Goal: Ask a question: Seek information or help from site administrators or community

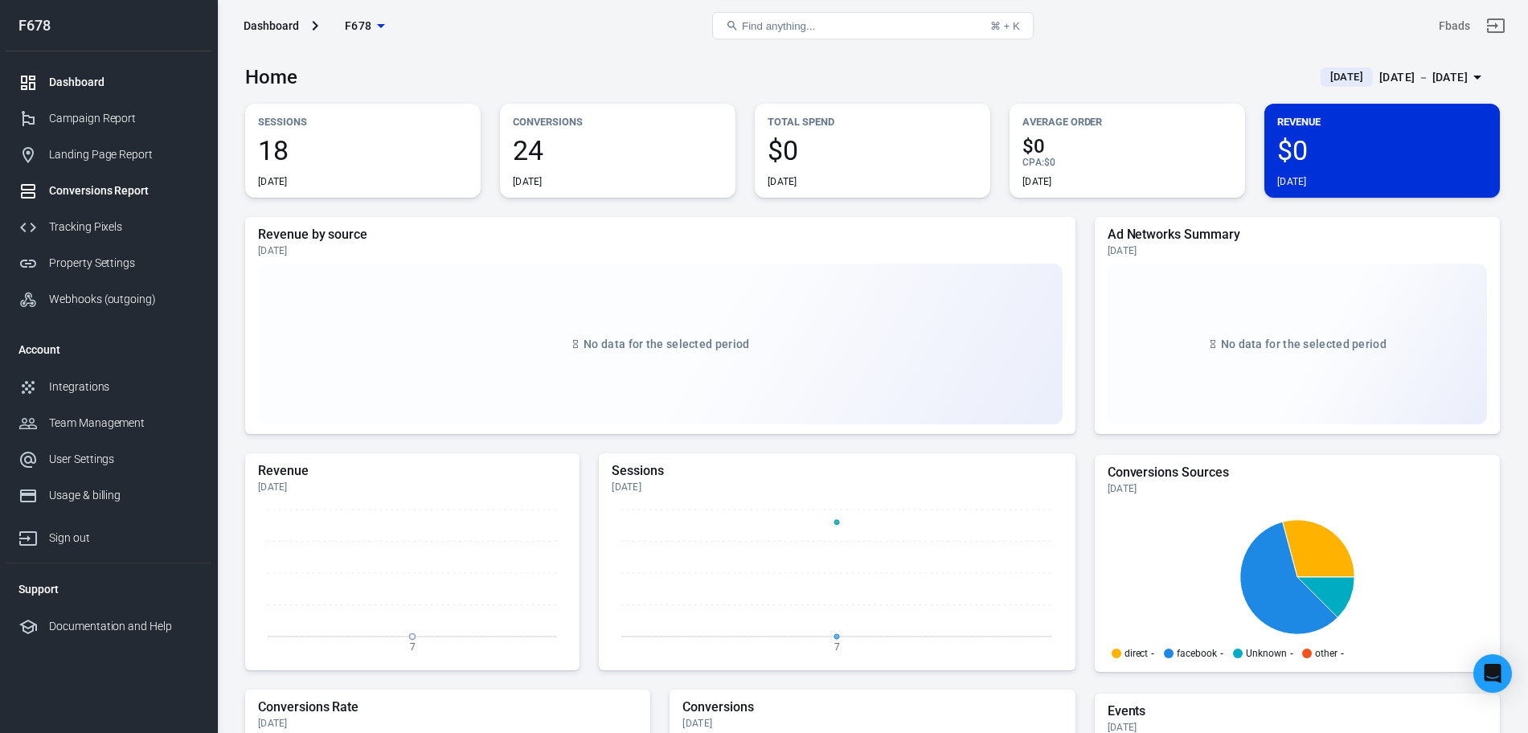
click at [111, 196] on div "Conversions Report" at bounding box center [124, 190] width 150 height 17
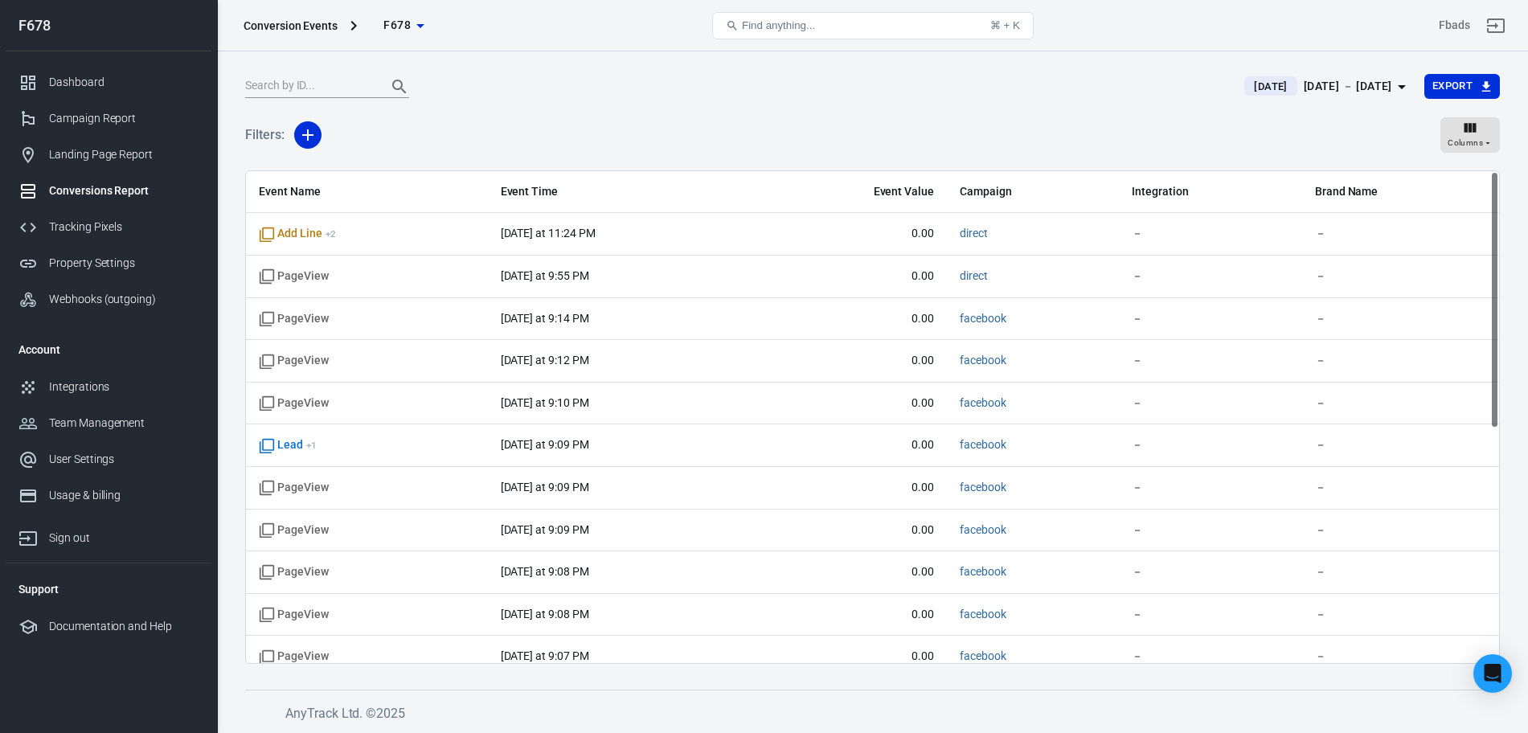
click at [401, 28] on span "F678" at bounding box center [396, 25] width 27 height 20
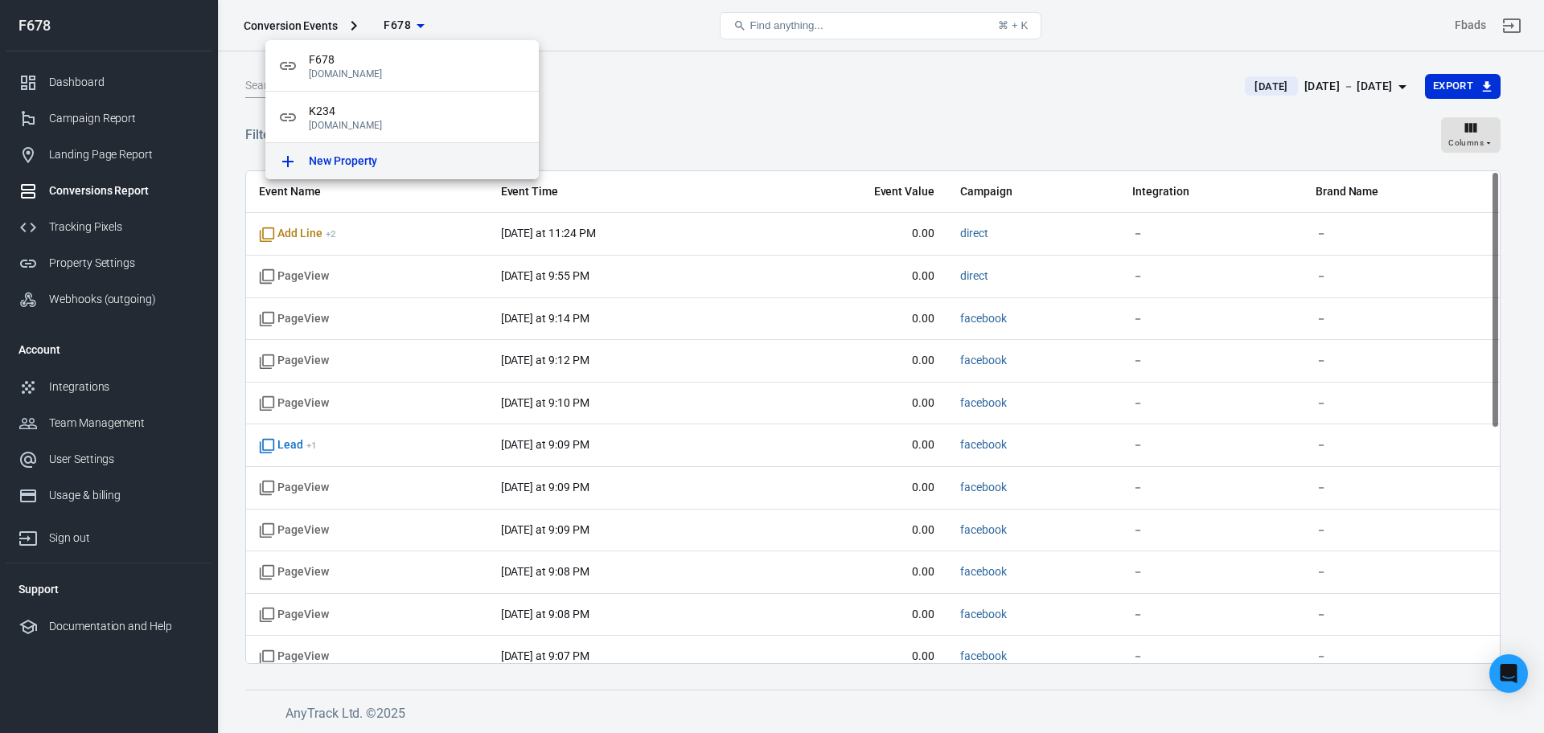
click at [420, 150] on link "New Property" at bounding box center [401, 161] width 273 height 36
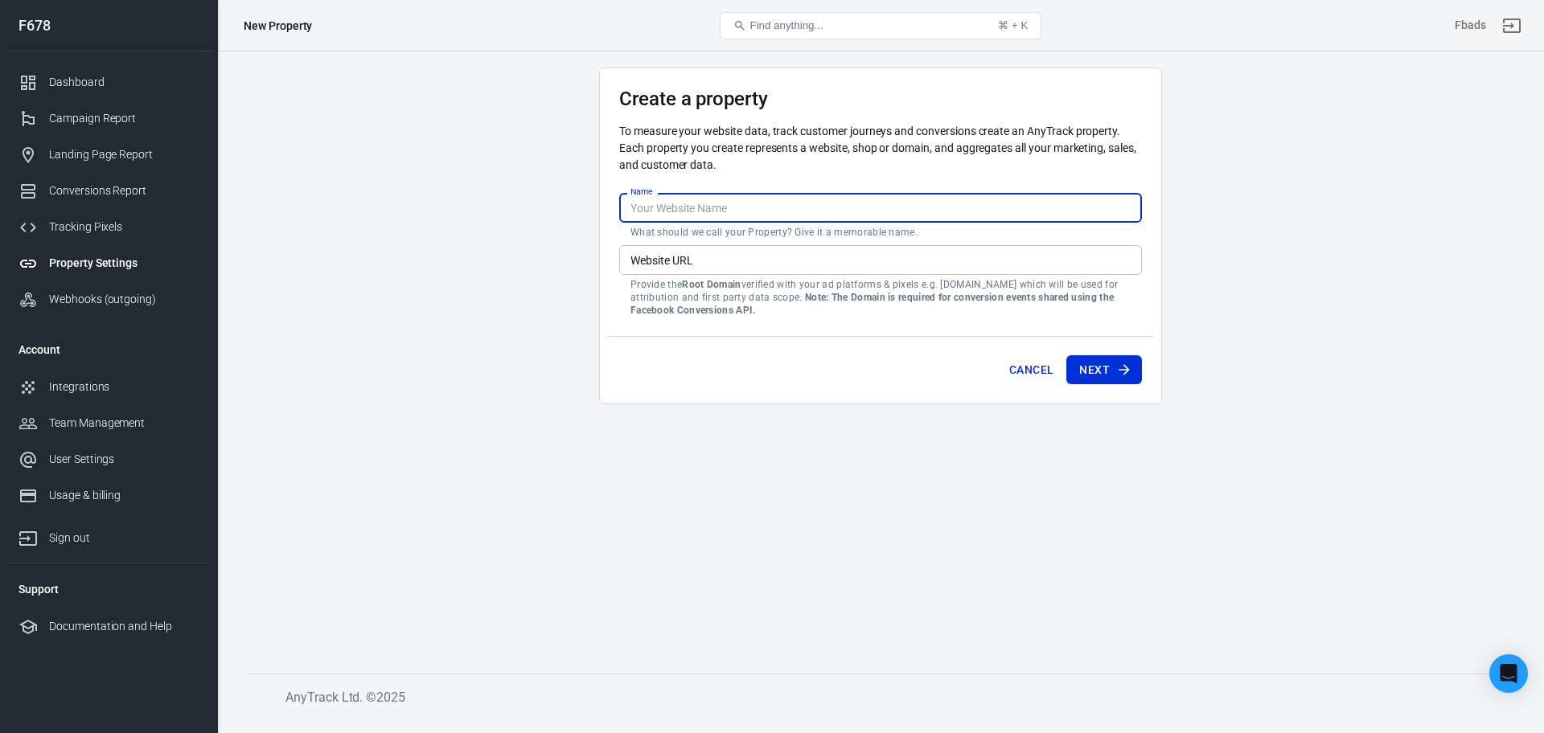
click at [637, 205] on input "Name" at bounding box center [880, 208] width 523 height 30
type input "ธ"
type input "Teenoi"
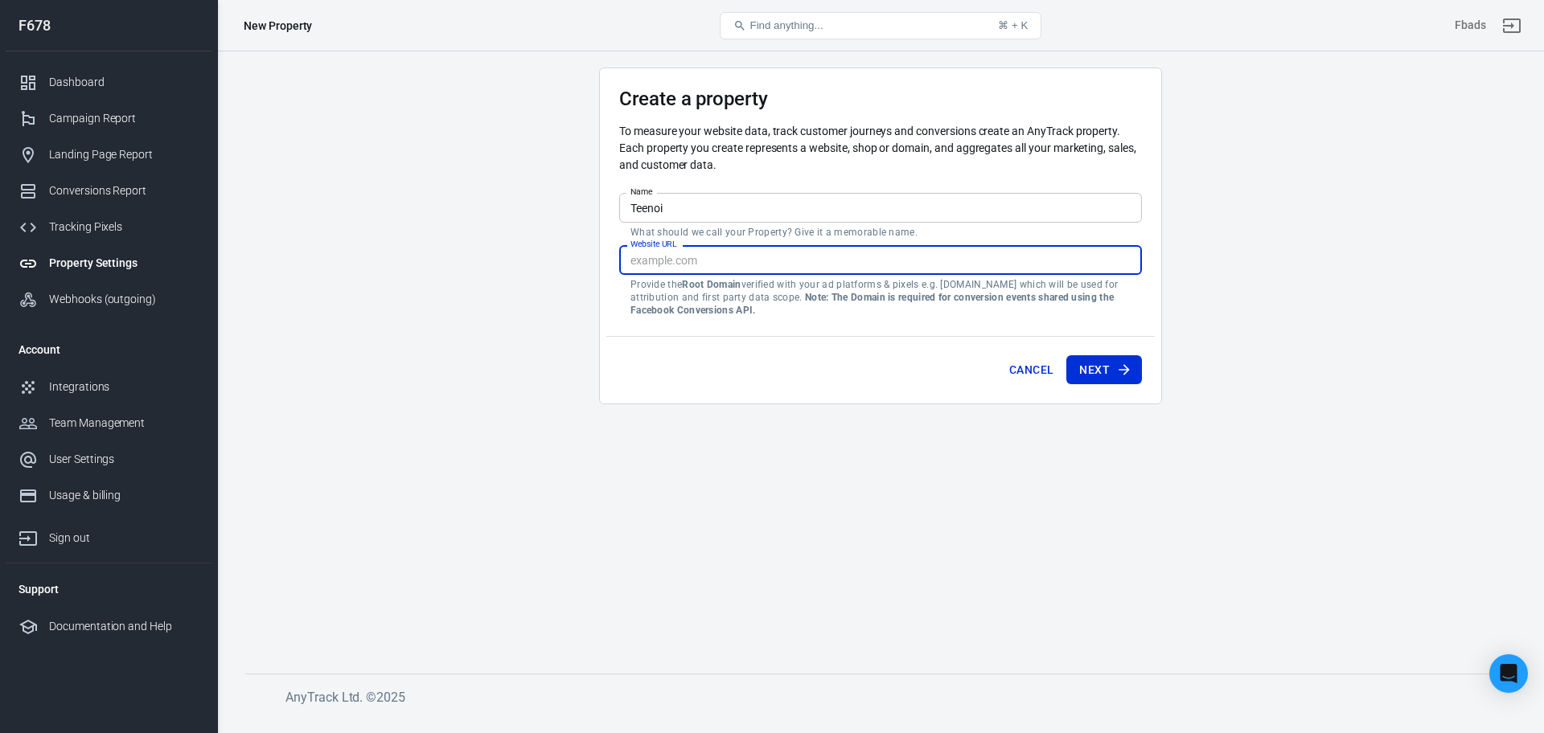
click at [669, 259] on input "Website URL" at bounding box center [880, 260] width 523 height 30
paste input "https://heng22.store/"
type input "https://heng22.store"
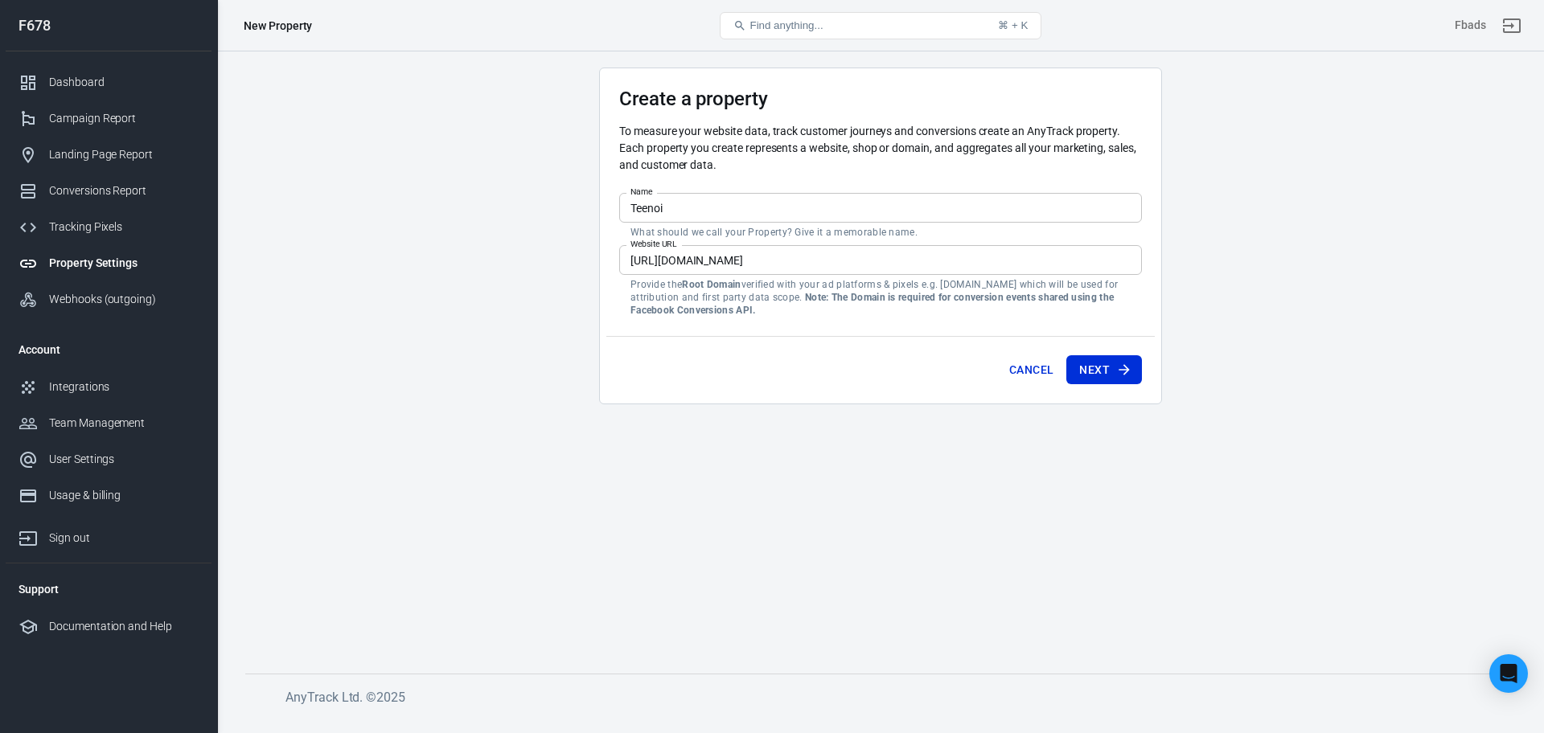
click at [533, 310] on main "Create a property To measure your website data, track customer journeys and con…" at bounding box center [880, 358] width 1270 height 580
click at [1110, 381] on button "Next" at bounding box center [1104, 370] width 76 height 30
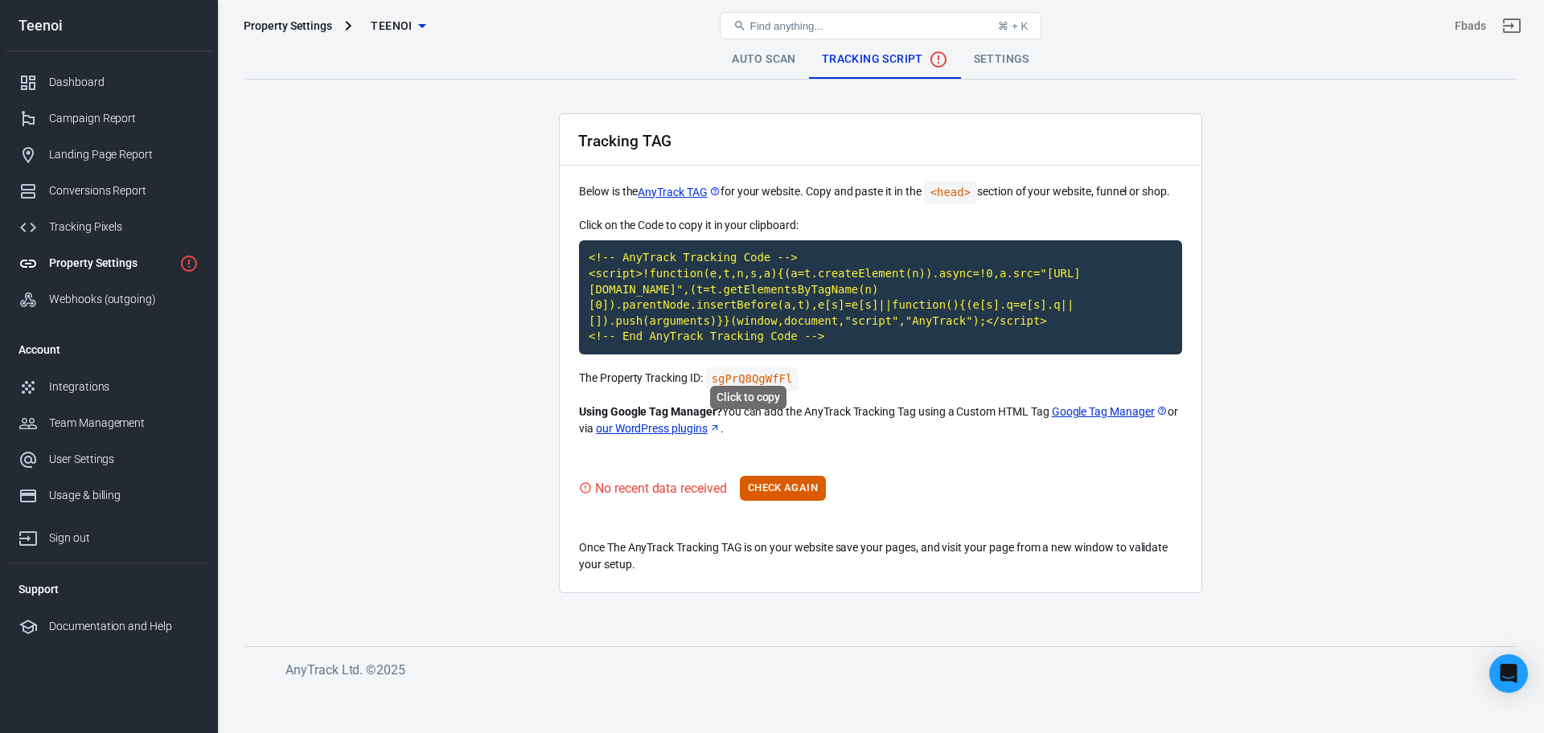
click at [752, 367] on code "sgPrQ8QgWfFl" at bounding box center [752, 378] width 94 height 23
click at [1022, 309] on code "<!-- AnyTrack Tracking Code --> <script>!function(e,t,n,s,a){(a=t.createElement…" at bounding box center [880, 297] width 603 height 114
click at [791, 478] on button "Check Again" at bounding box center [783, 488] width 86 height 25
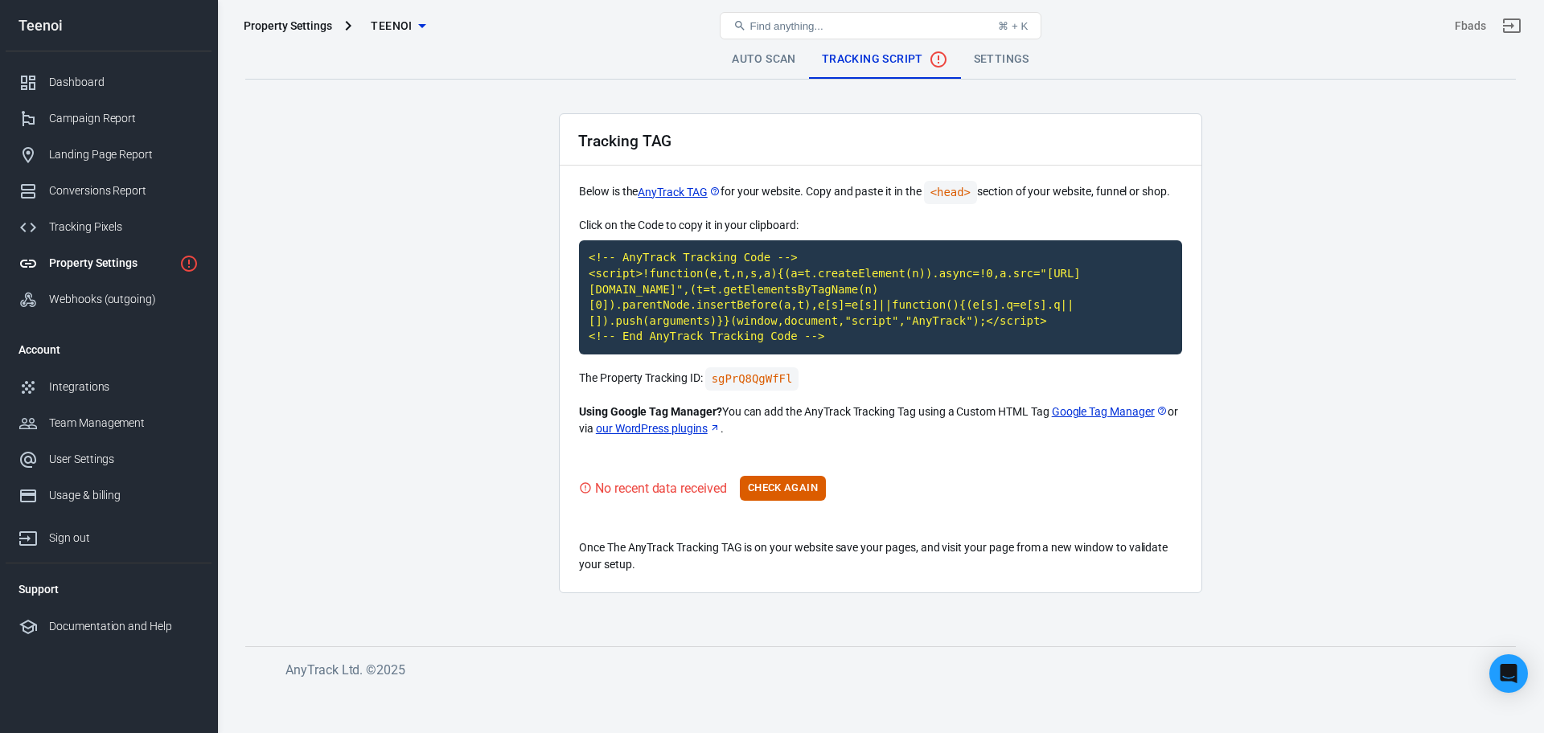
click at [397, 400] on main "Auto Scan Tracking Script Settings Tracking TAG Below is the AnyTrack TAG for y…" at bounding box center [880, 330] width 1270 height 580
click at [807, 476] on button "Check Again" at bounding box center [783, 488] width 86 height 25
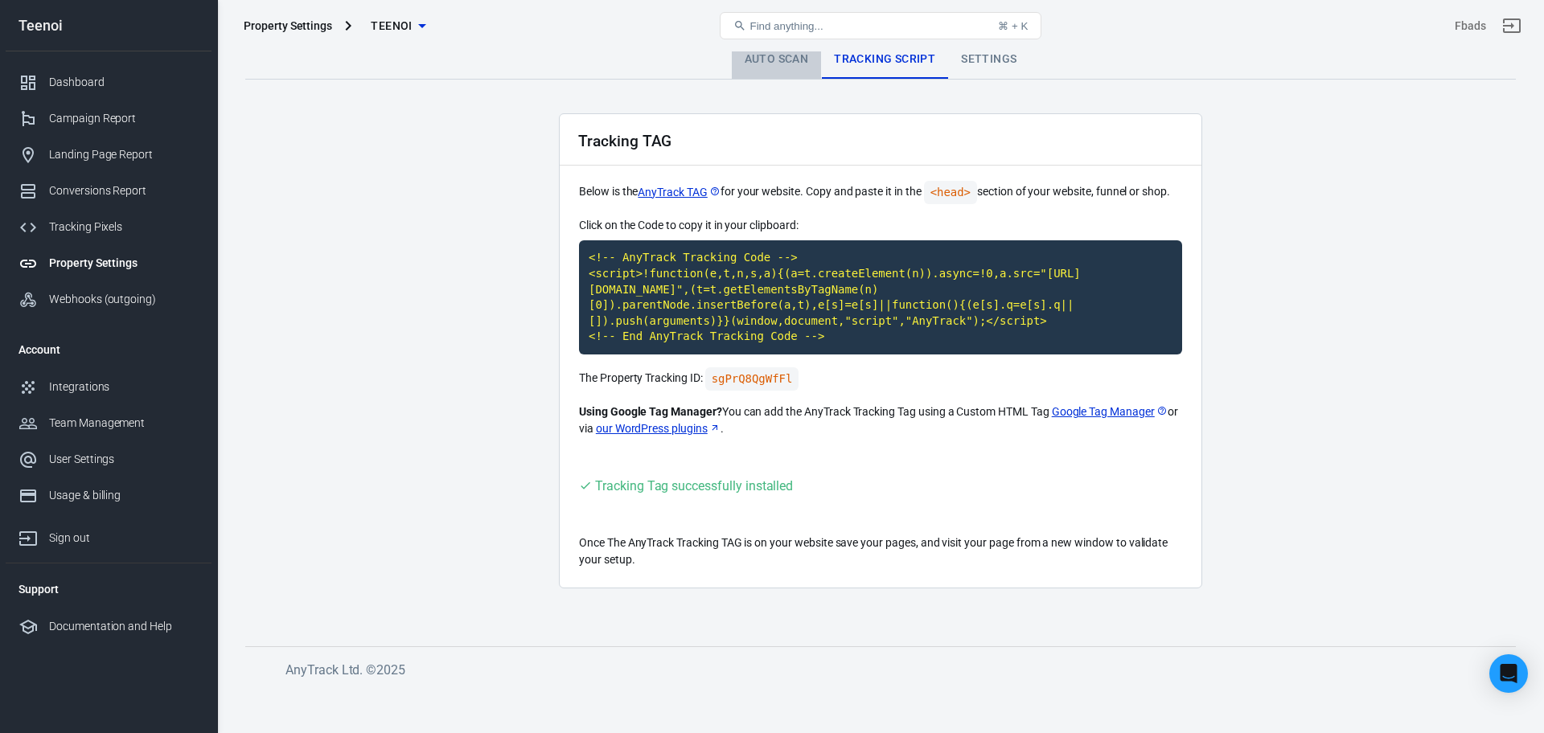
click at [781, 59] on link "Auto Scan" at bounding box center [777, 59] width 90 height 39
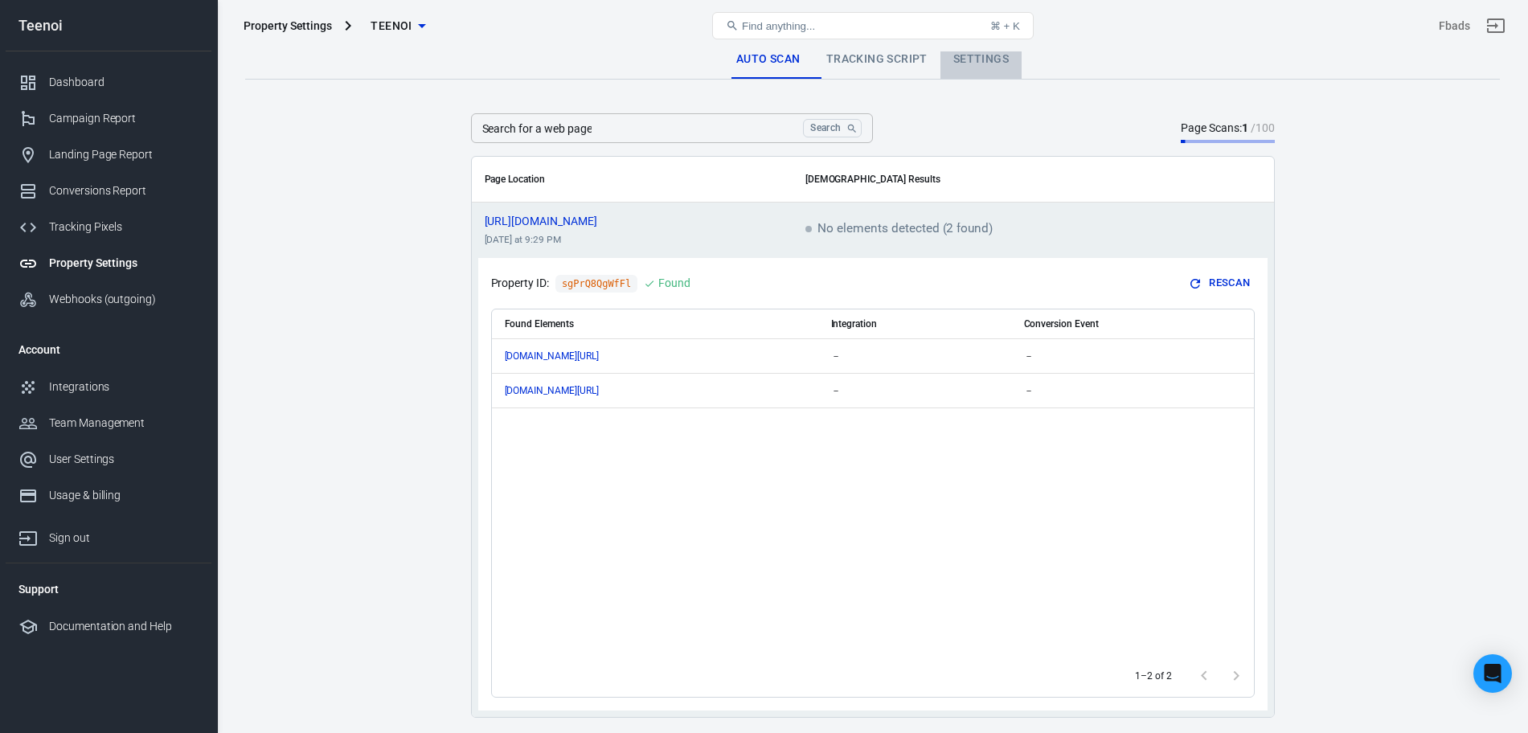
click at [967, 66] on link "Settings" at bounding box center [981, 59] width 81 height 39
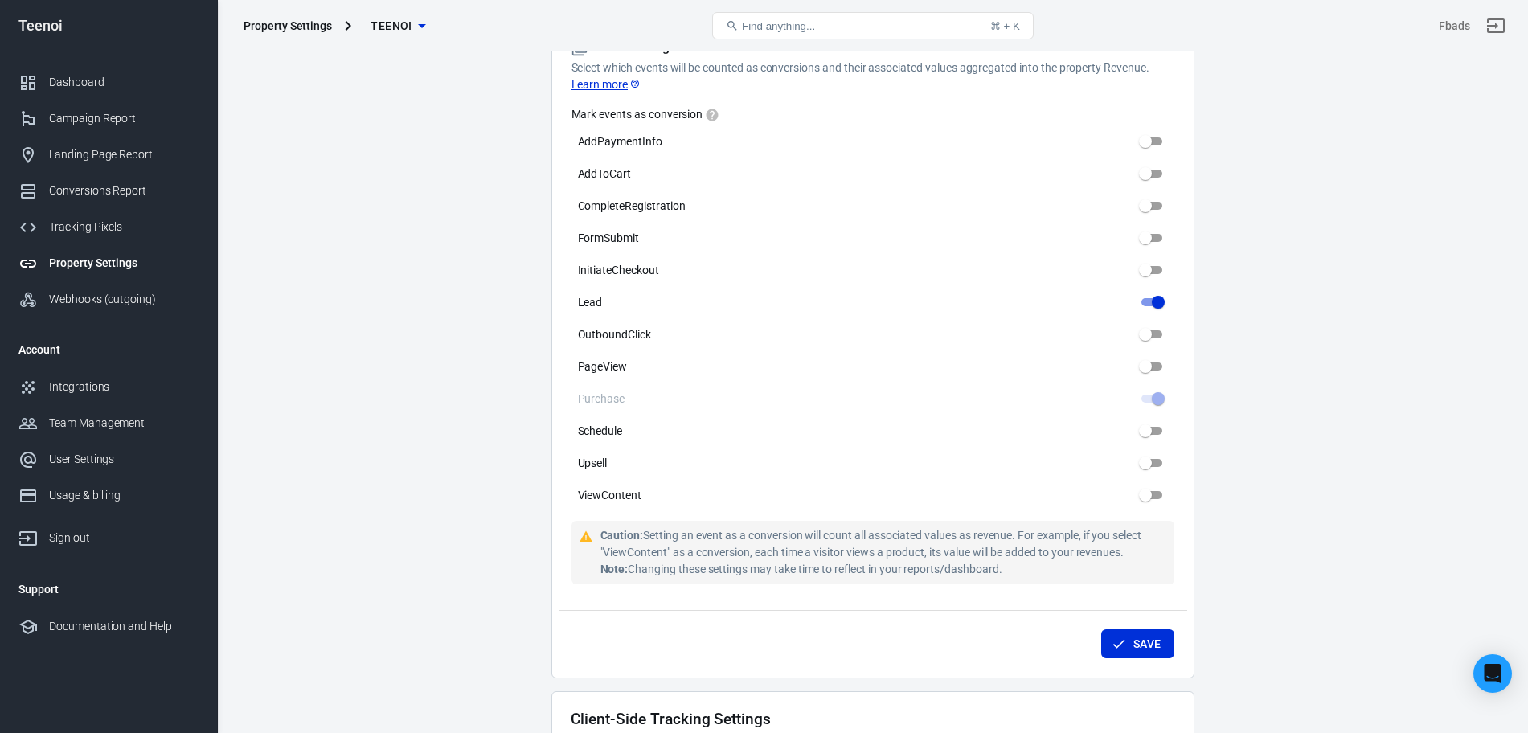
scroll to position [764, 0]
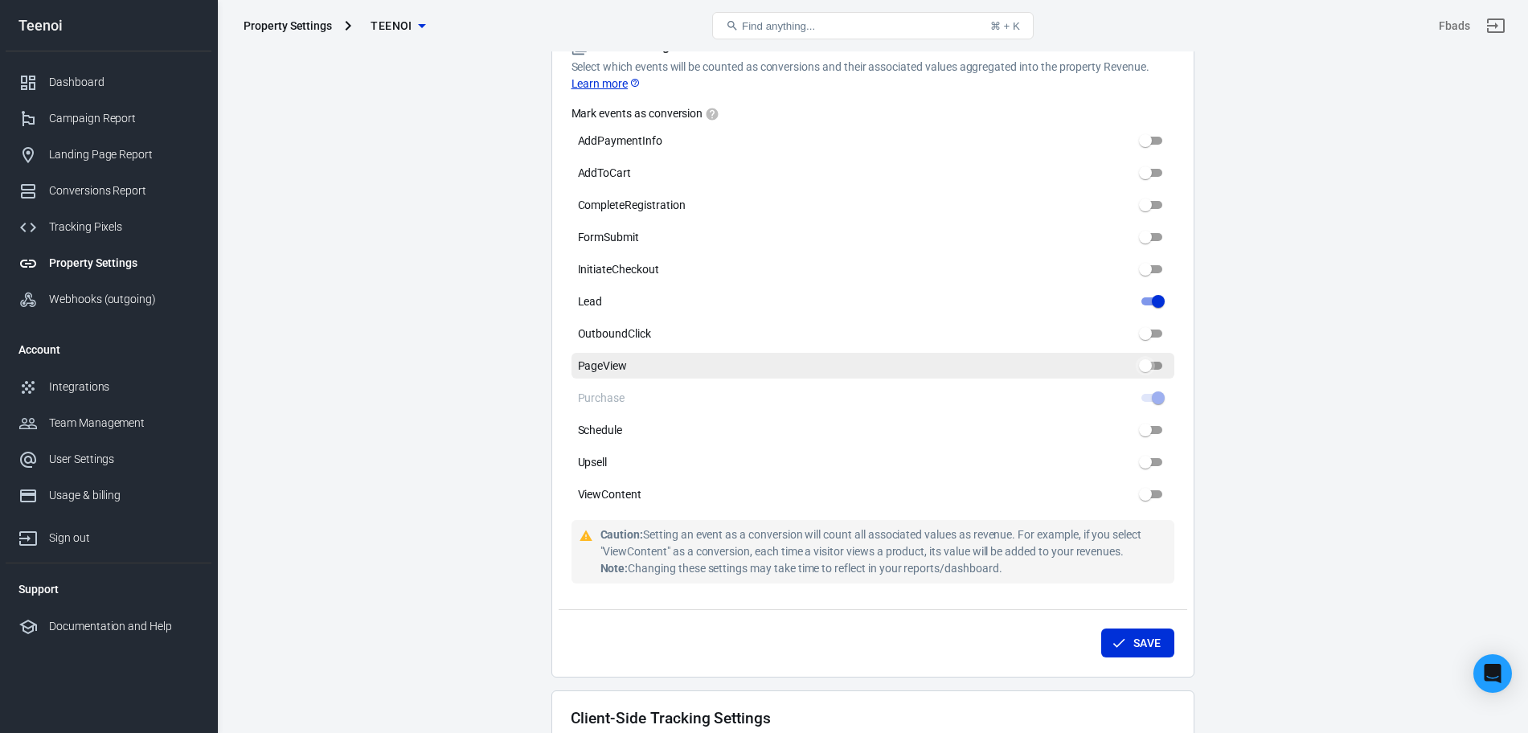
click at [1155, 370] on input "PageView" at bounding box center [1146, 365] width 58 height 19
checkbox input "true"
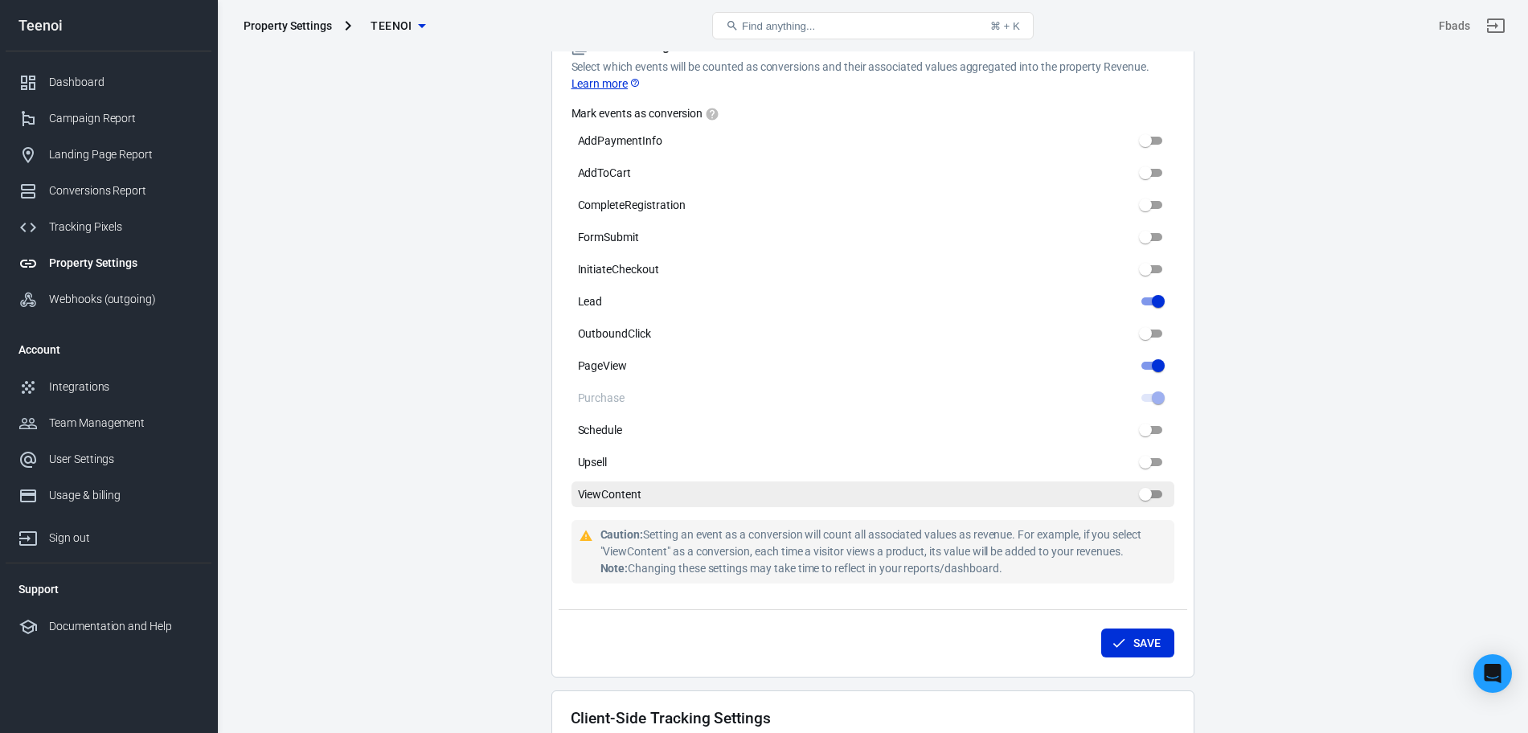
click at [1151, 489] on input "ViewContent" at bounding box center [1146, 494] width 58 height 19
checkbox input "true"
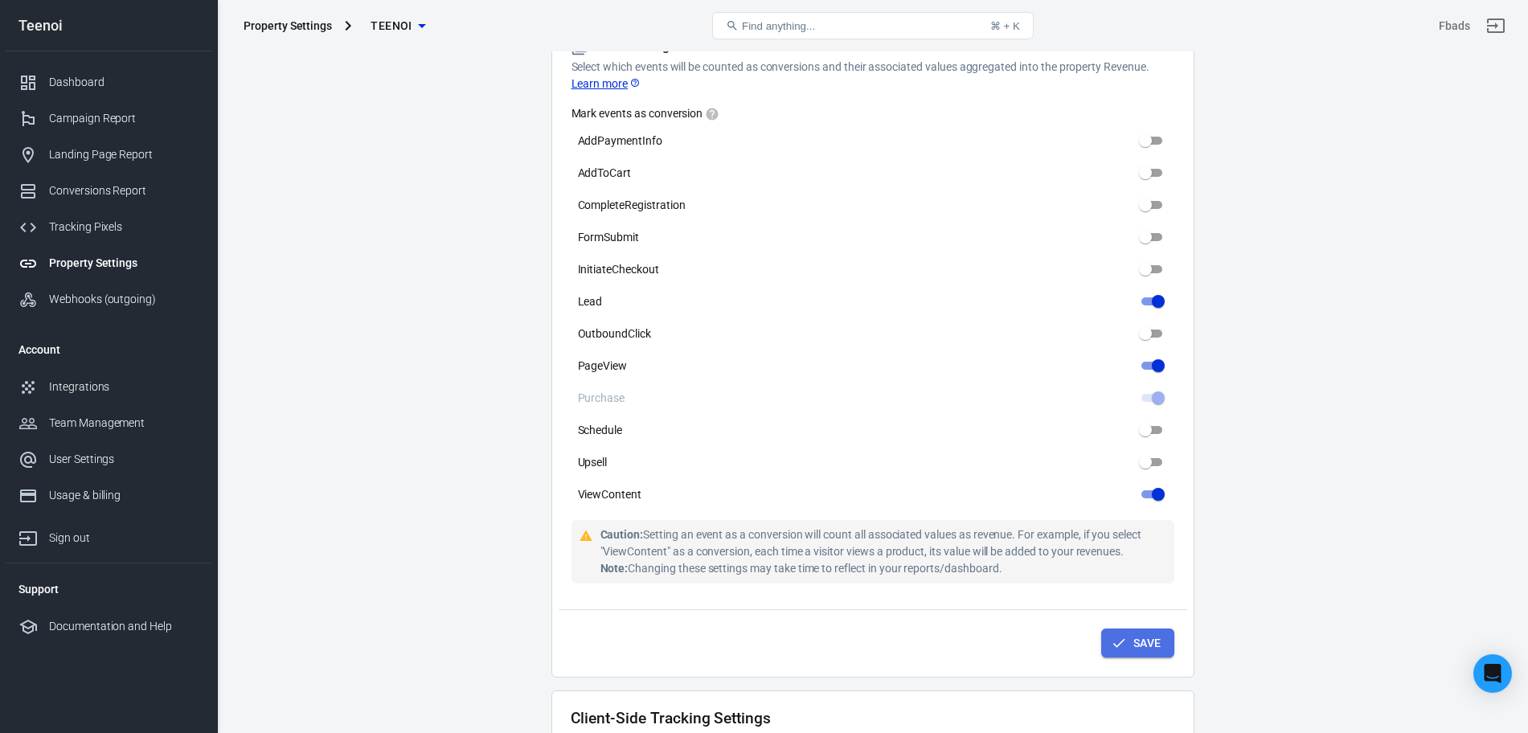
click at [1138, 650] on button "Save" at bounding box center [1137, 644] width 73 height 30
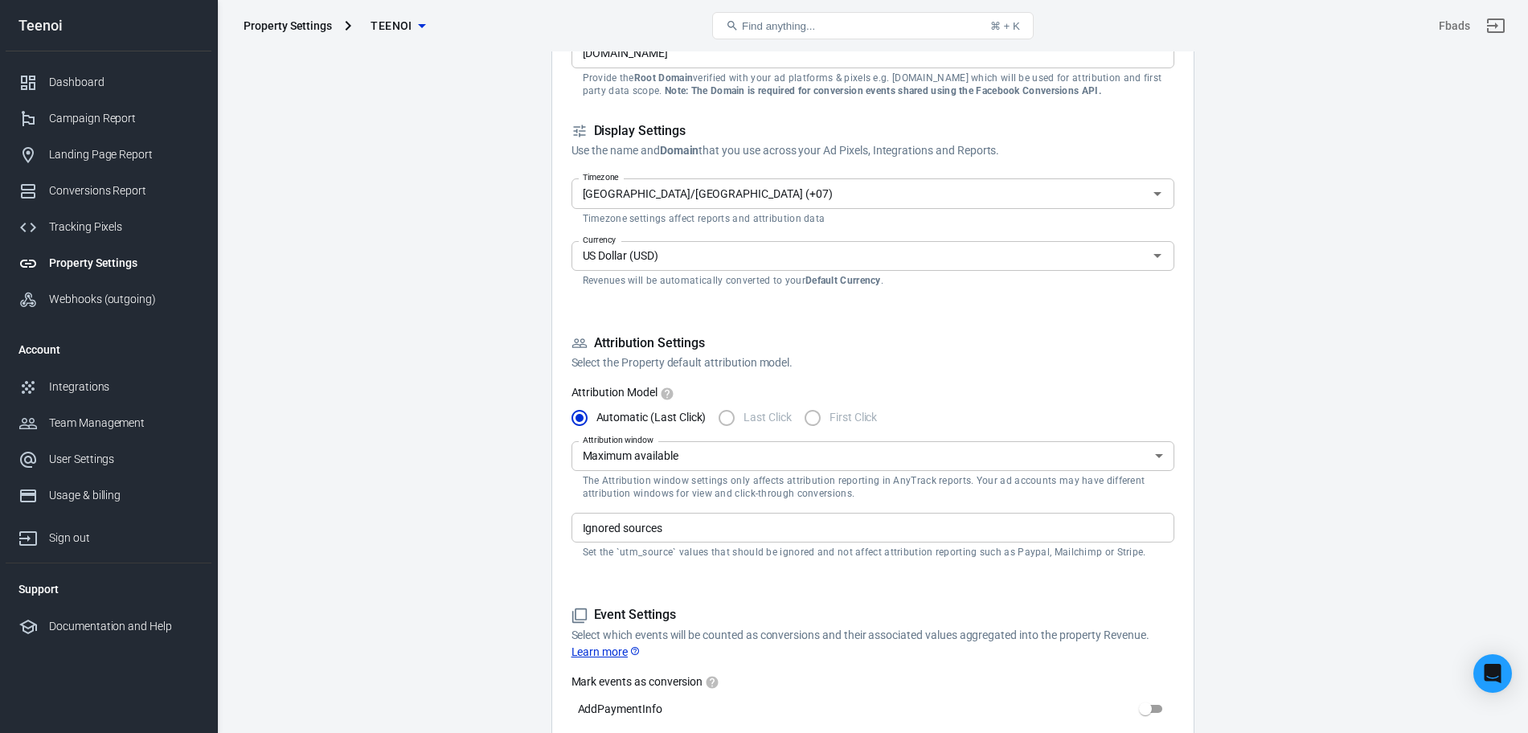
scroll to position [0, 0]
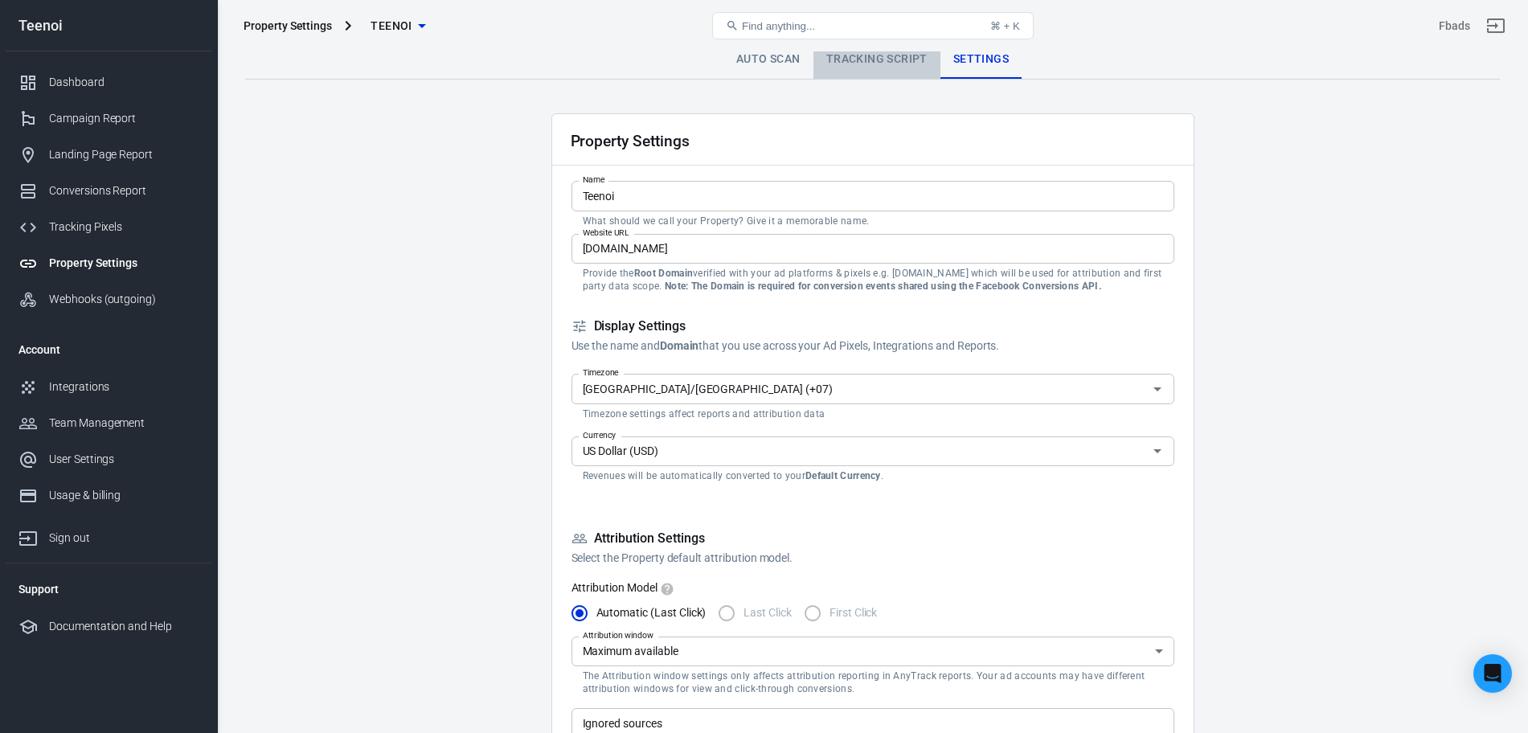
click at [870, 53] on link "Tracking Script" at bounding box center [877, 59] width 127 height 39
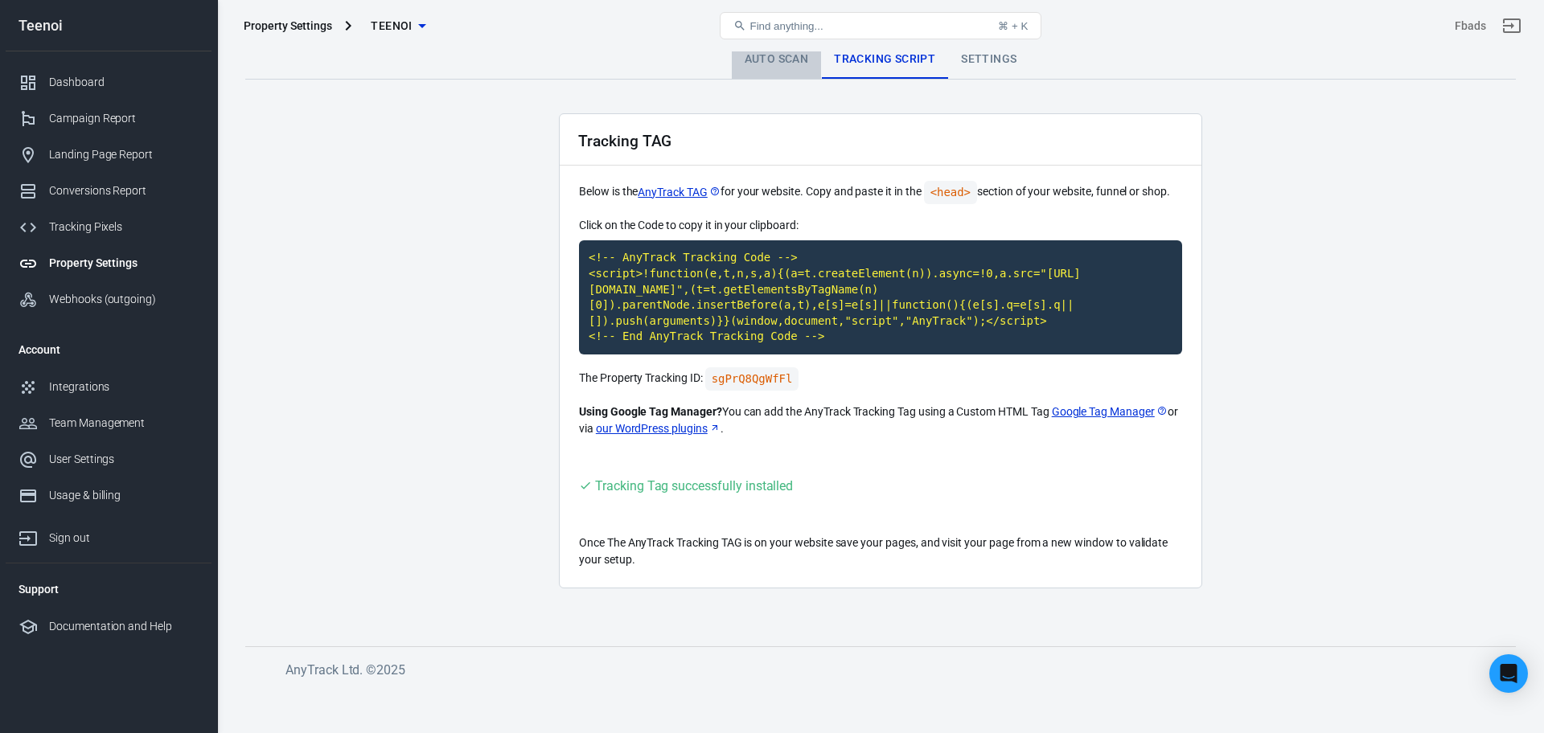
click at [774, 55] on link "Auto Scan" at bounding box center [777, 59] width 90 height 39
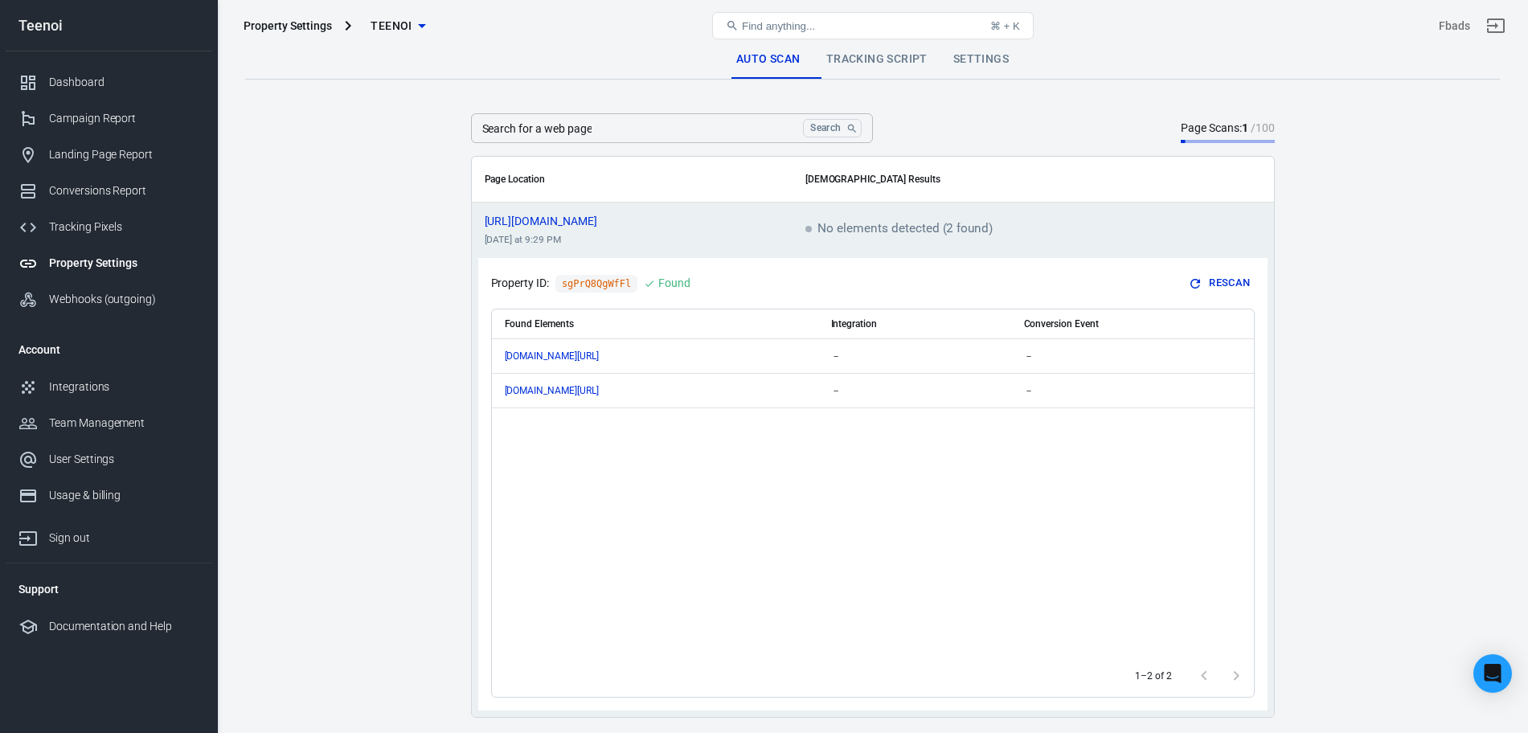
click at [116, 269] on div "Property Settings" at bounding box center [124, 263] width 150 height 17
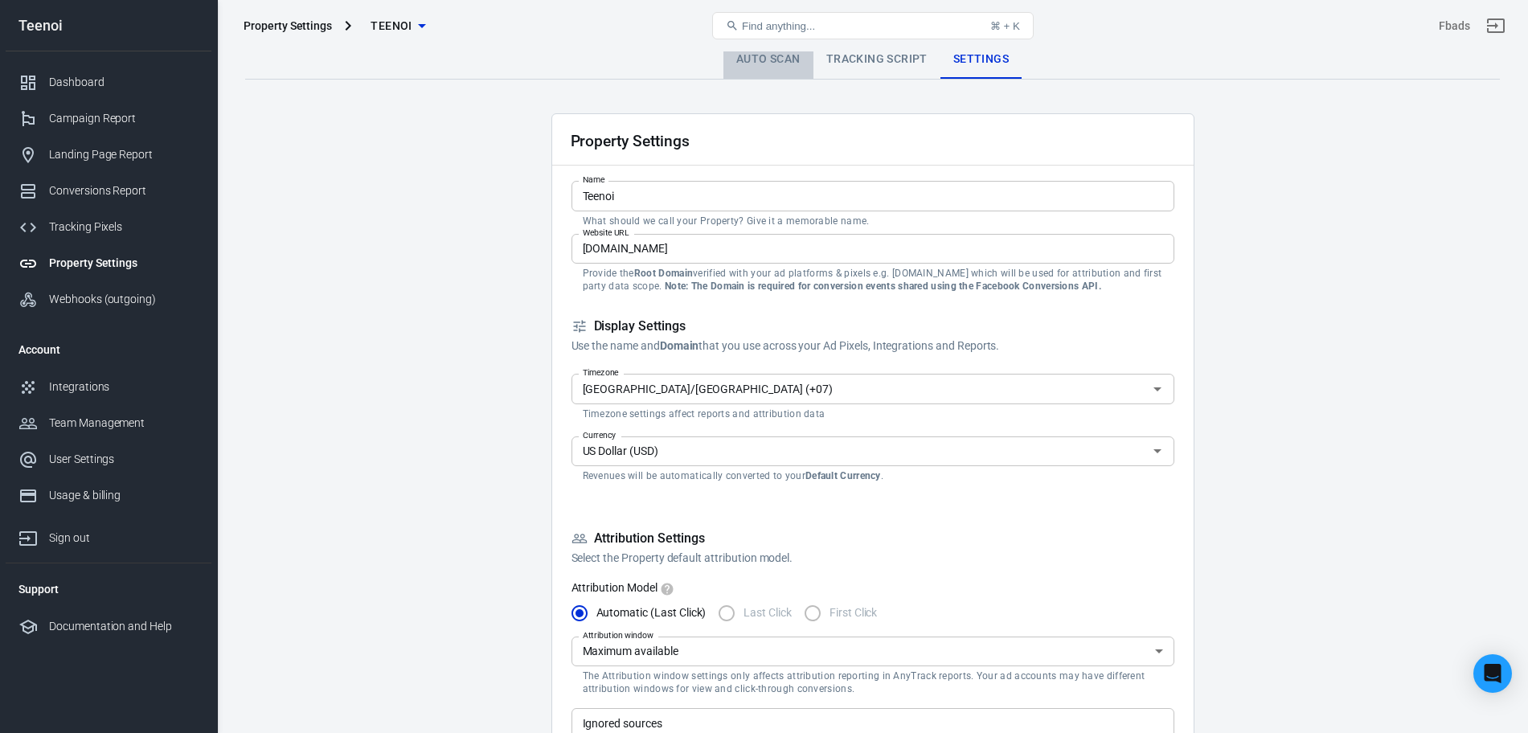
click at [771, 62] on link "Auto Scan" at bounding box center [769, 59] width 90 height 39
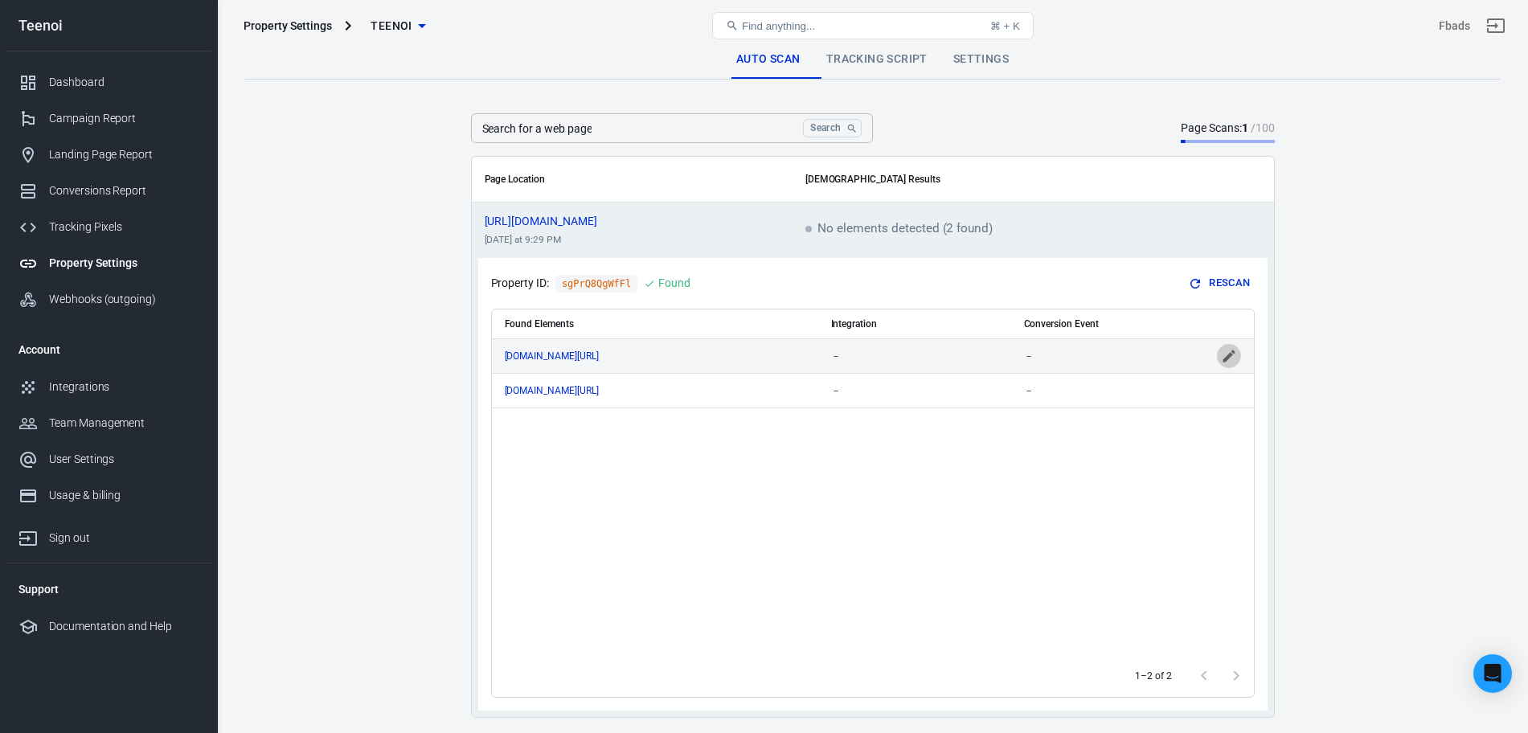
click at [1232, 355] on icon "scrollable content" at bounding box center [1229, 356] width 16 height 16
click at [1087, 360] on input "scrollable content" at bounding box center [1095, 356] width 143 height 20
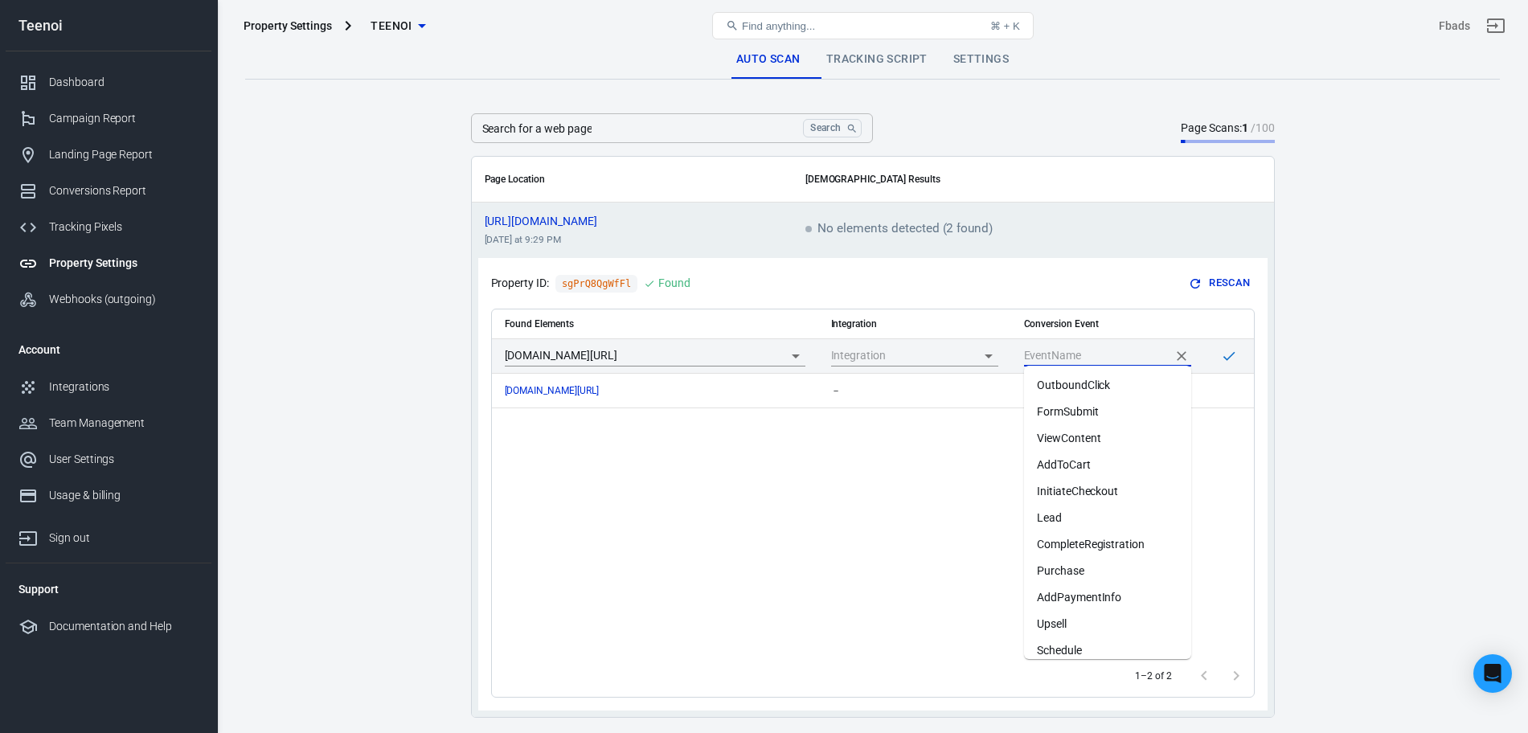
scroll to position [11, 0]
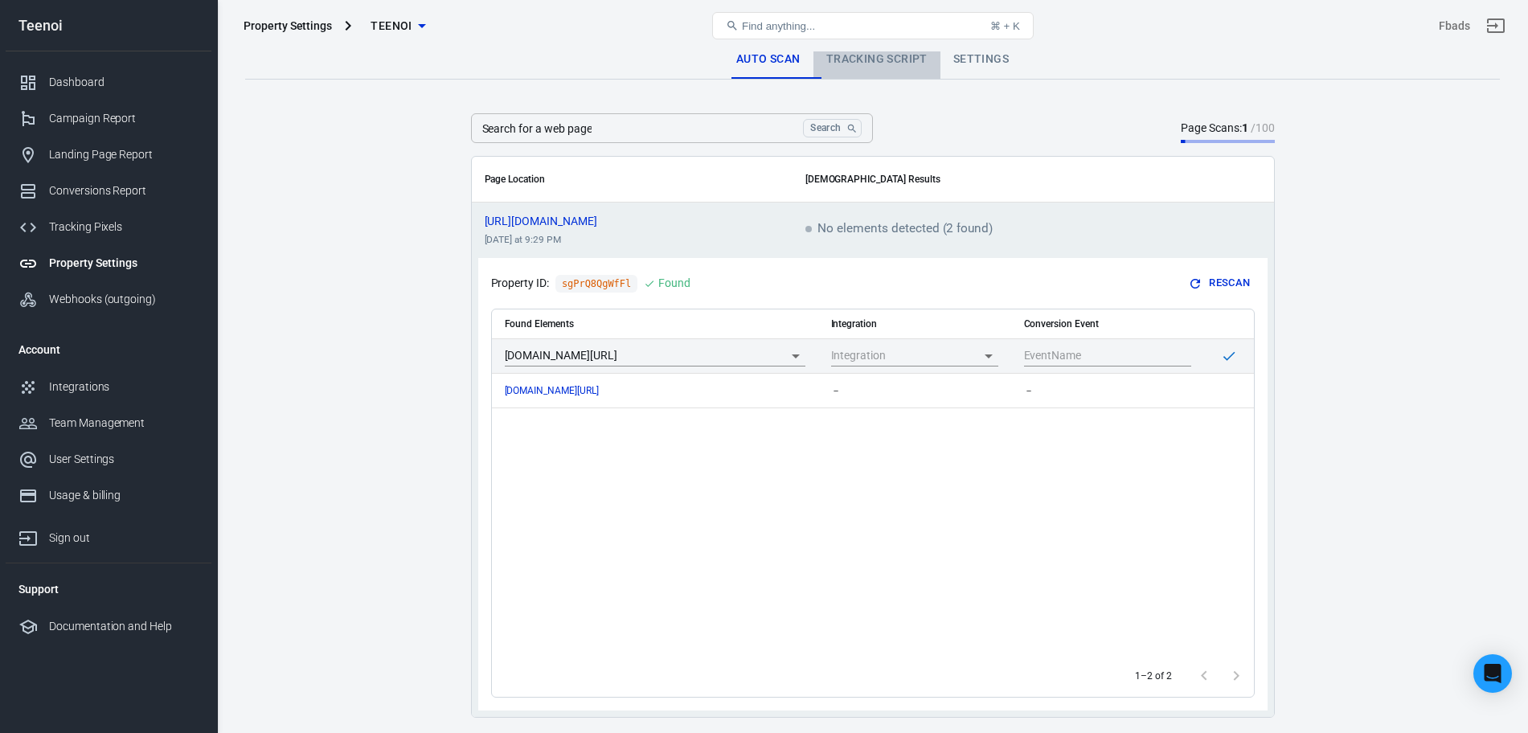
click at [912, 61] on link "Tracking Script" at bounding box center [877, 59] width 127 height 39
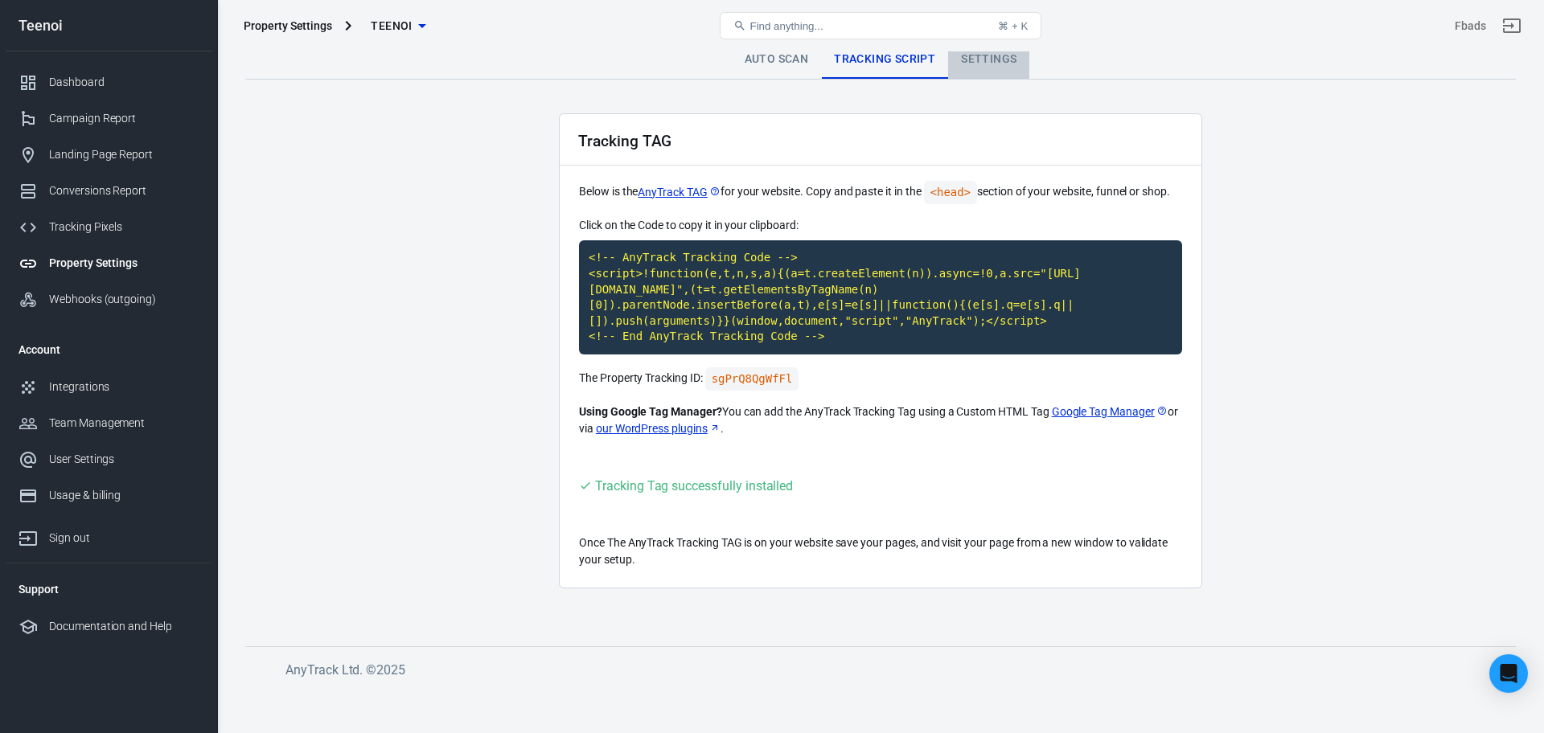
click at [970, 64] on link "Settings" at bounding box center [988, 59] width 81 height 39
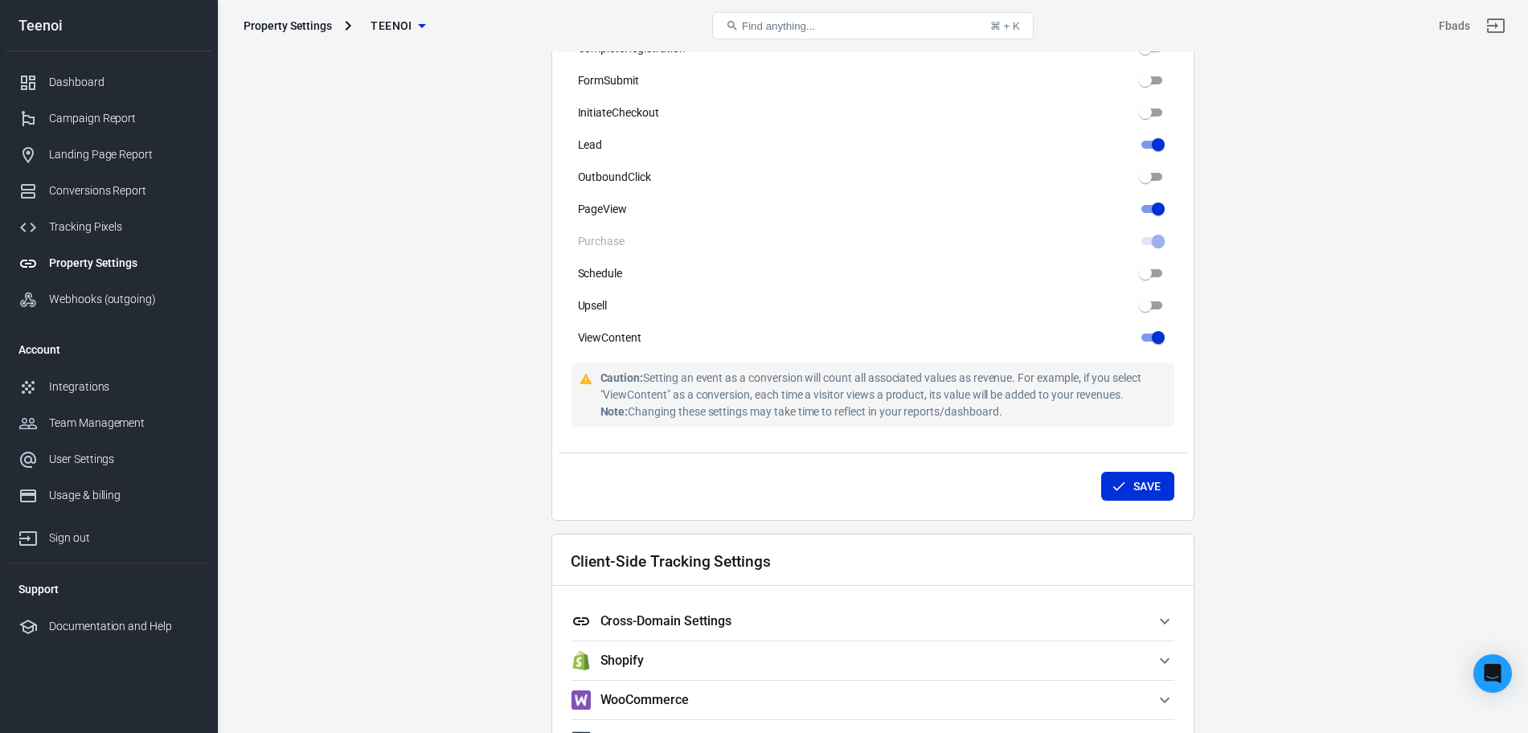
scroll to position [926, 0]
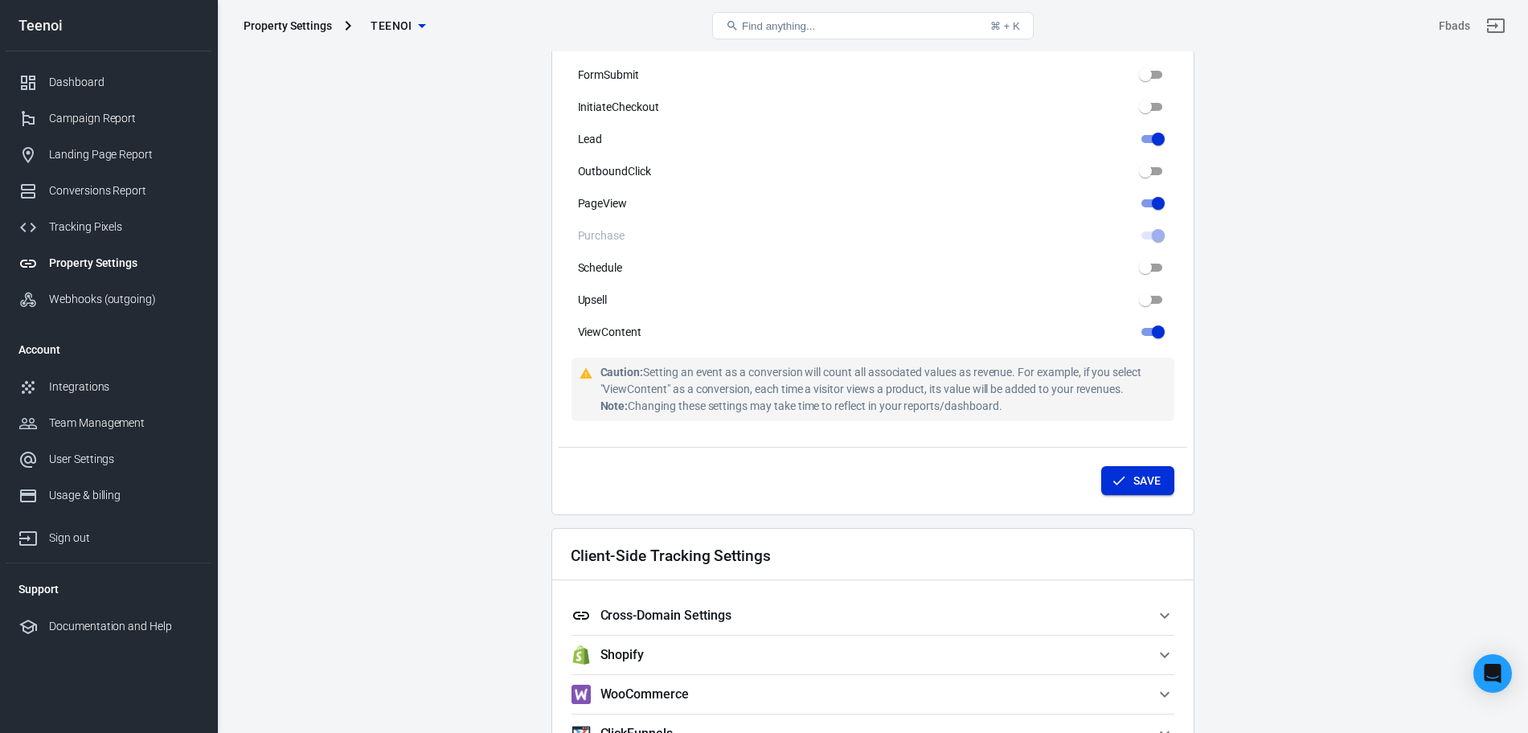
click at [1139, 484] on button "Save" at bounding box center [1137, 481] width 73 height 30
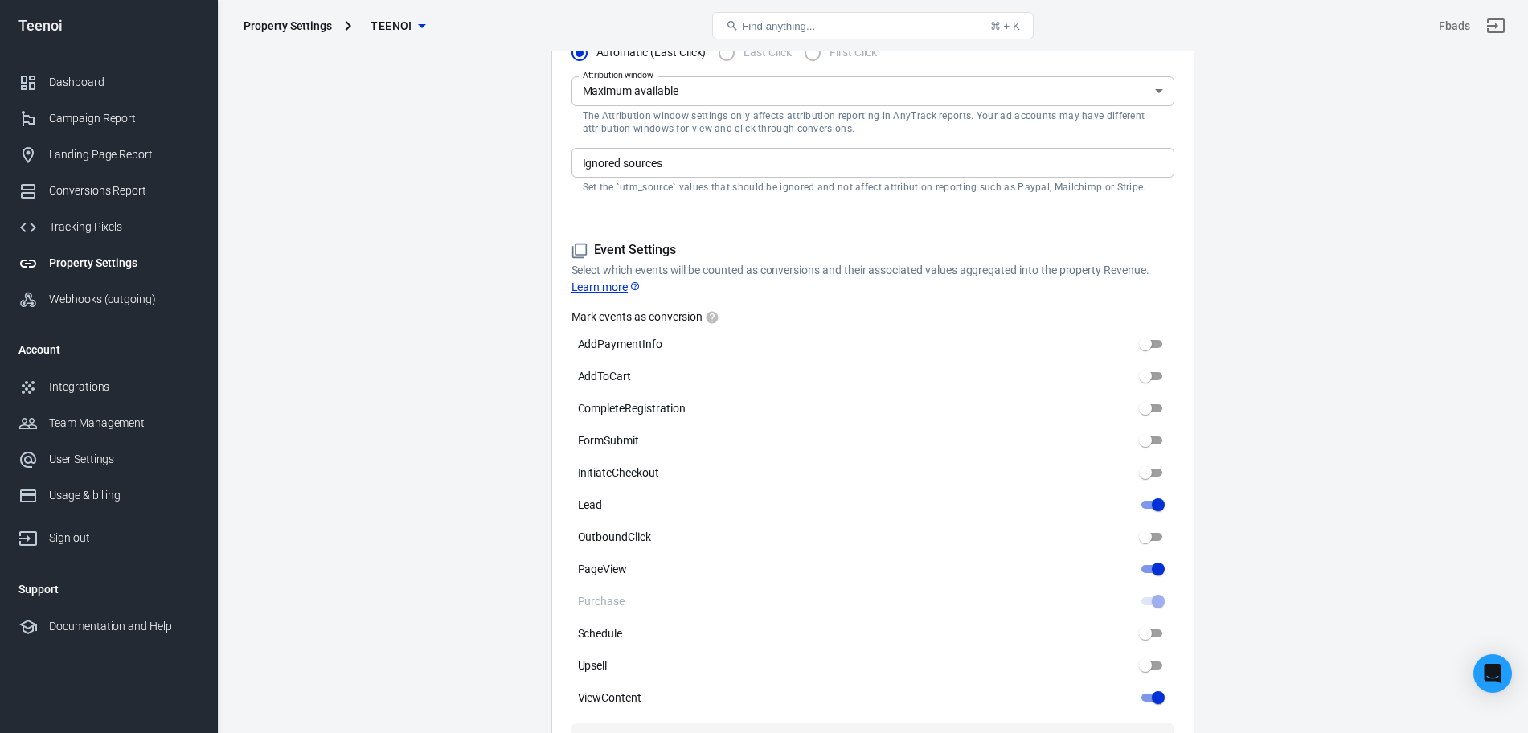
scroll to position [556, 0]
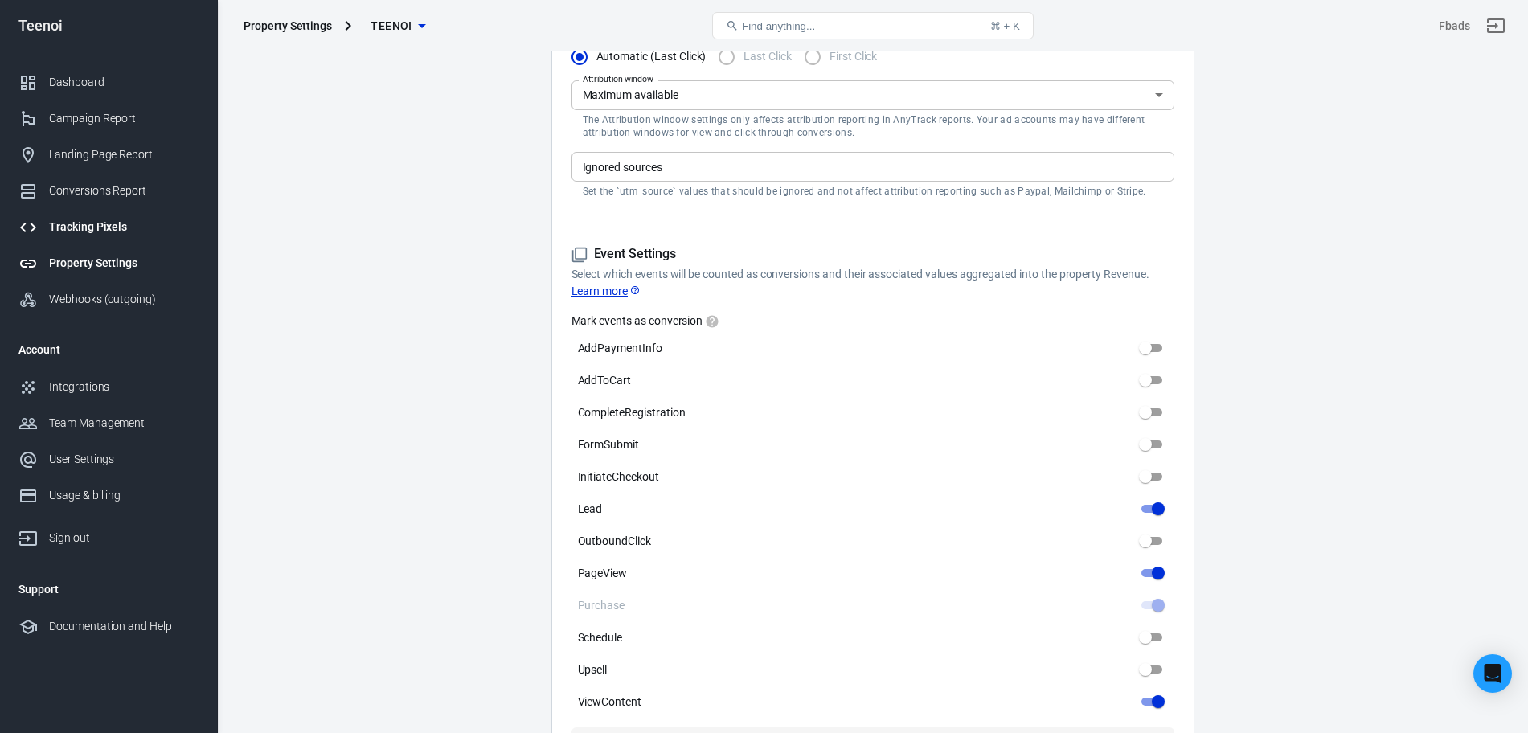
click at [105, 223] on div "Tracking Pixels" at bounding box center [124, 227] width 150 height 17
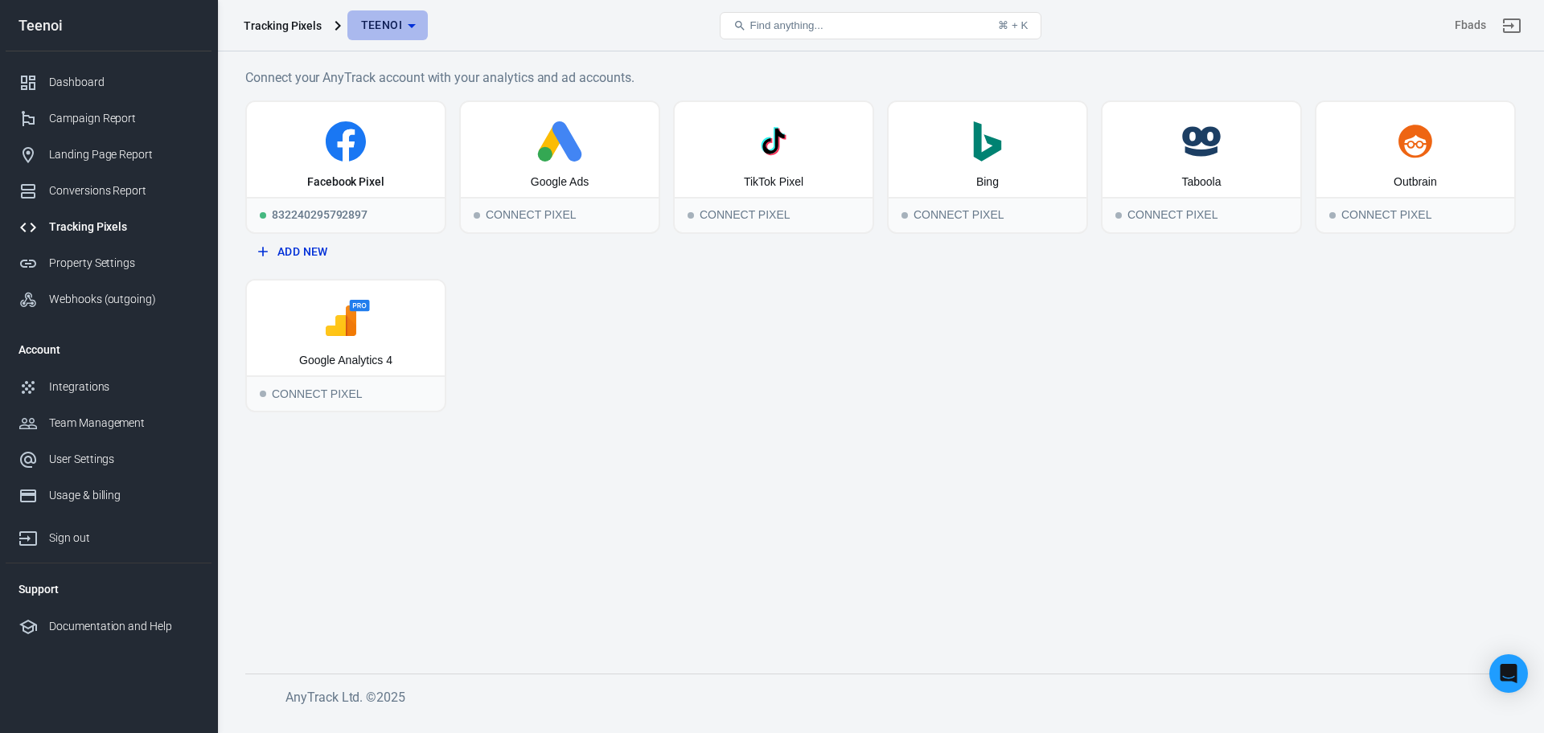
click at [375, 36] on button "Teenoi" at bounding box center [387, 25] width 80 height 30
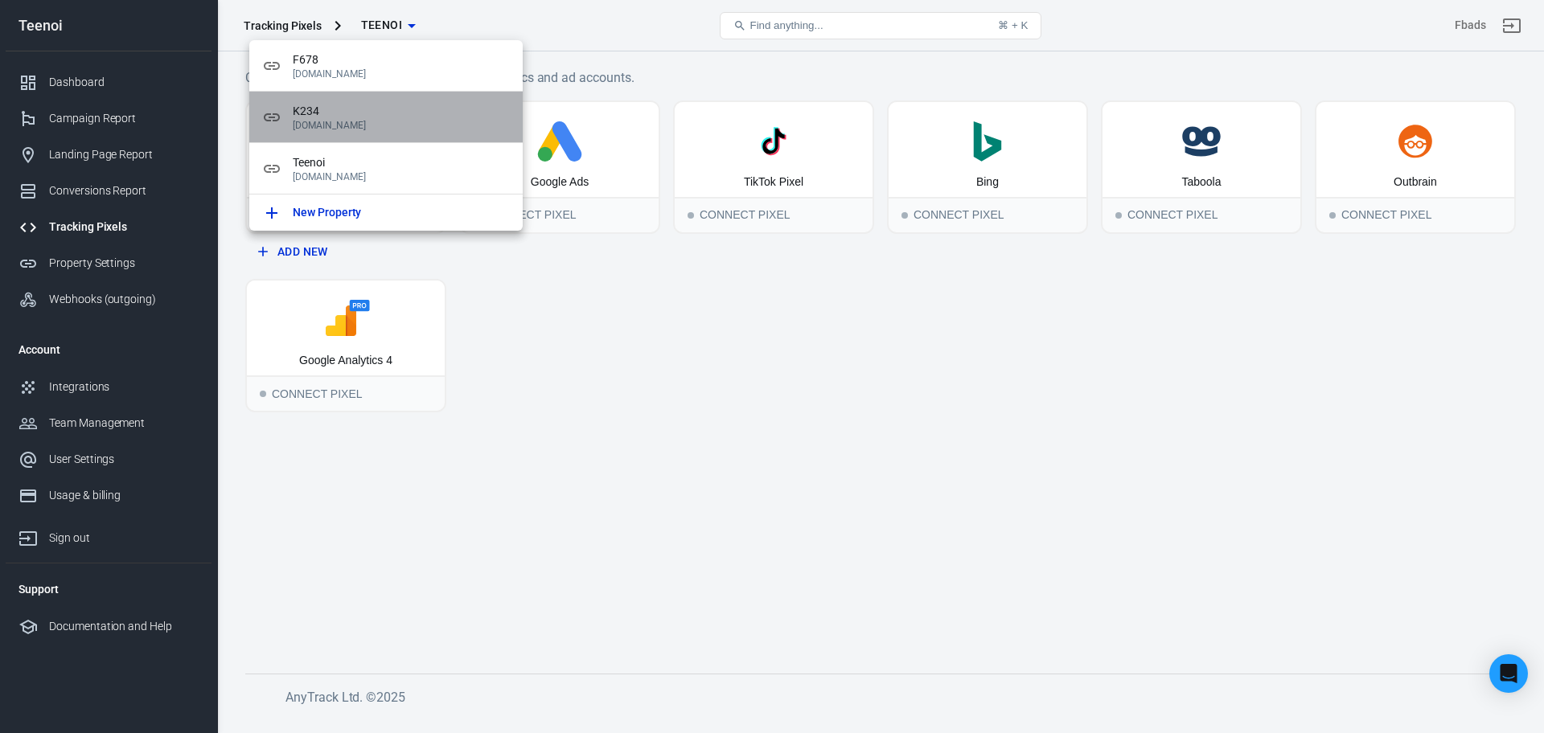
click at [388, 115] on span "K234" at bounding box center [401, 111] width 217 height 17
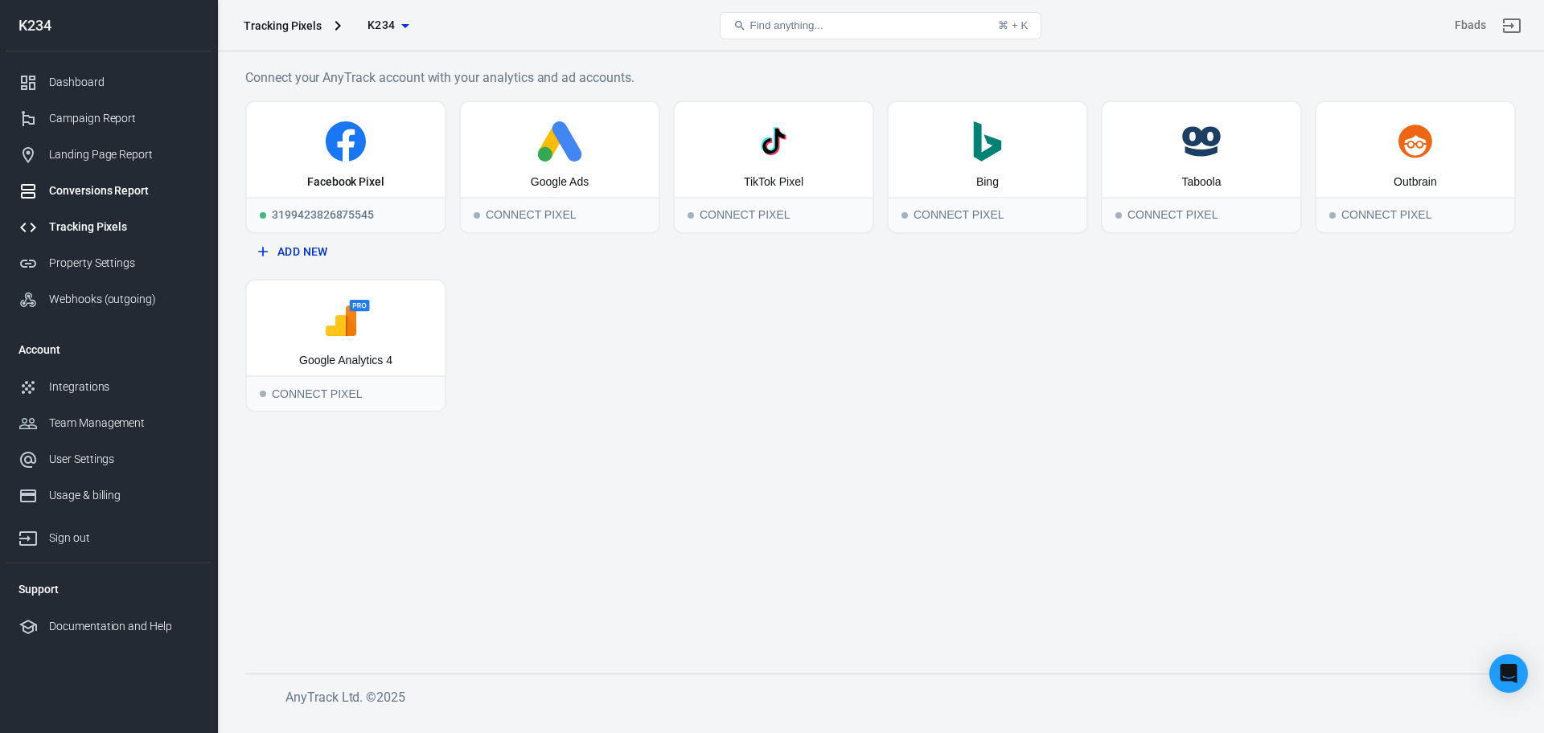
click at [108, 189] on div "Conversions Report" at bounding box center [124, 190] width 150 height 17
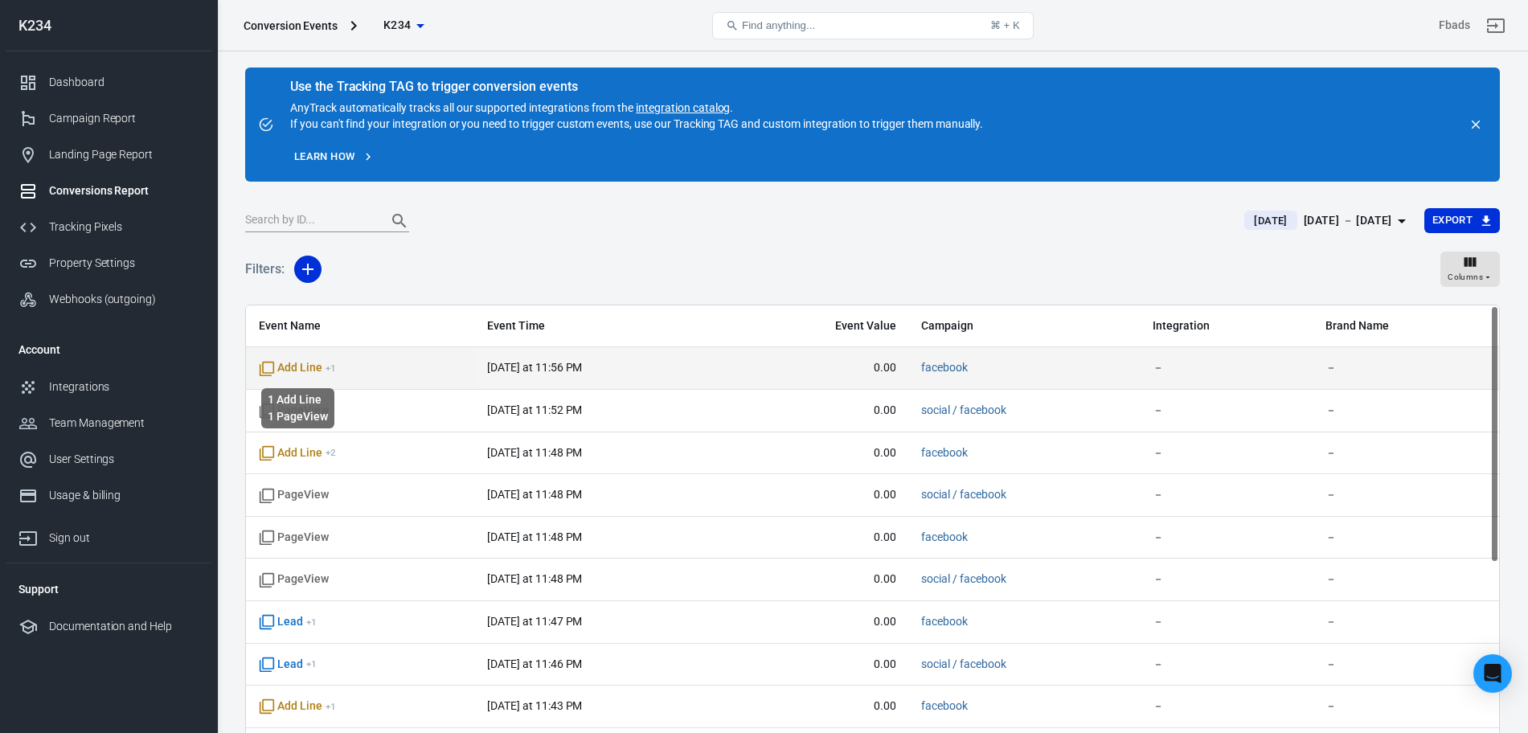
click at [306, 367] on span "Add Line + 1" at bounding box center [297, 368] width 77 height 16
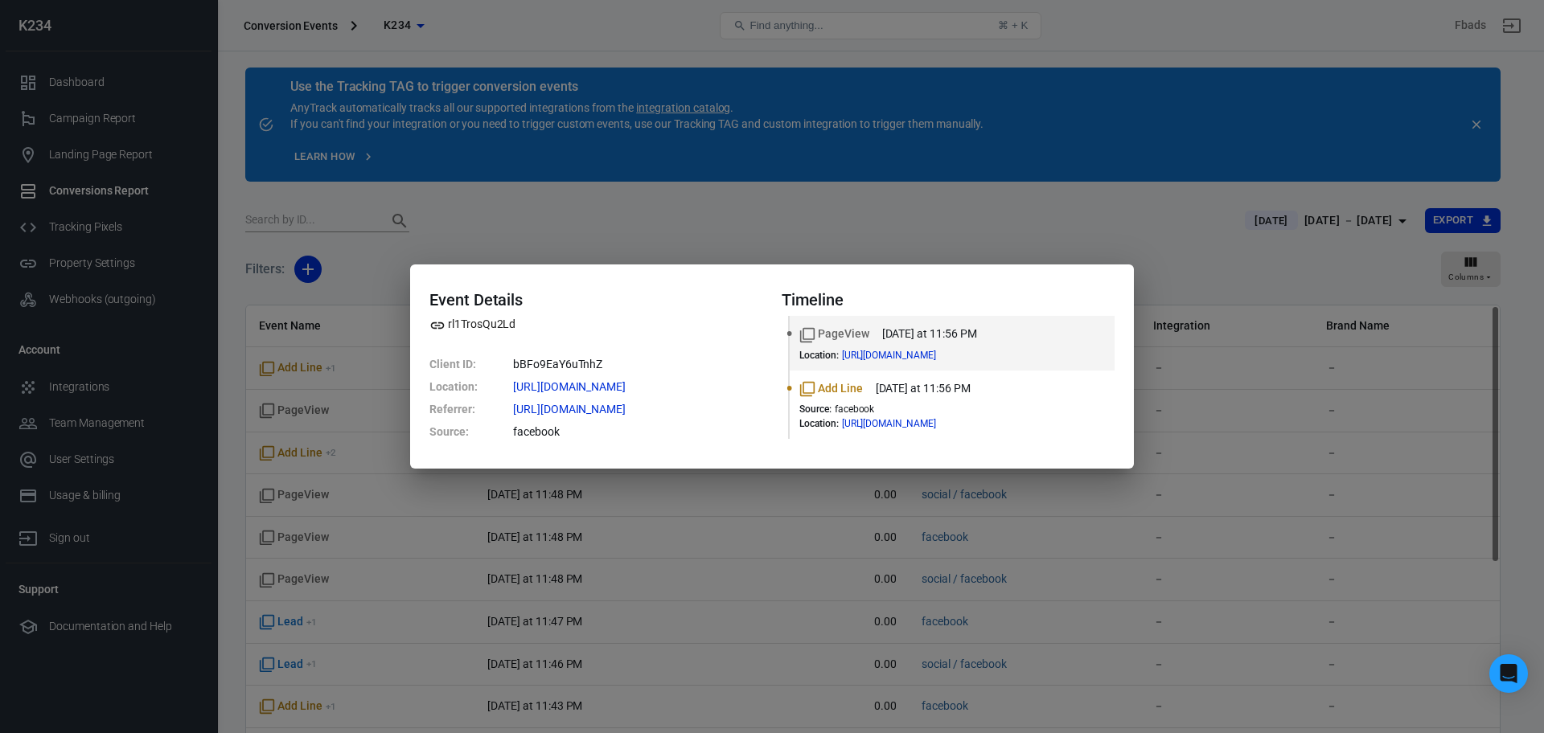
click at [223, 326] on div "Event Details rl1TrosQu2Ld Client ID : bBFo9EaY6uTnhZ Location : https://koon23…" at bounding box center [772, 366] width 1544 height 733
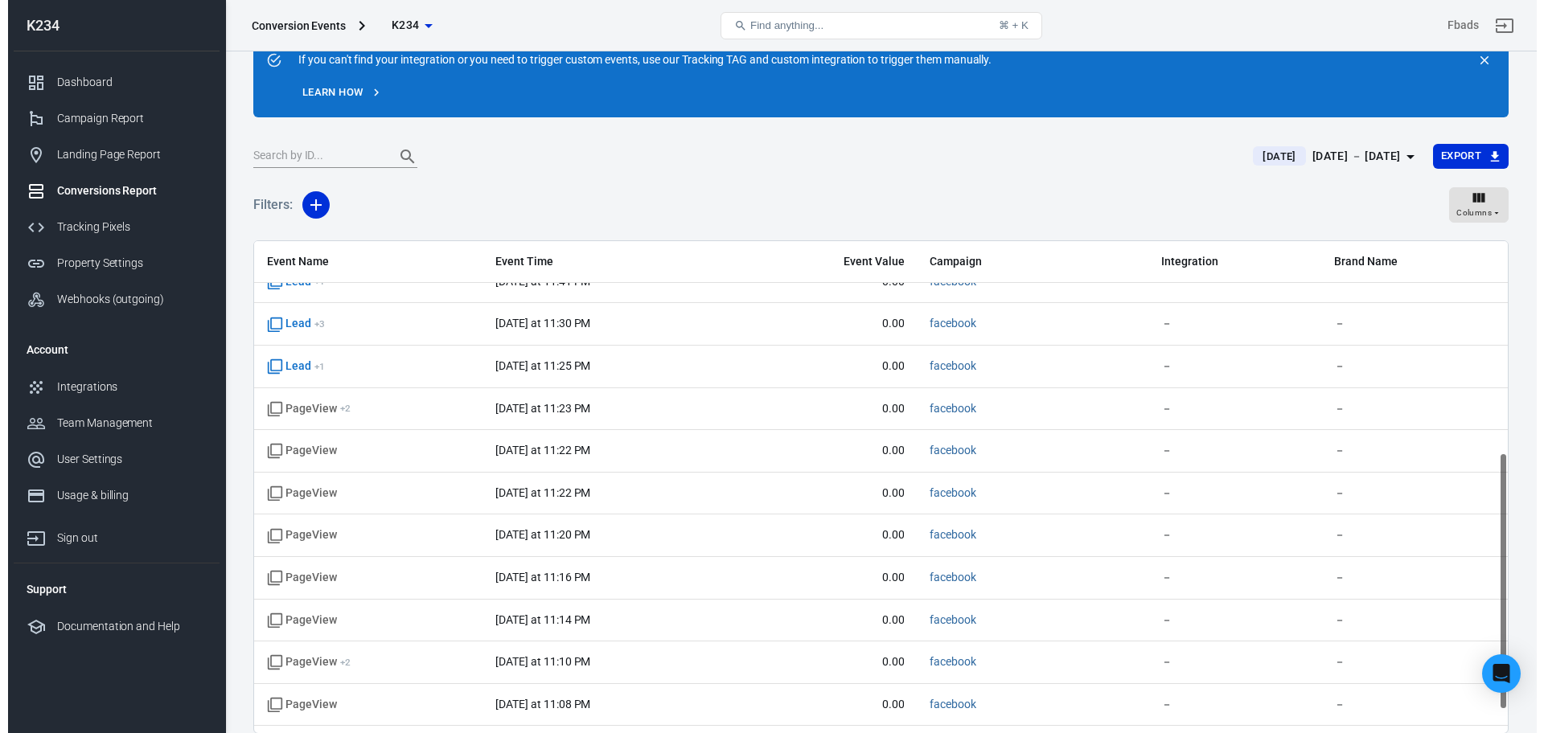
scroll to position [404, 0]
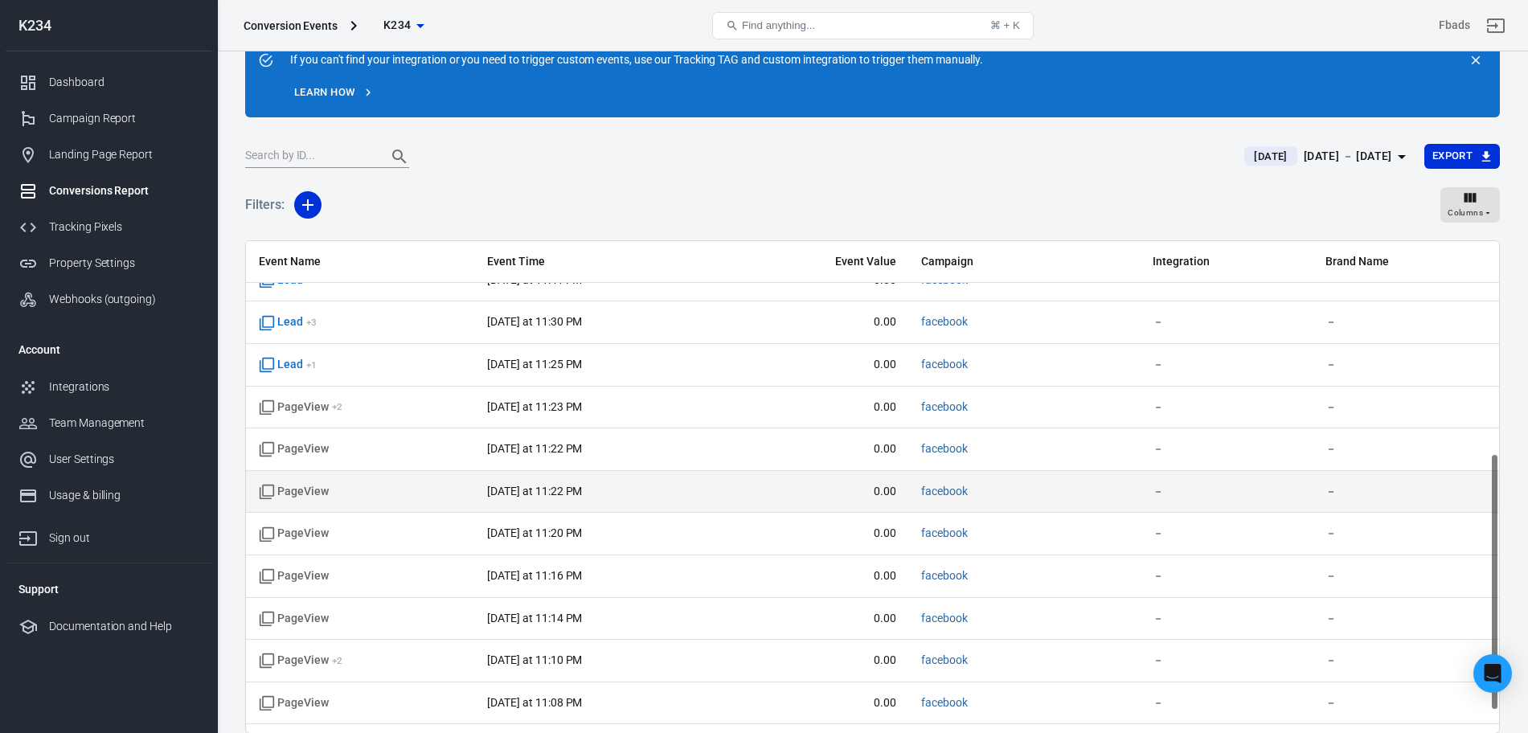
click at [293, 500] on td "PageView" at bounding box center [360, 492] width 228 height 43
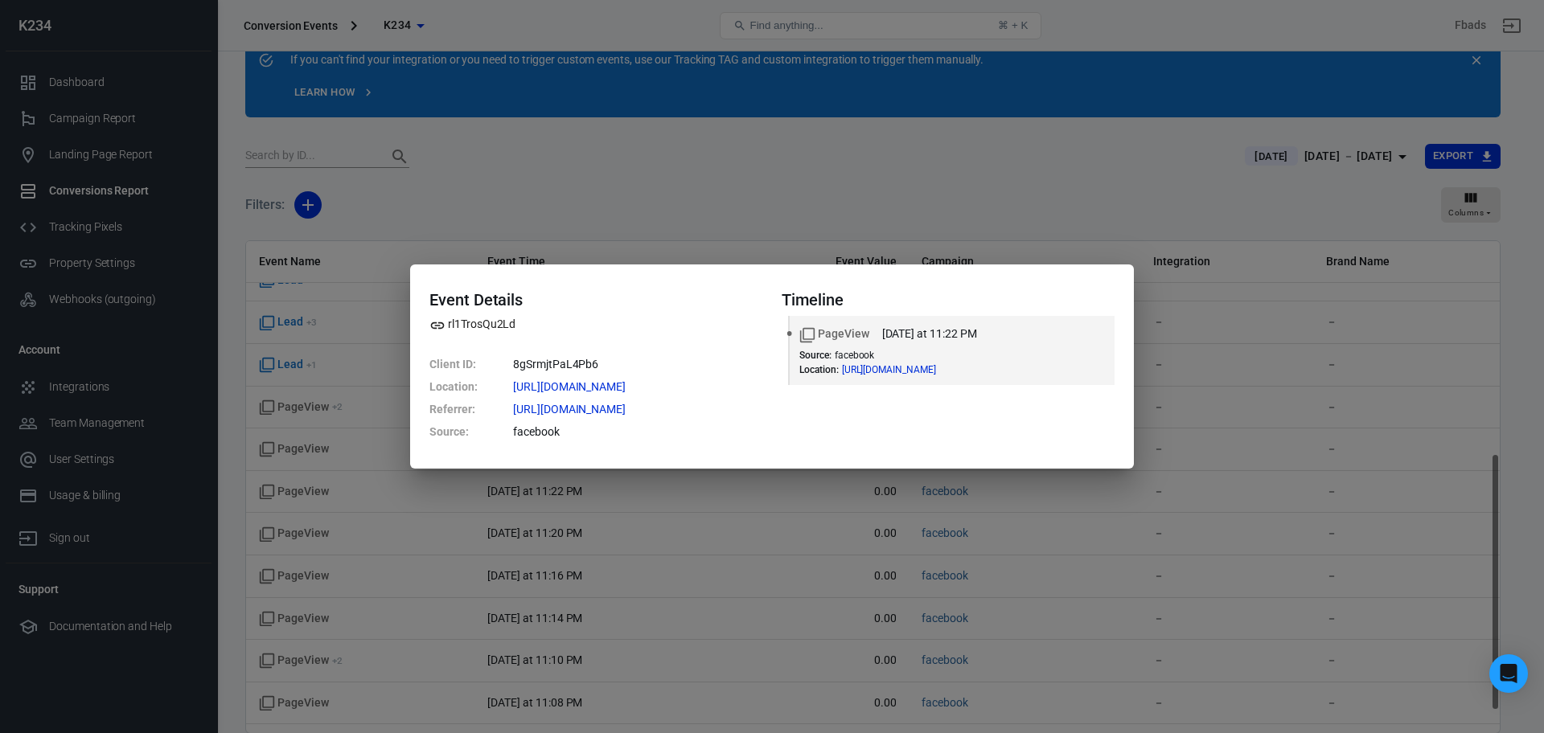
click at [240, 414] on div "Event Details rl1TrosQu2Ld Client ID : 8gSrmjtPaL4Pb6 Location : https://koon23…" at bounding box center [772, 366] width 1544 height 733
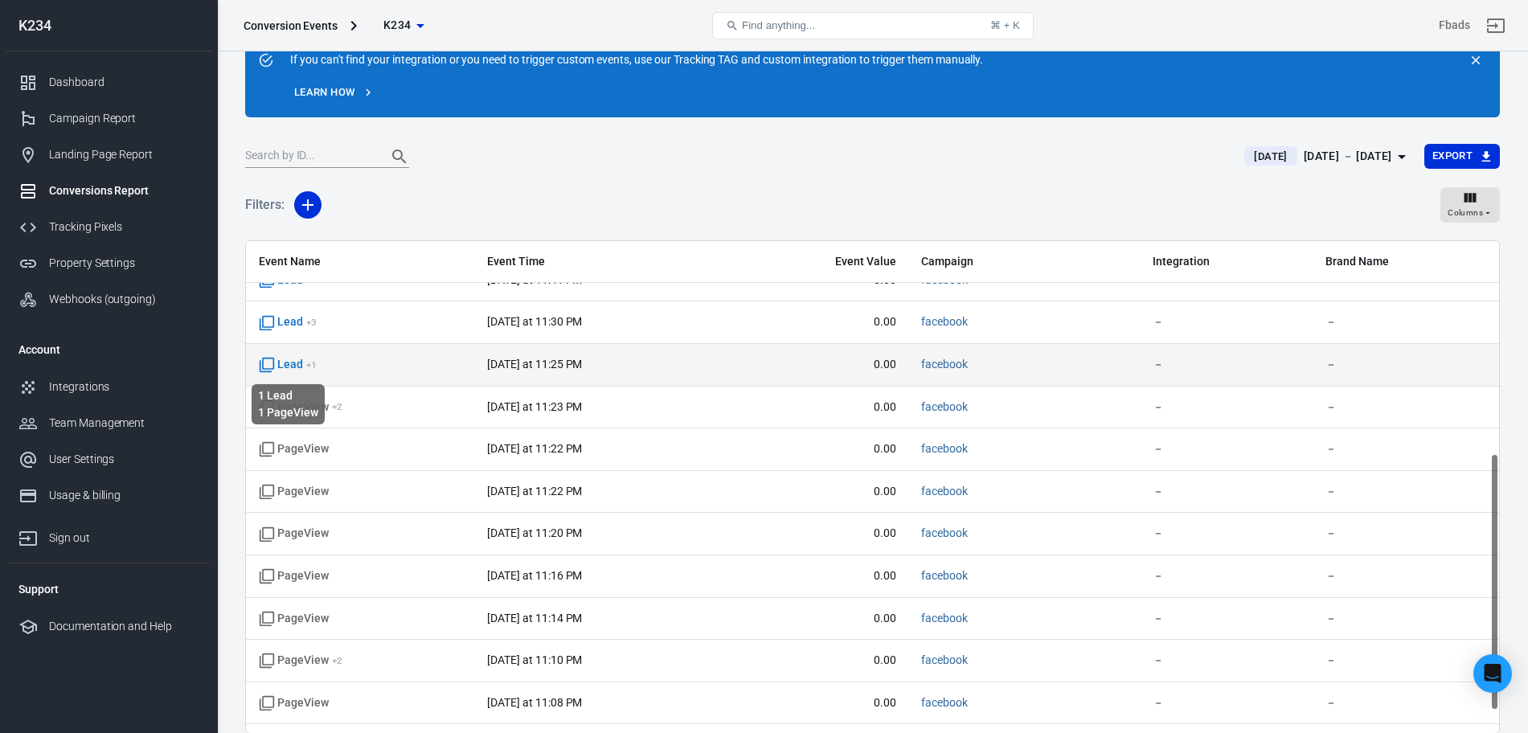
click at [301, 363] on span "Lead + 1" at bounding box center [288, 365] width 58 height 16
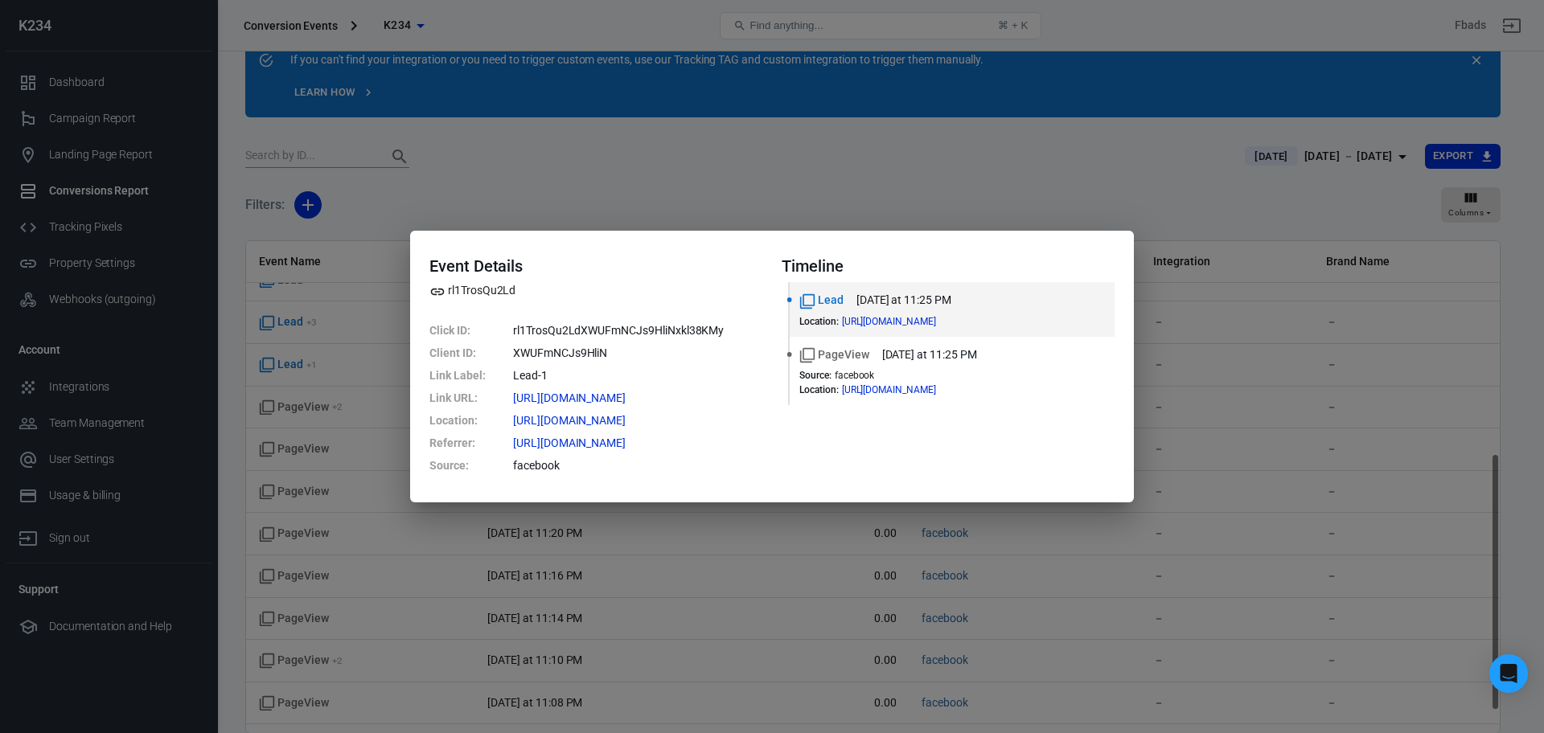
click at [966, 188] on div "Event Details rl1TrosQu2Ld Click ID : rl1TrosQu2LdXWUFmNCJs9HliNxkl38KMy Client…" at bounding box center [772, 366] width 1544 height 733
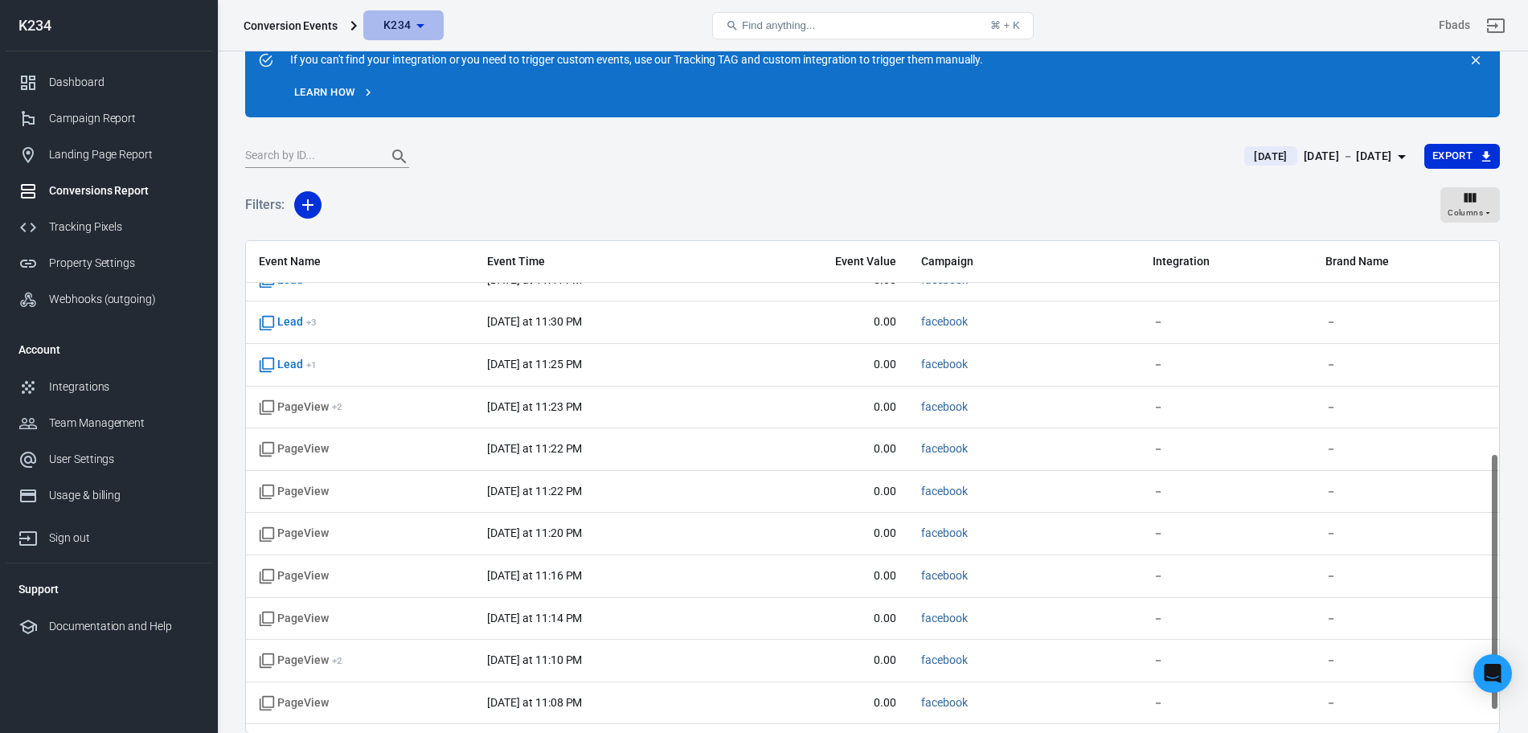
click at [396, 25] on span "K234" at bounding box center [397, 25] width 28 height 20
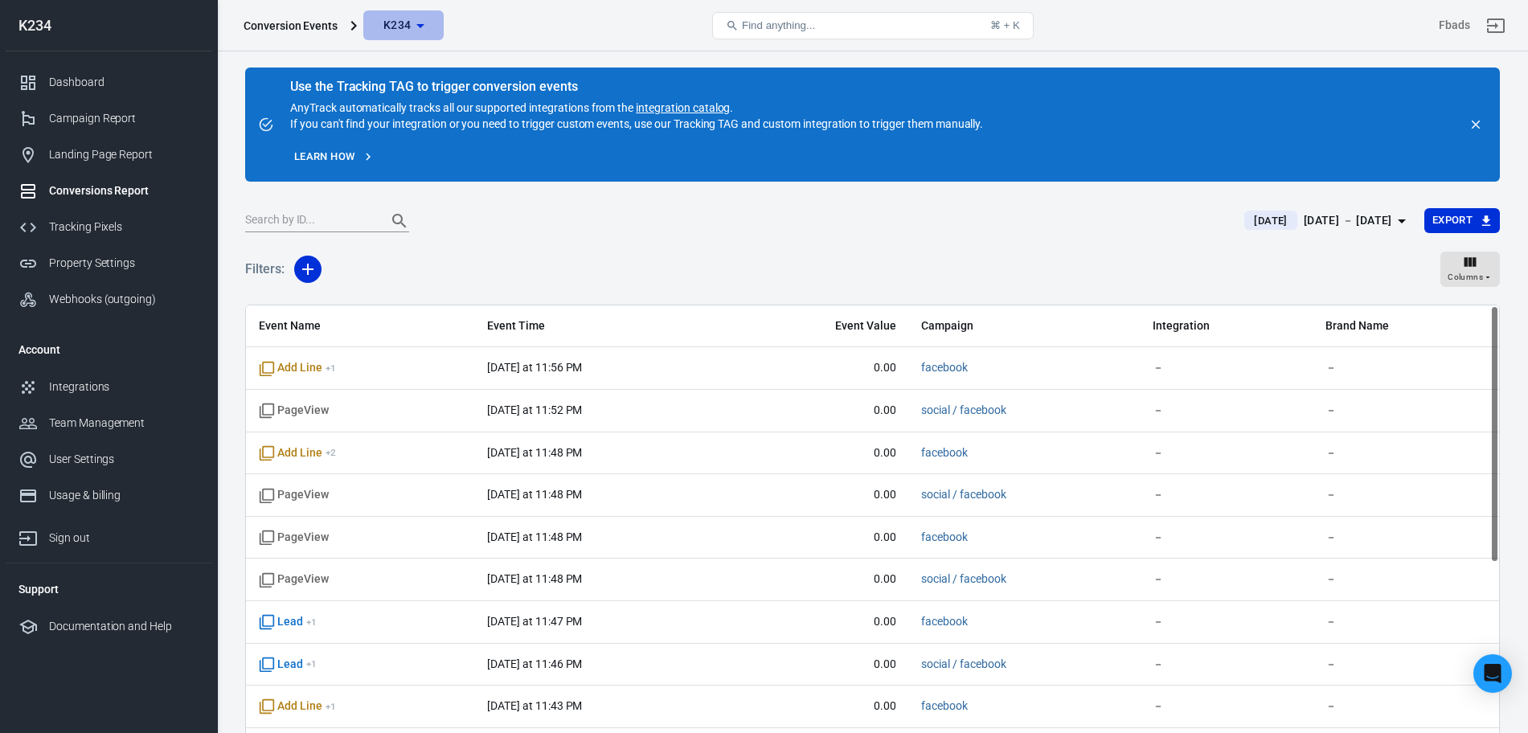
click at [395, 15] on span "K234" at bounding box center [397, 25] width 28 height 20
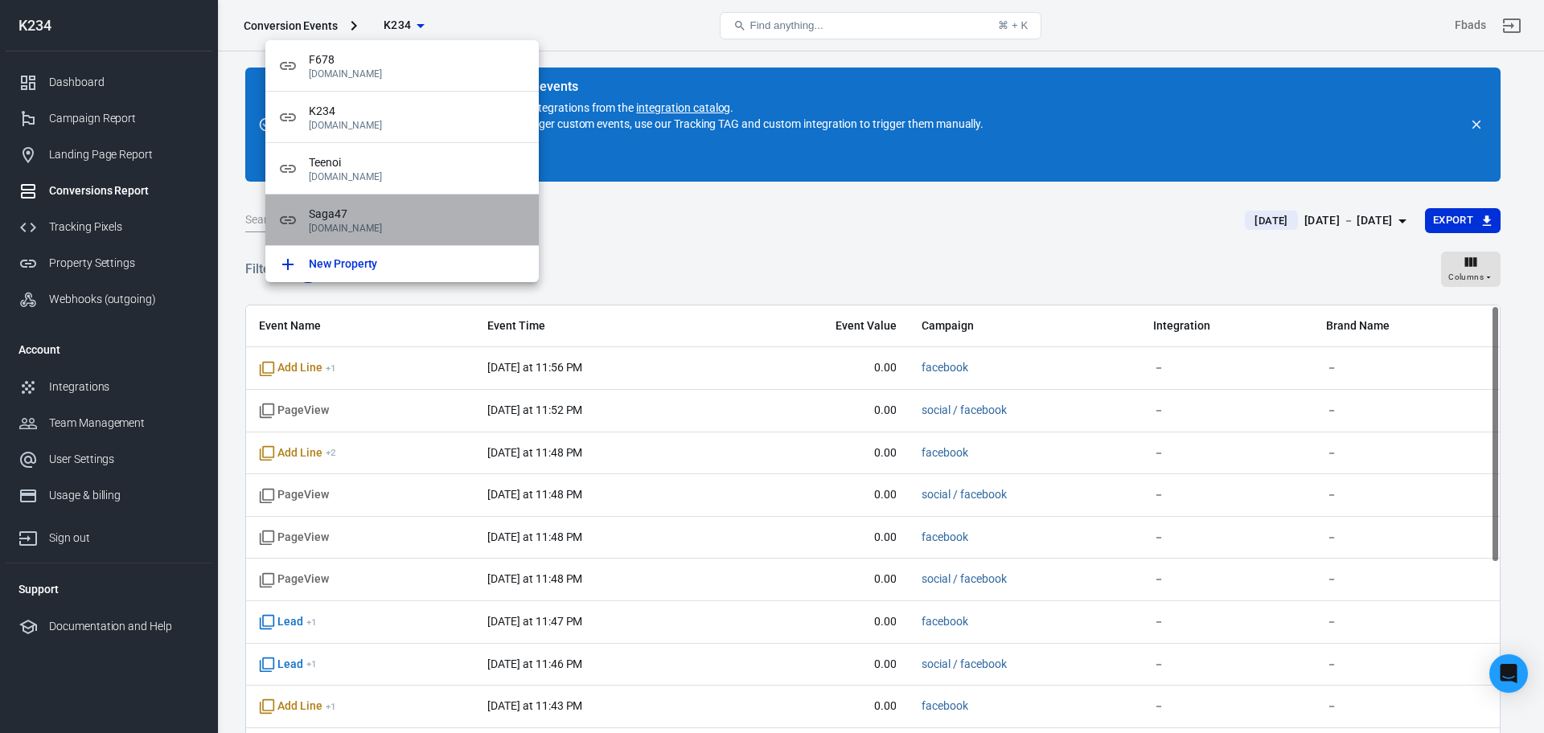
click at [386, 229] on p "saga47.store" at bounding box center [417, 228] width 217 height 11
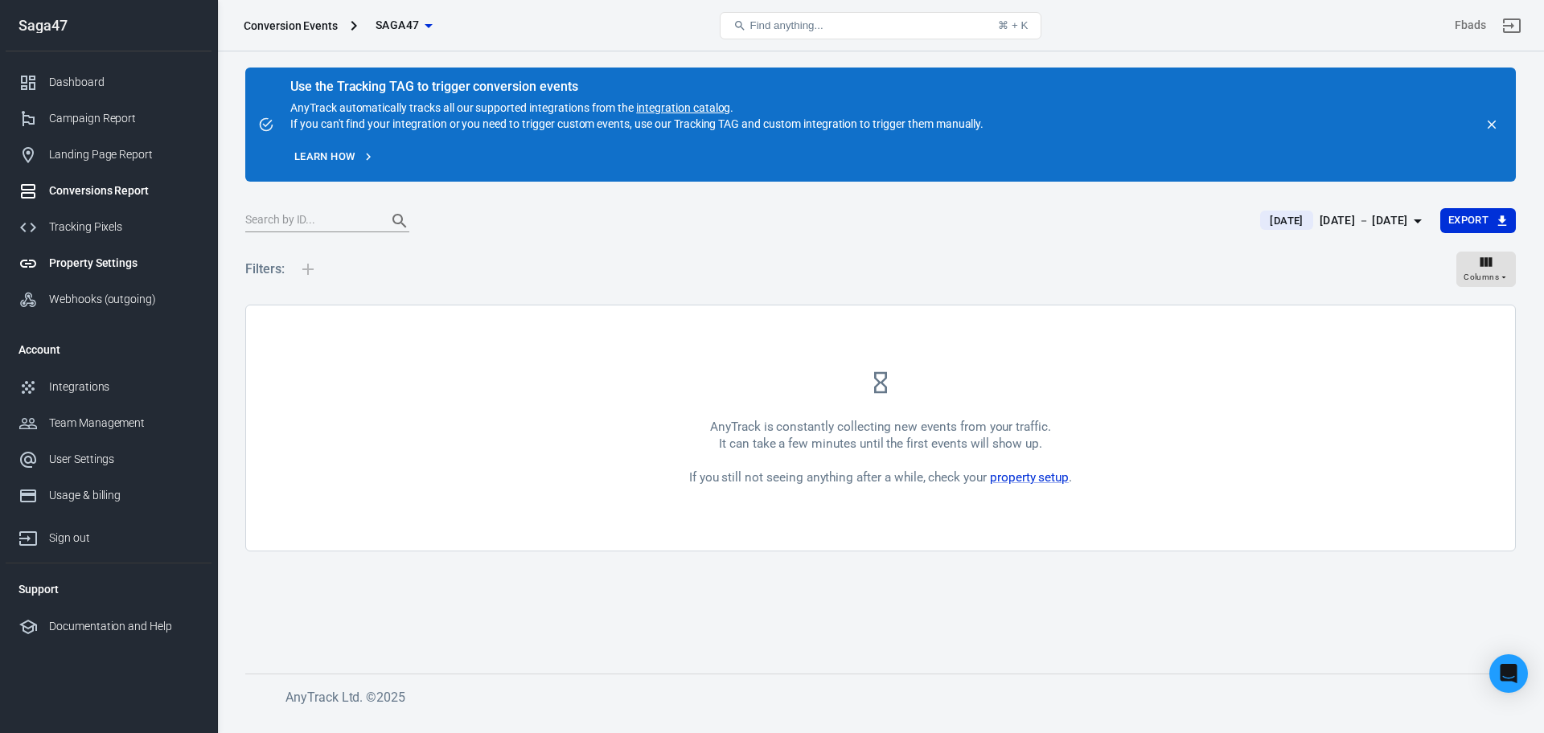
click at [90, 259] on div "Property Settings" at bounding box center [124, 263] width 150 height 17
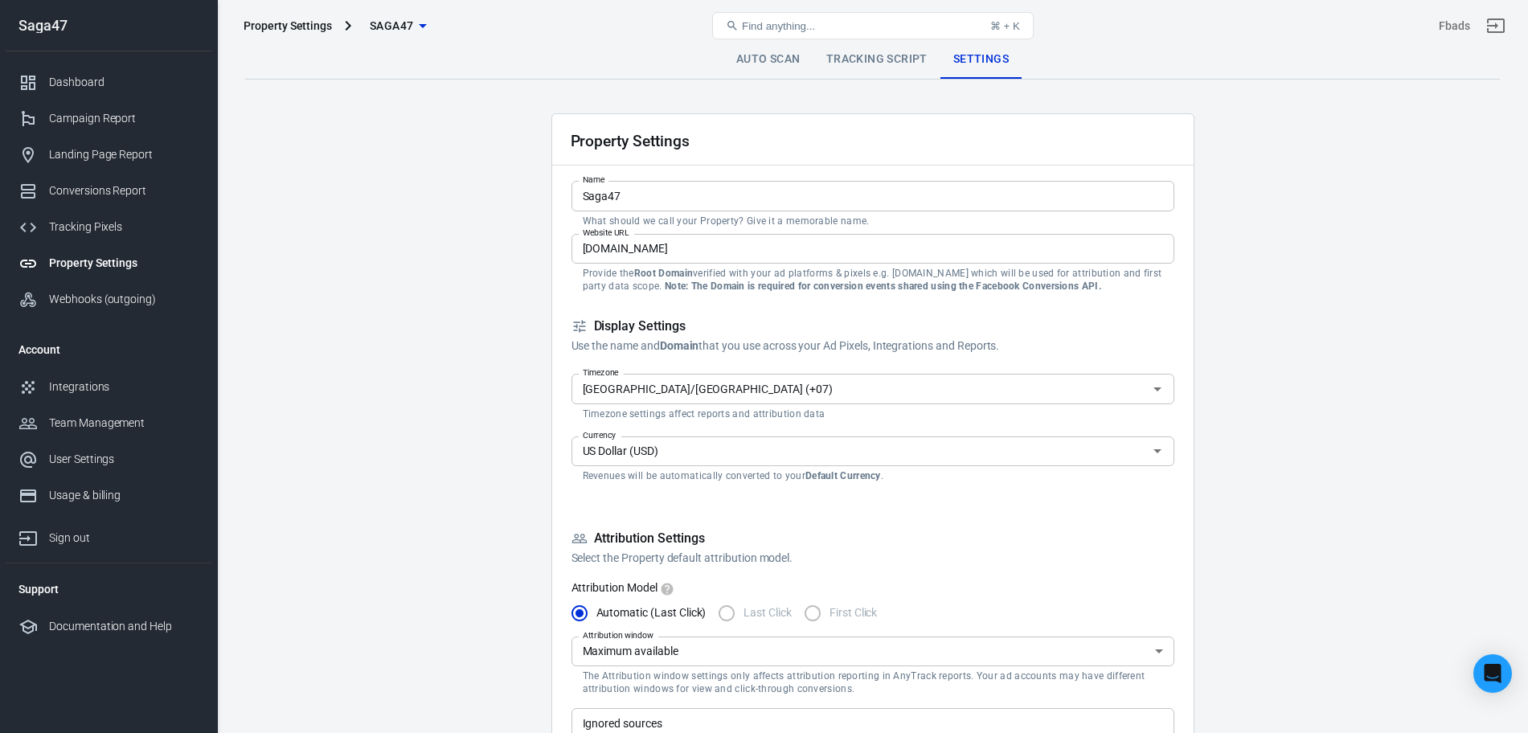
click at [777, 51] on div "Property Settings Saga47 Find anything... ⌘ + K Fbads" at bounding box center [873, 25] width 1310 height 51
click at [777, 53] on link "Auto Scan" at bounding box center [769, 59] width 90 height 39
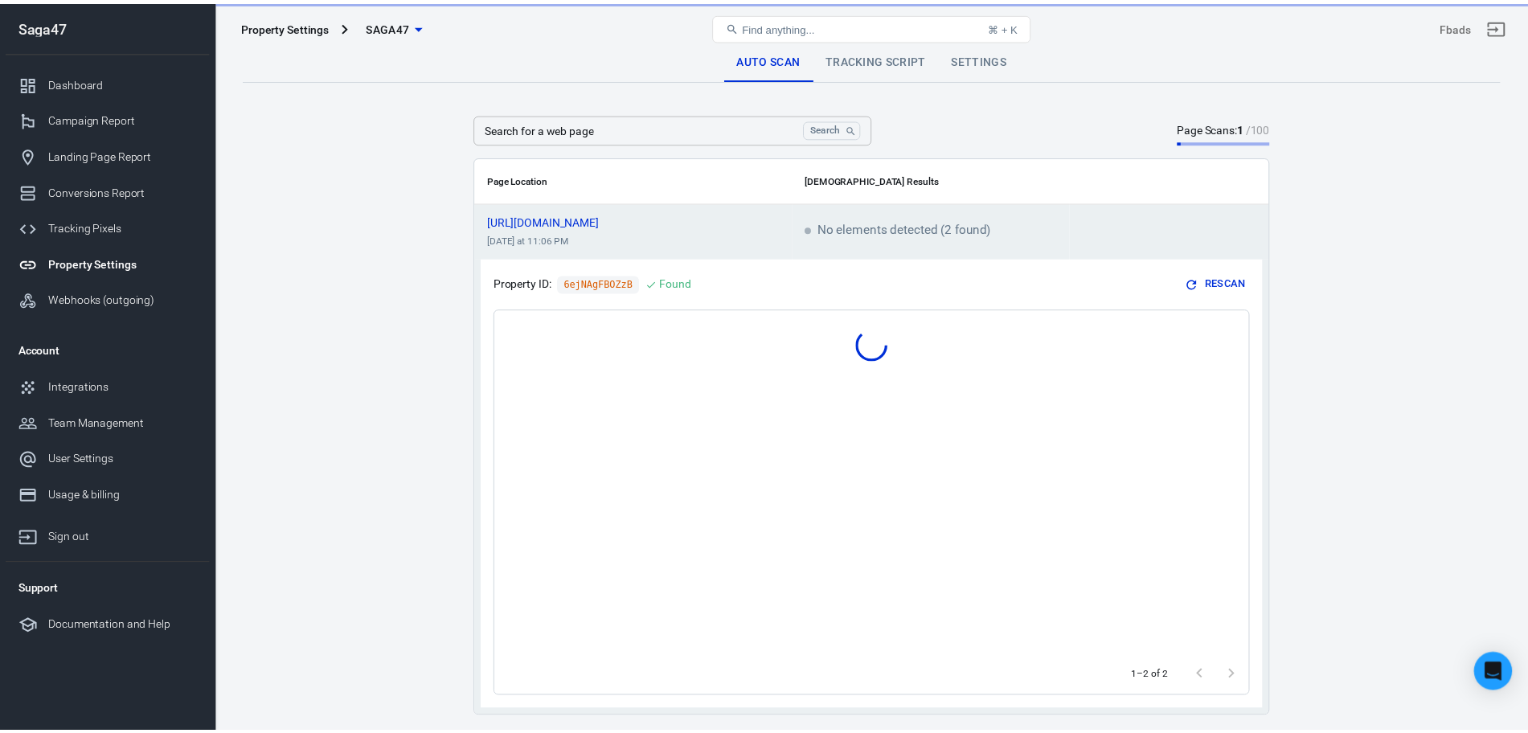
scroll to position [54, 0]
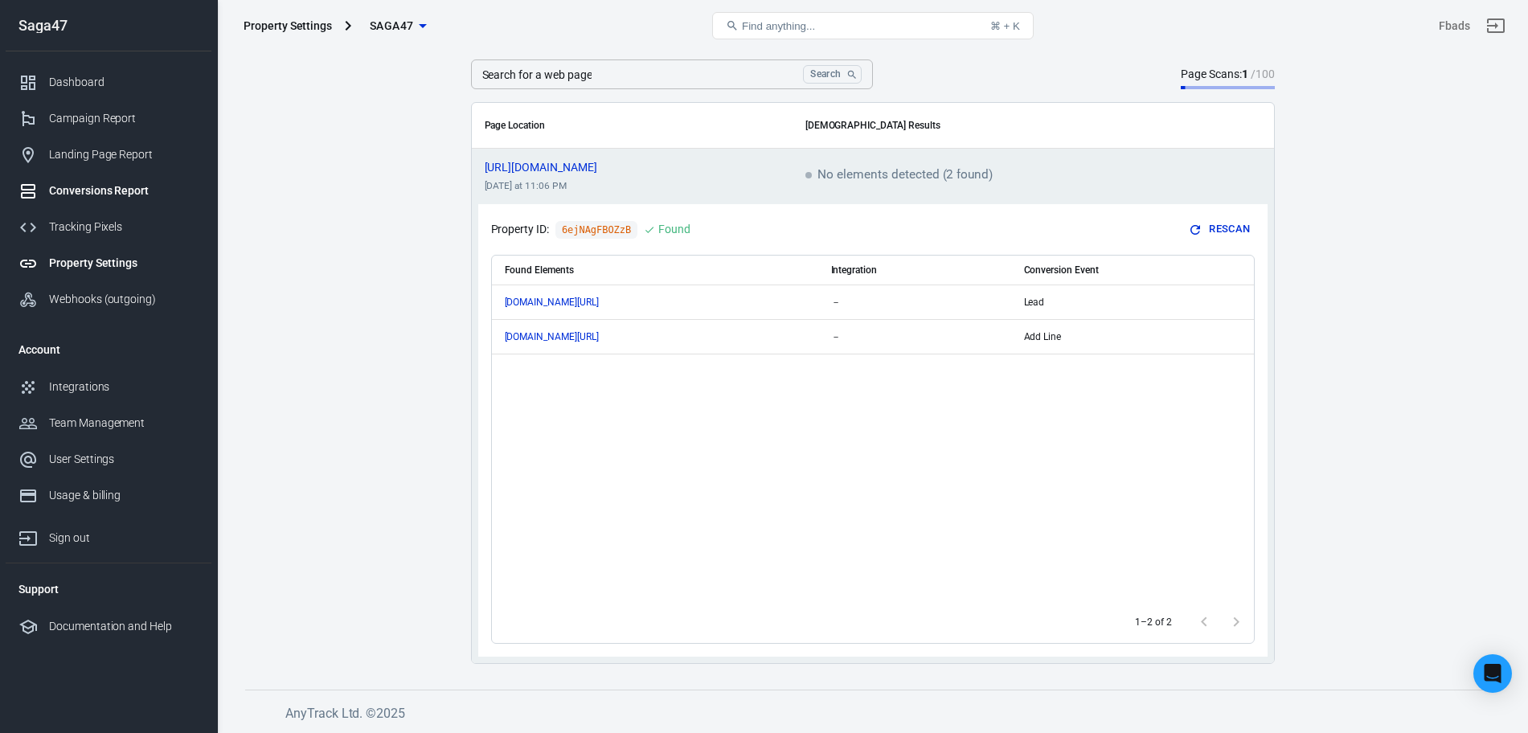
click at [132, 182] on div "Conversions Report" at bounding box center [124, 190] width 150 height 17
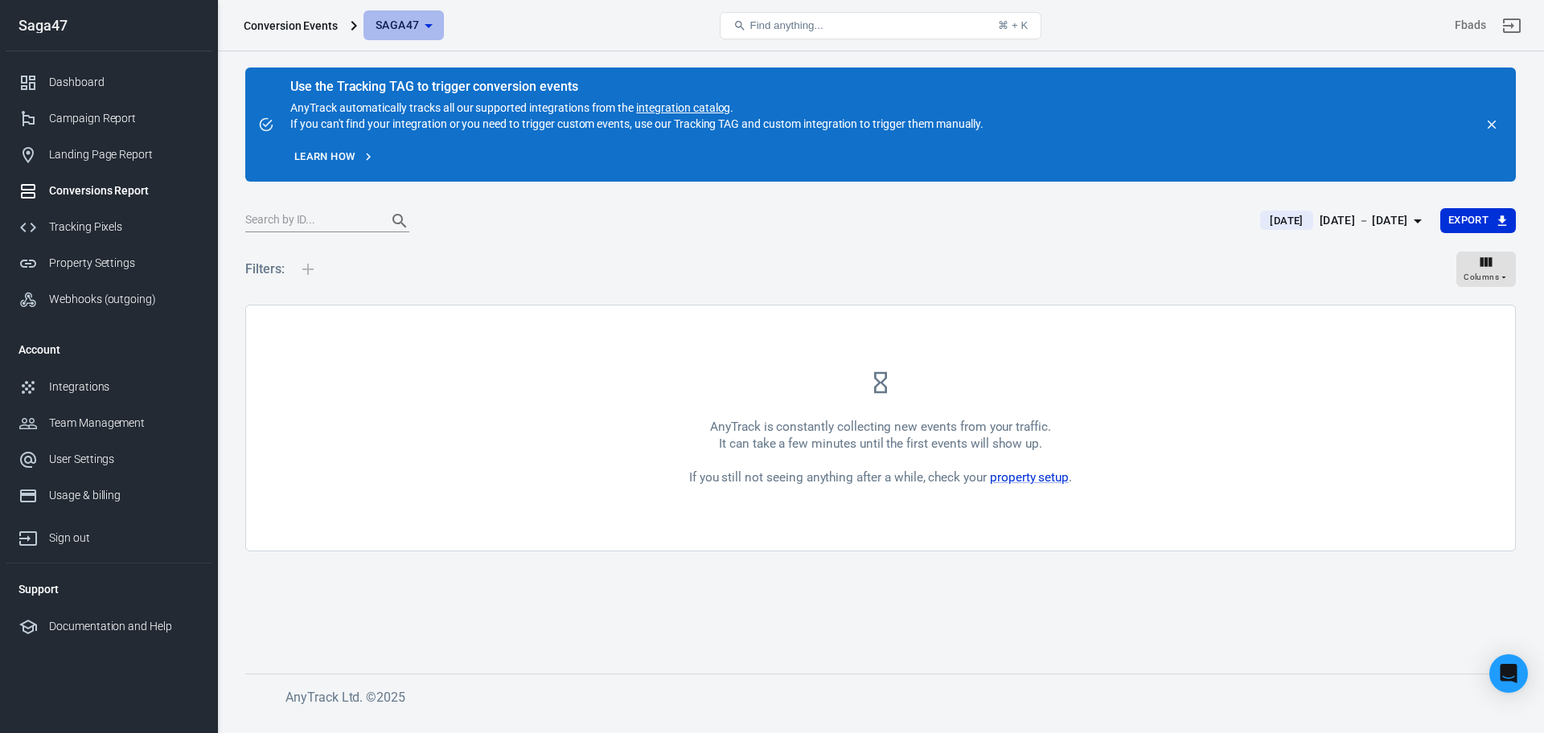
click at [418, 36] on button "Saga47" at bounding box center [403, 25] width 80 height 30
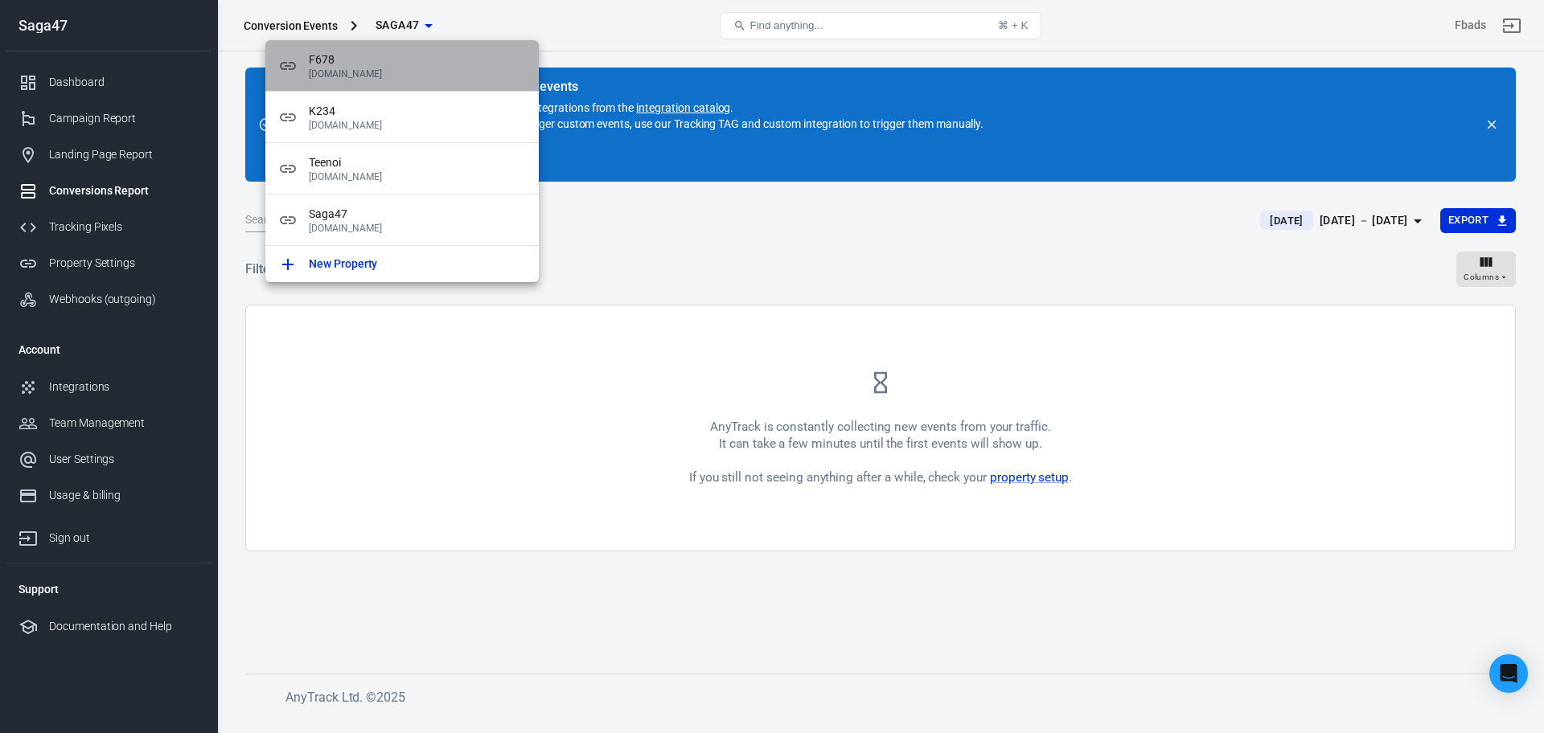
click at [405, 65] on span "F678" at bounding box center [417, 59] width 217 height 17
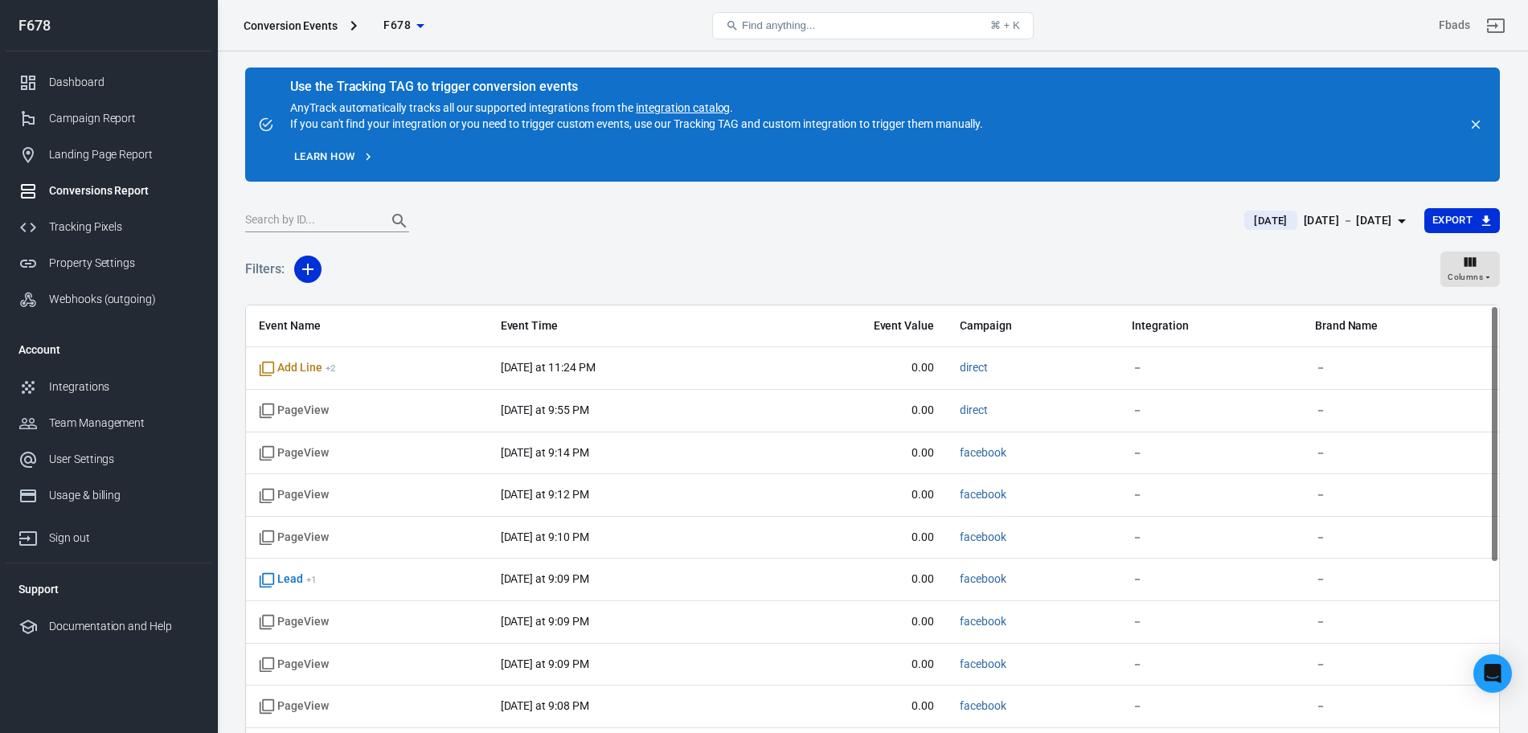
click at [129, 189] on div "Conversions Report" at bounding box center [124, 190] width 150 height 17
click at [1469, 229] on button "Export" at bounding box center [1463, 220] width 76 height 25
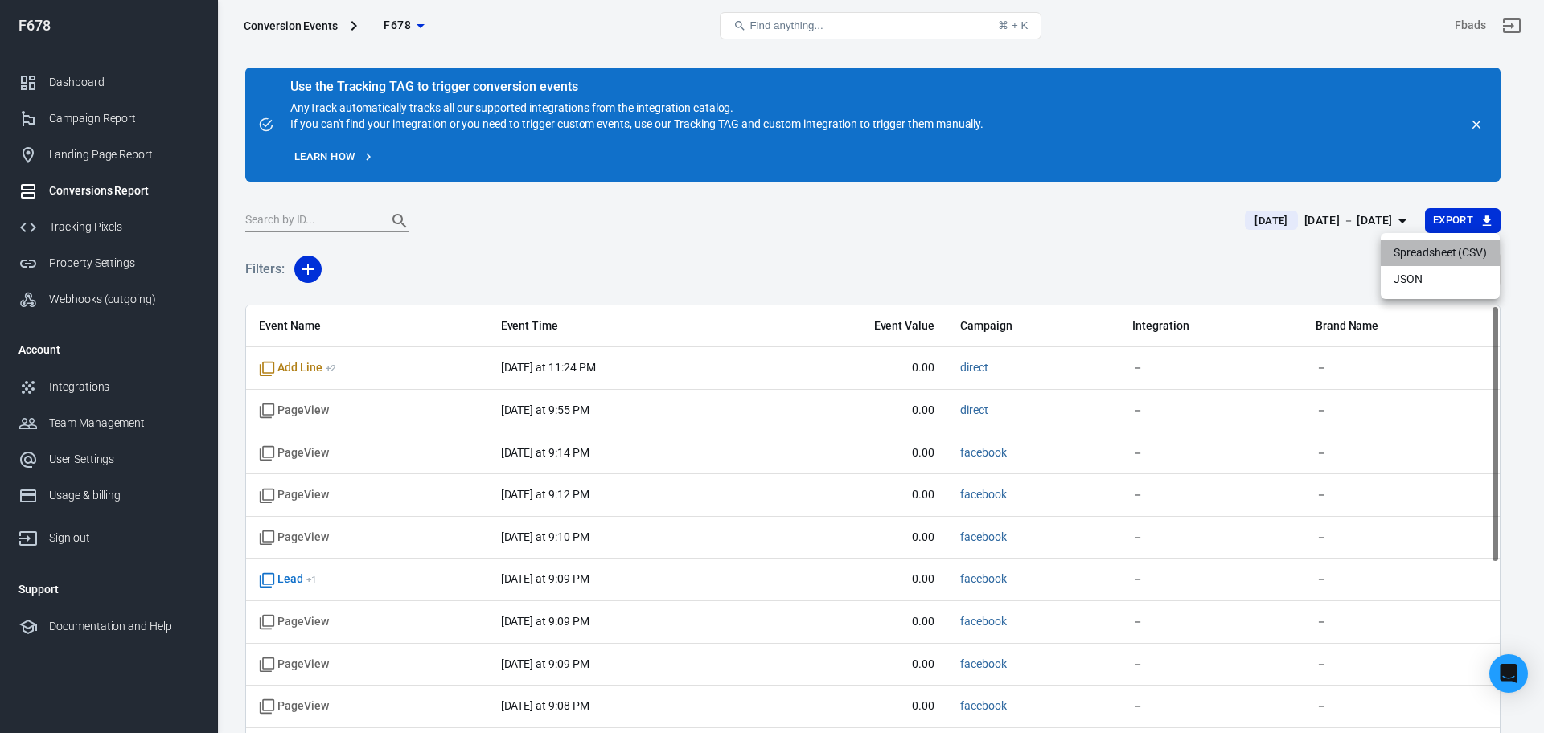
click at [1408, 252] on li "Spreadsheet (CSV)" at bounding box center [1439, 253] width 119 height 27
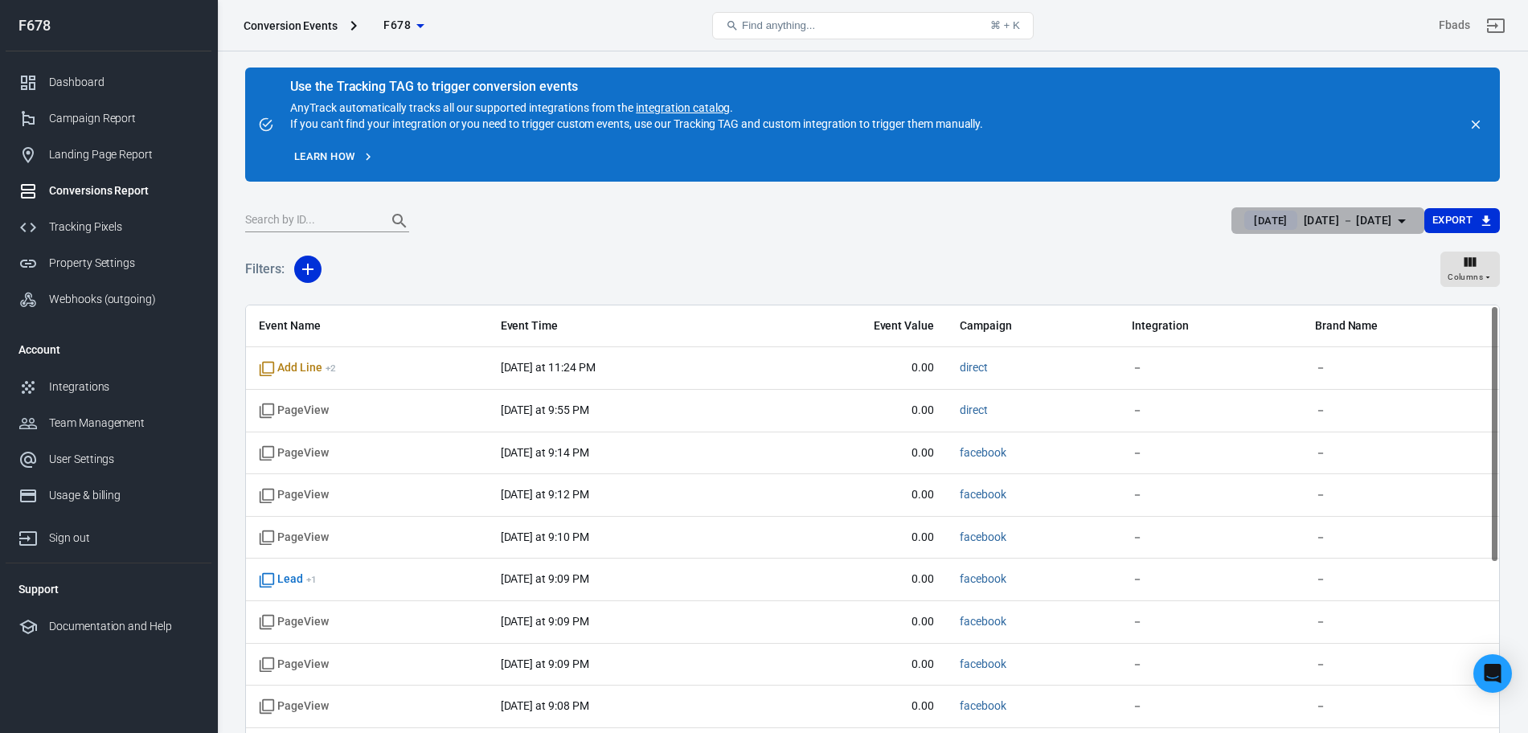
click at [1304, 218] on div "[DATE] － [DATE]" at bounding box center [1348, 221] width 88 height 20
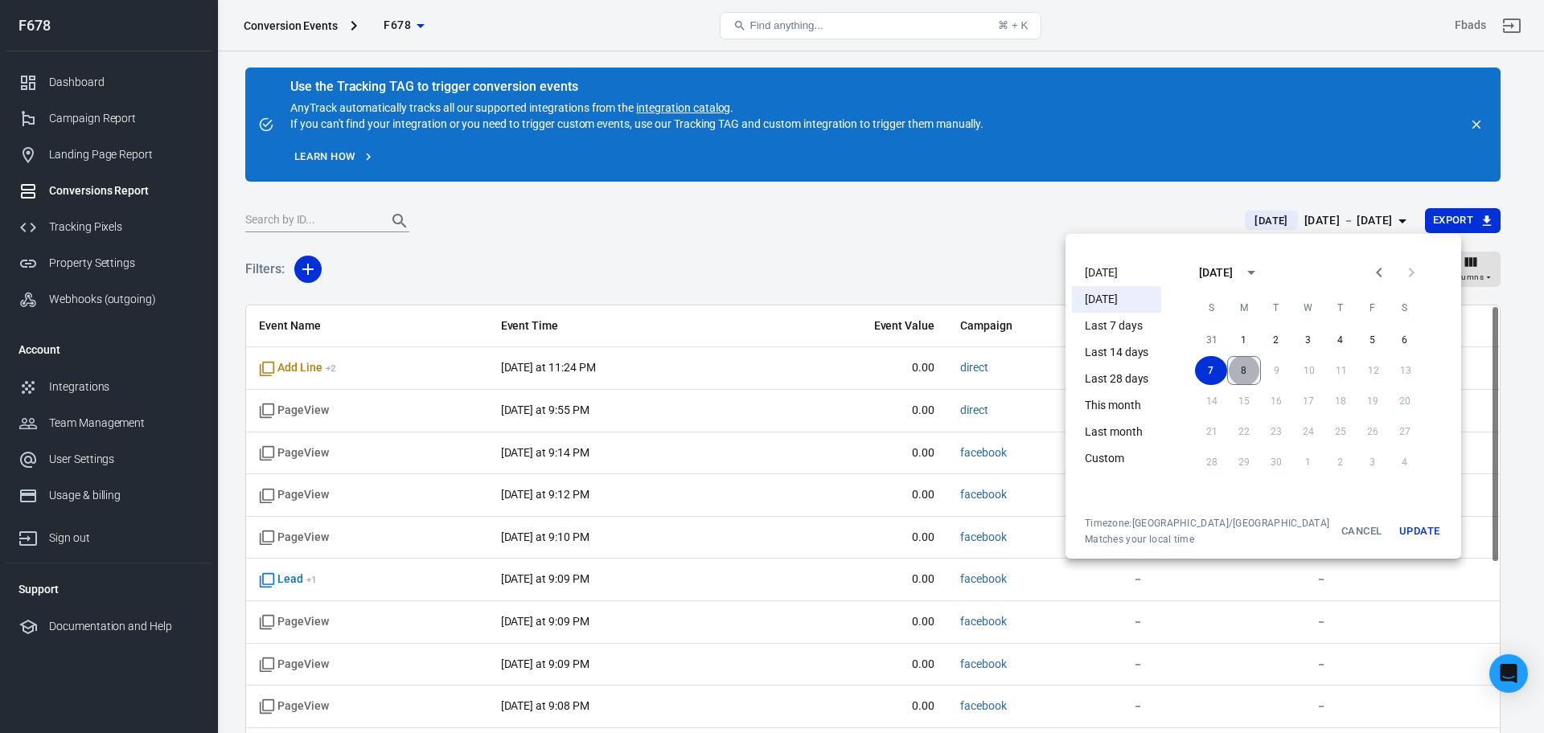
click at [1227, 377] on button "8" at bounding box center [1244, 370] width 34 height 29
click at [1203, 377] on button "7" at bounding box center [1211, 370] width 32 height 29
click at [1393, 530] on button "Update" at bounding box center [1418, 531] width 51 height 29
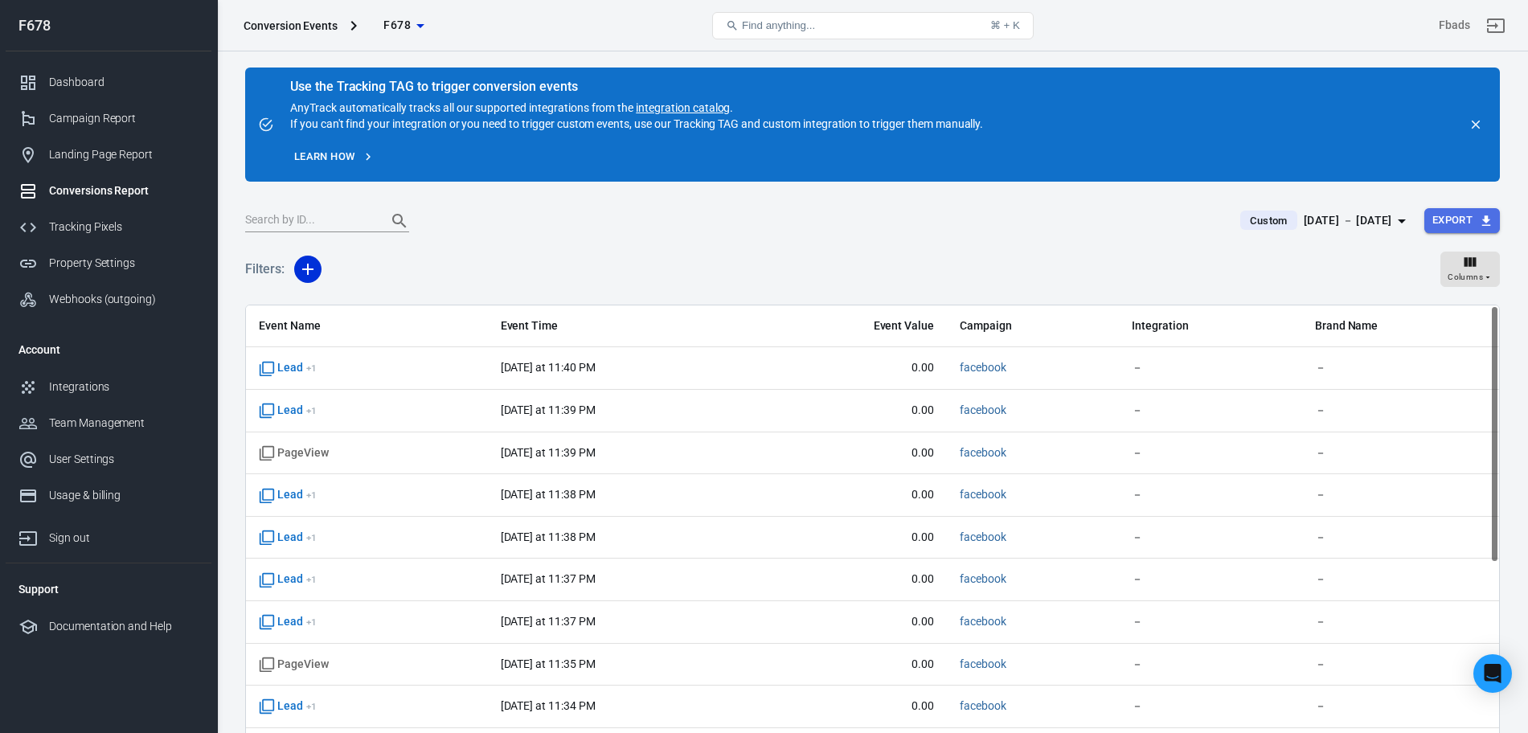
click at [1438, 231] on button "Export" at bounding box center [1463, 220] width 76 height 25
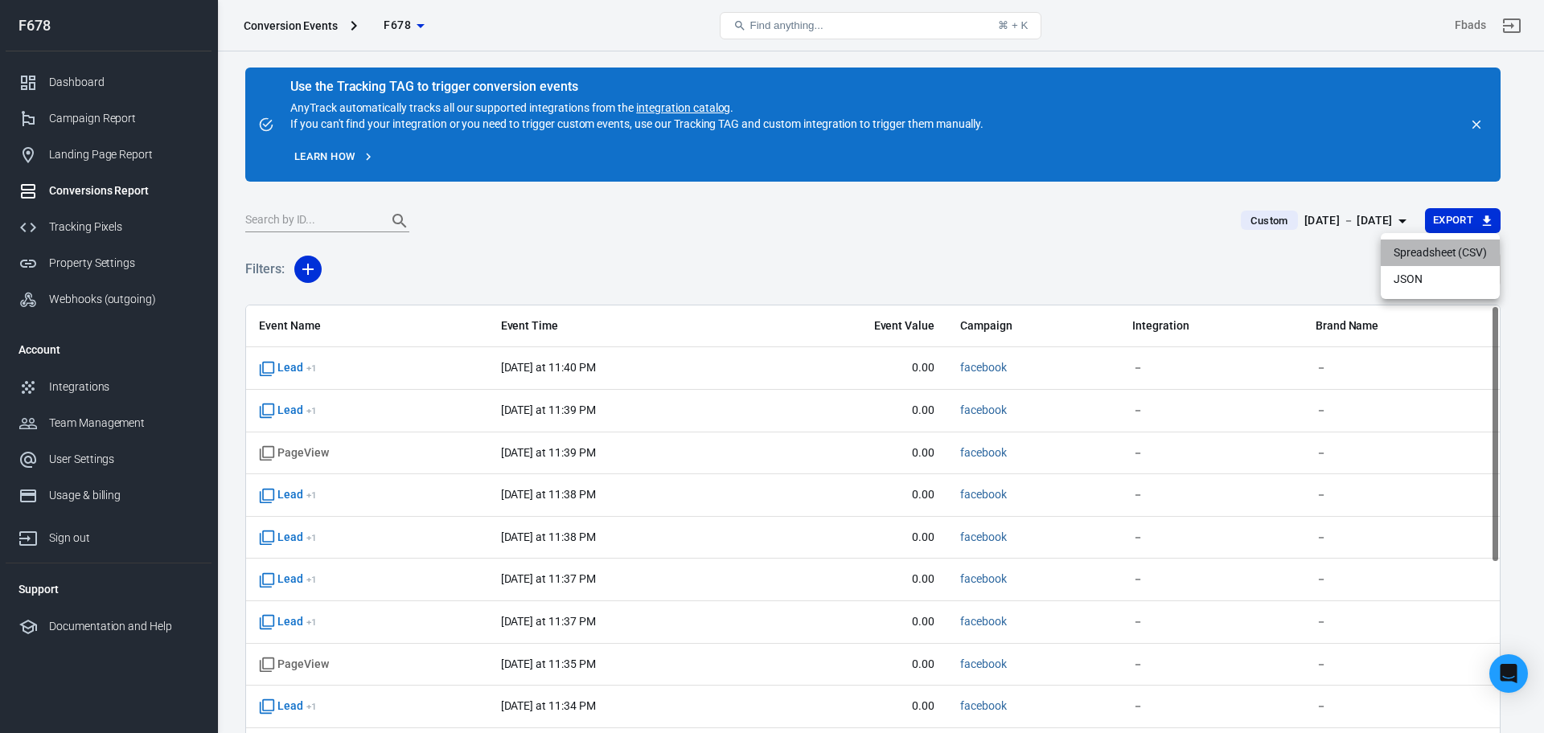
click at [1404, 256] on li "Spreadsheet (CSV)" at bounding box center [1439, 253] width 119 height 27
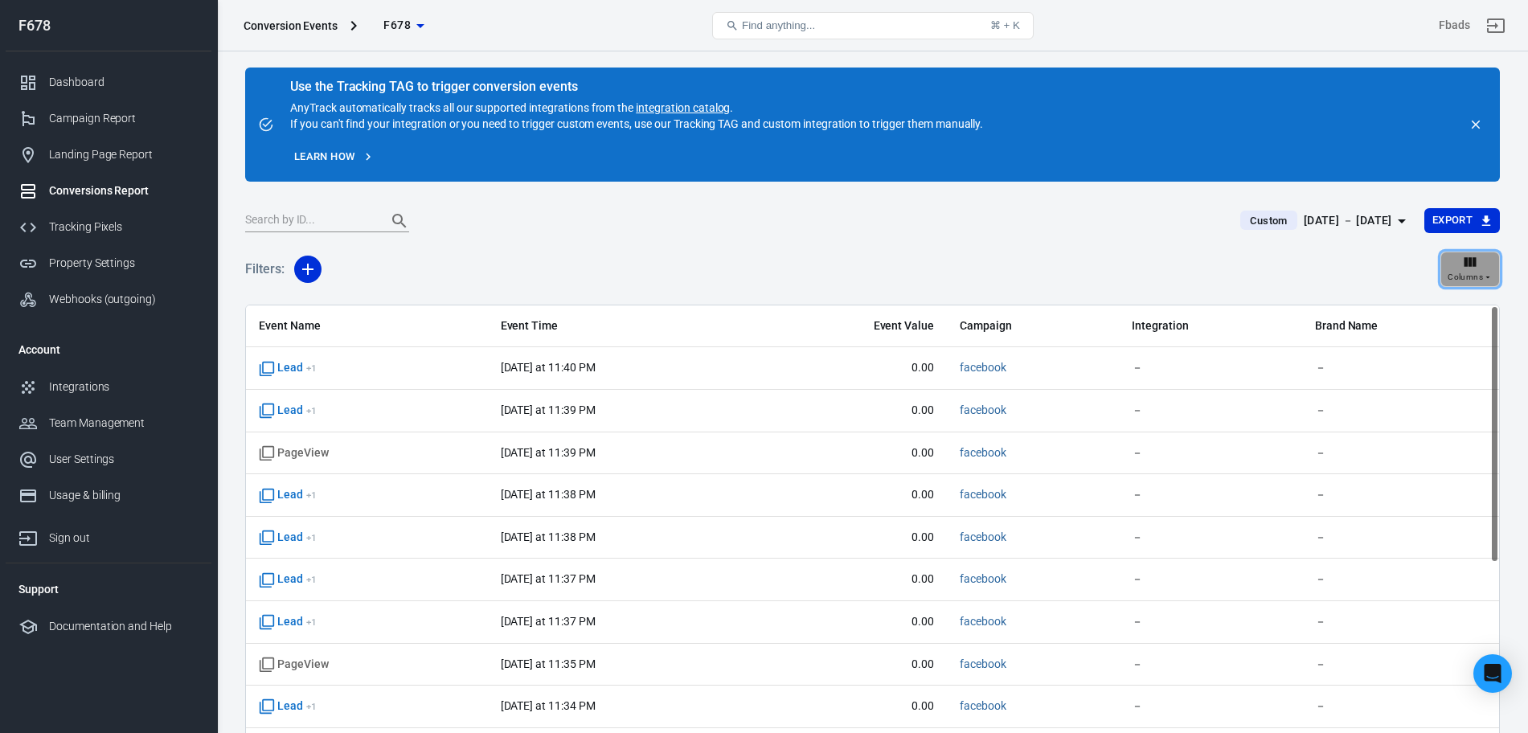
click at [1490, 286] on button "Columns" at bounding box center [1470, 269] width 59 height 35
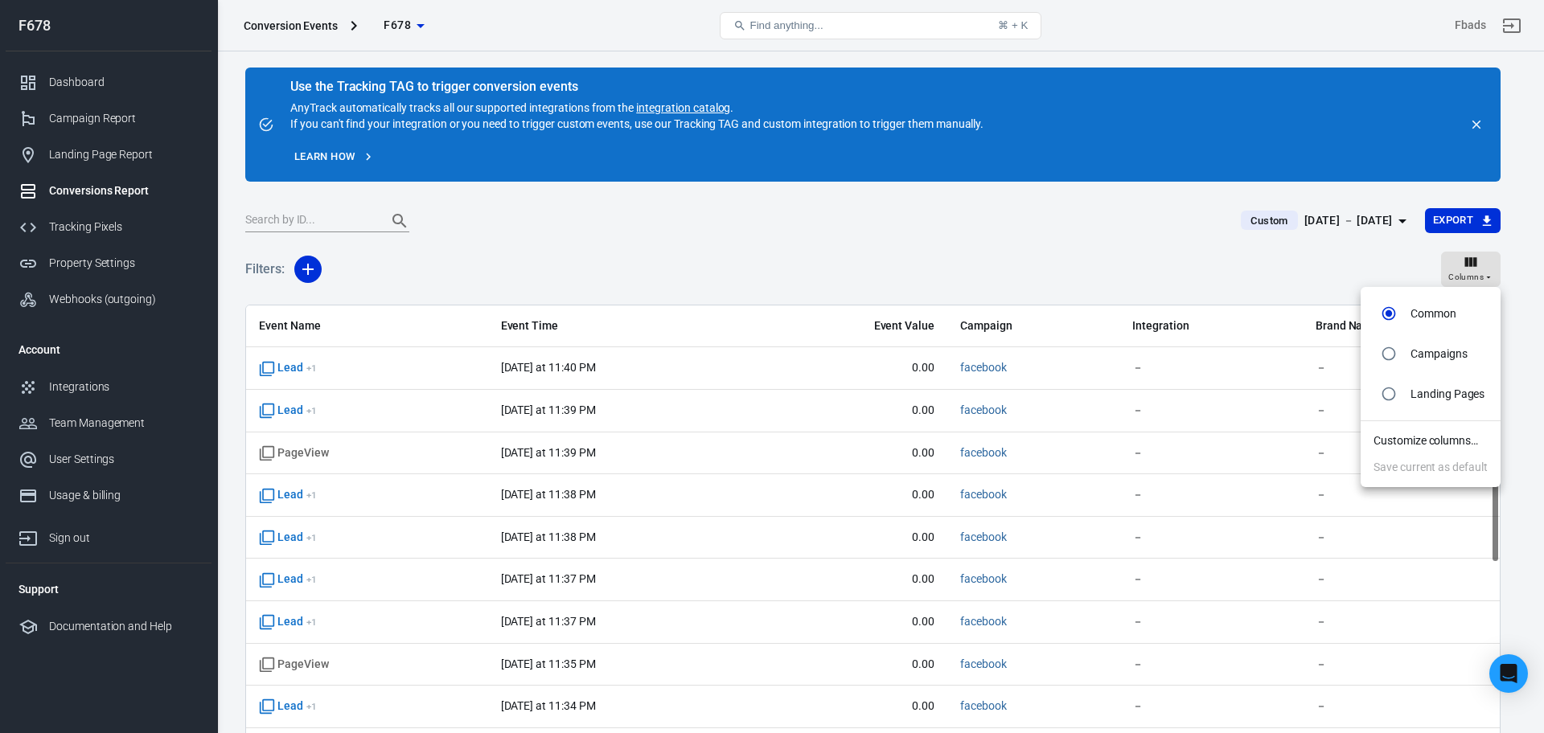
click at [1224, 266] on div at bounding box center [772, 366] width 1544 height 733
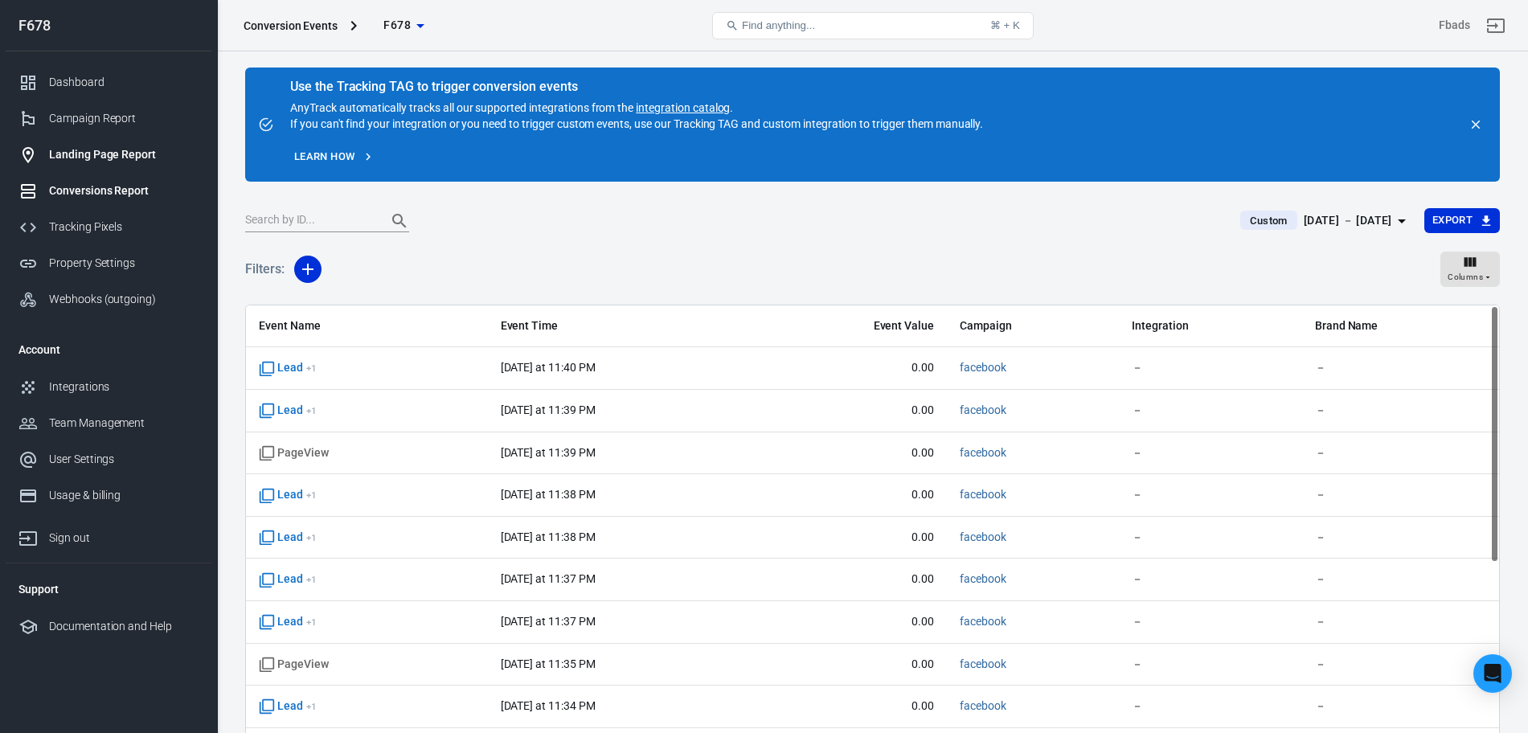
click at [117, 154] on div "Landing Page Report" at bounding box center [124, 154] width 150 height 17
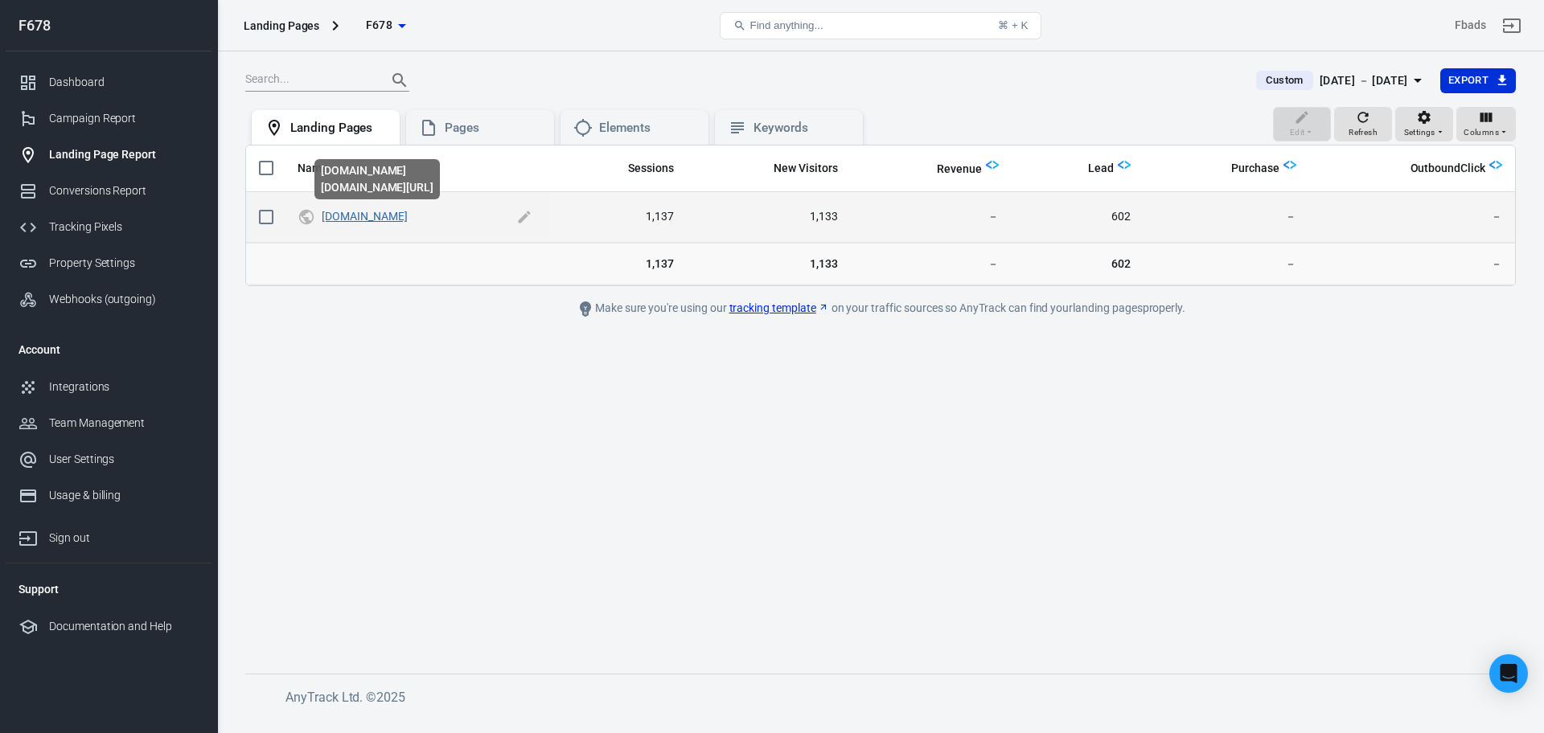
click at [353, 222] on link "[DOMAIN_NAME]" at bounding box center [364, 216] width 85 height 13
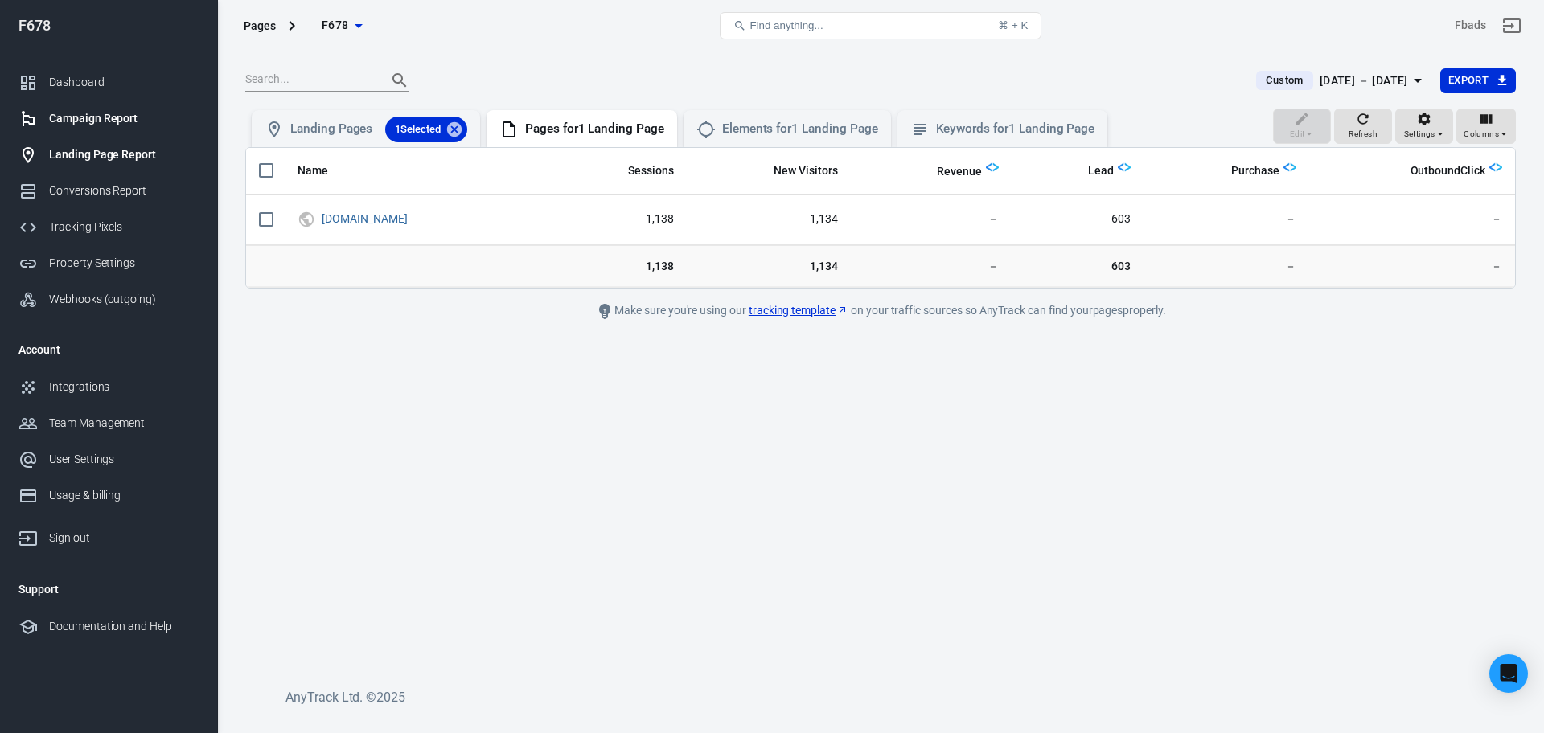
click at [101, 134] on link "Campaign Report" at bounding box center [109, 118] width 206 height 36
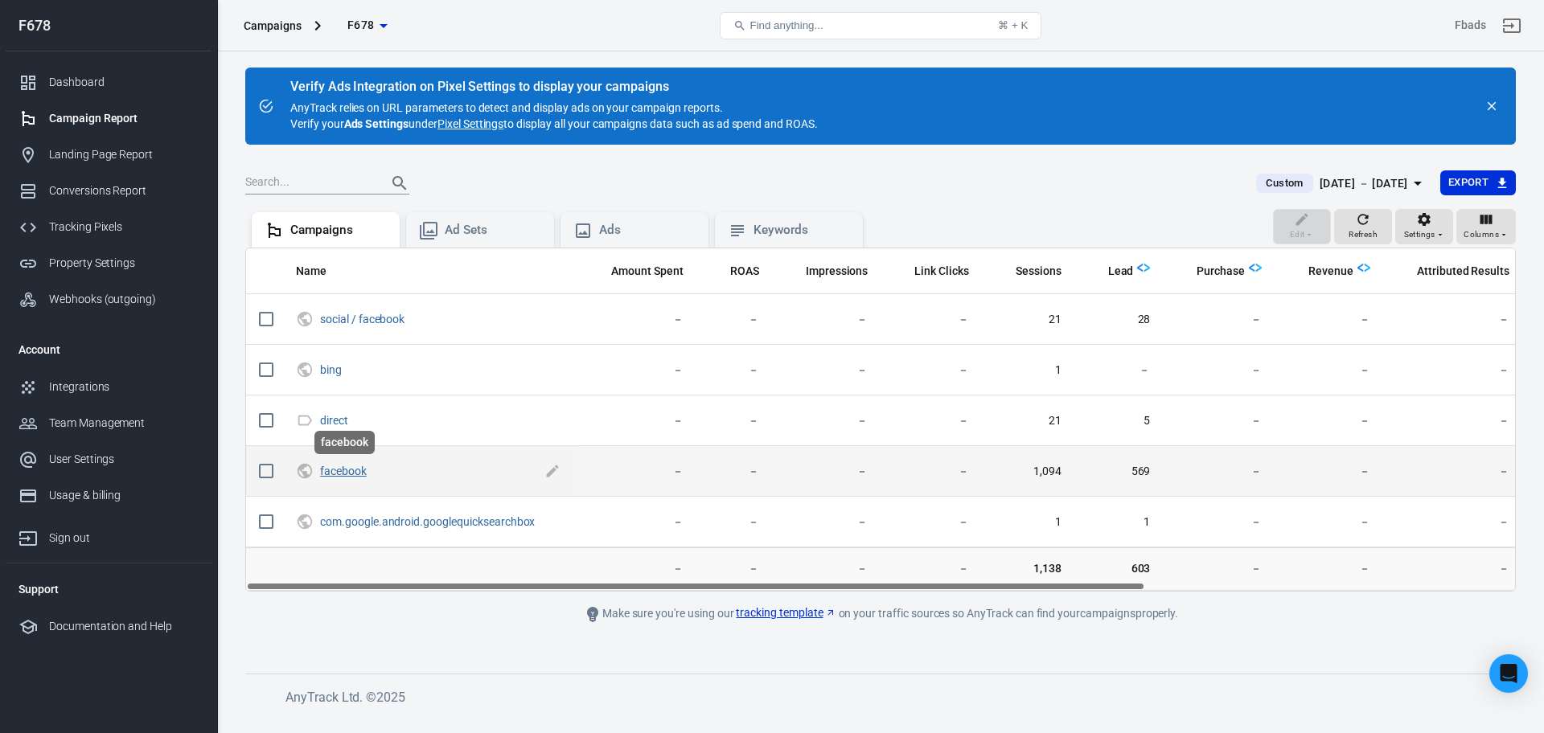
click at [354, 466] on link "facebook" at bounding box center [343, 471] width 47 height 13
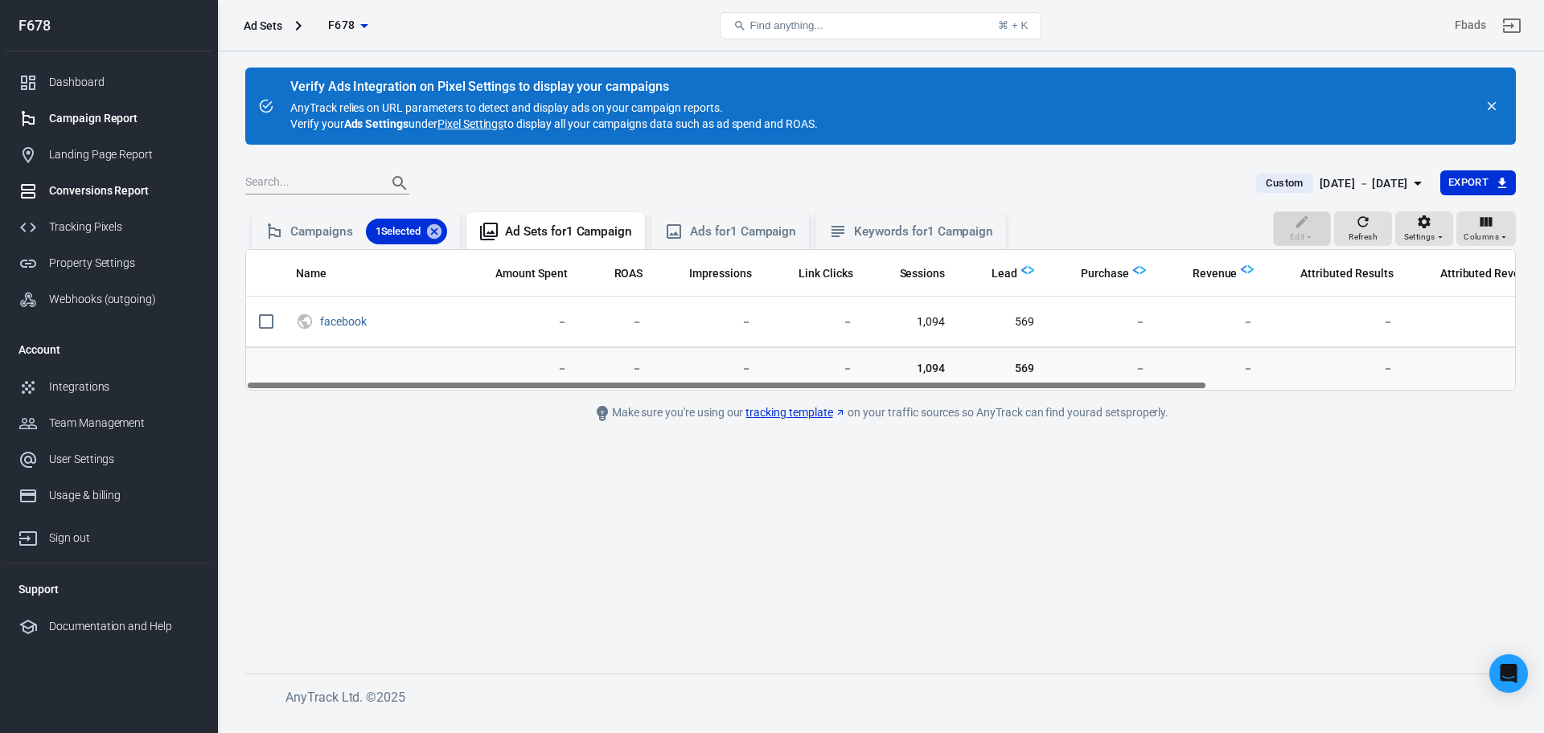
click at [122, 195] on div "Conversions Report" at bounding box center [124, 190] width 150 height 17
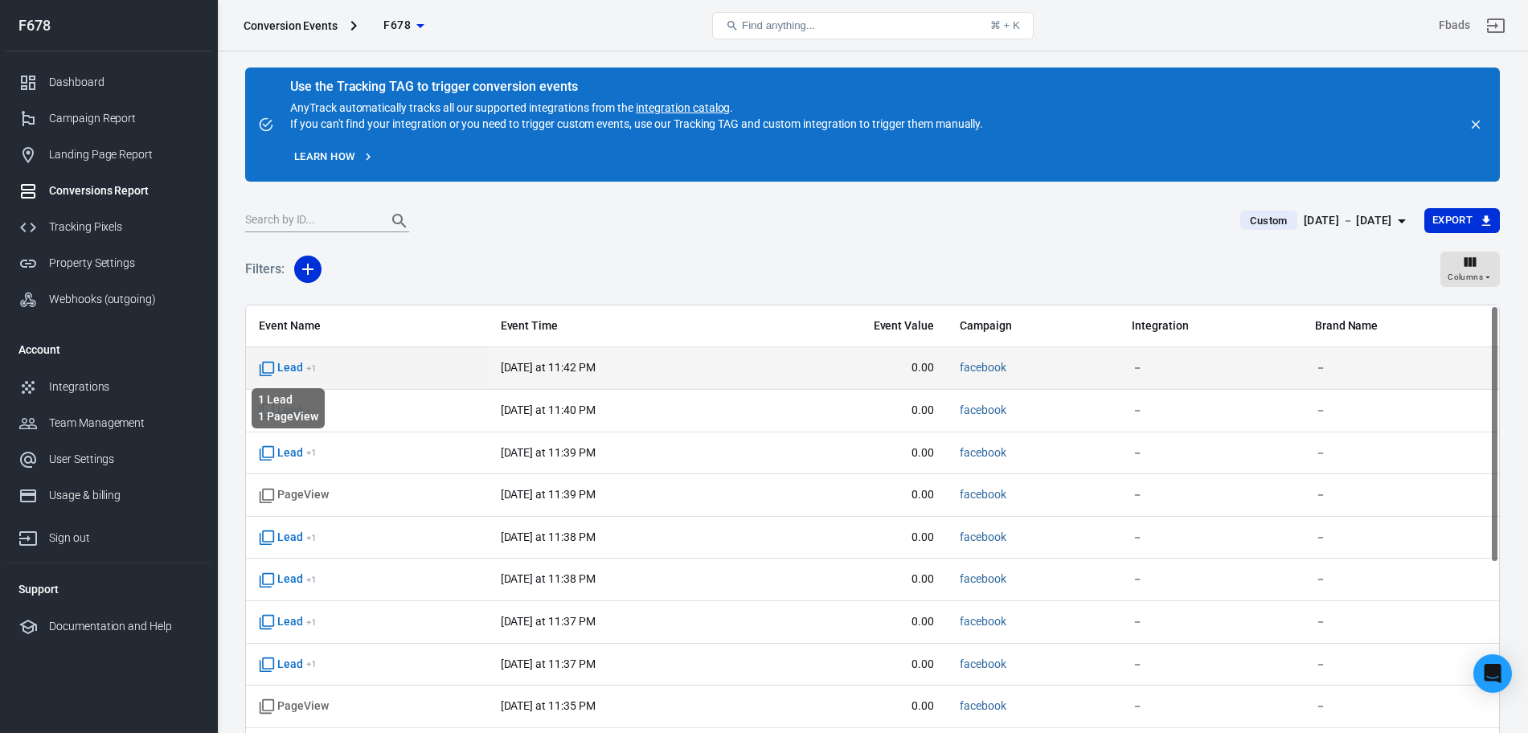
click at [277, 369] on span "Lead + 1" at bounding box center [288, 368] width 58 height 16
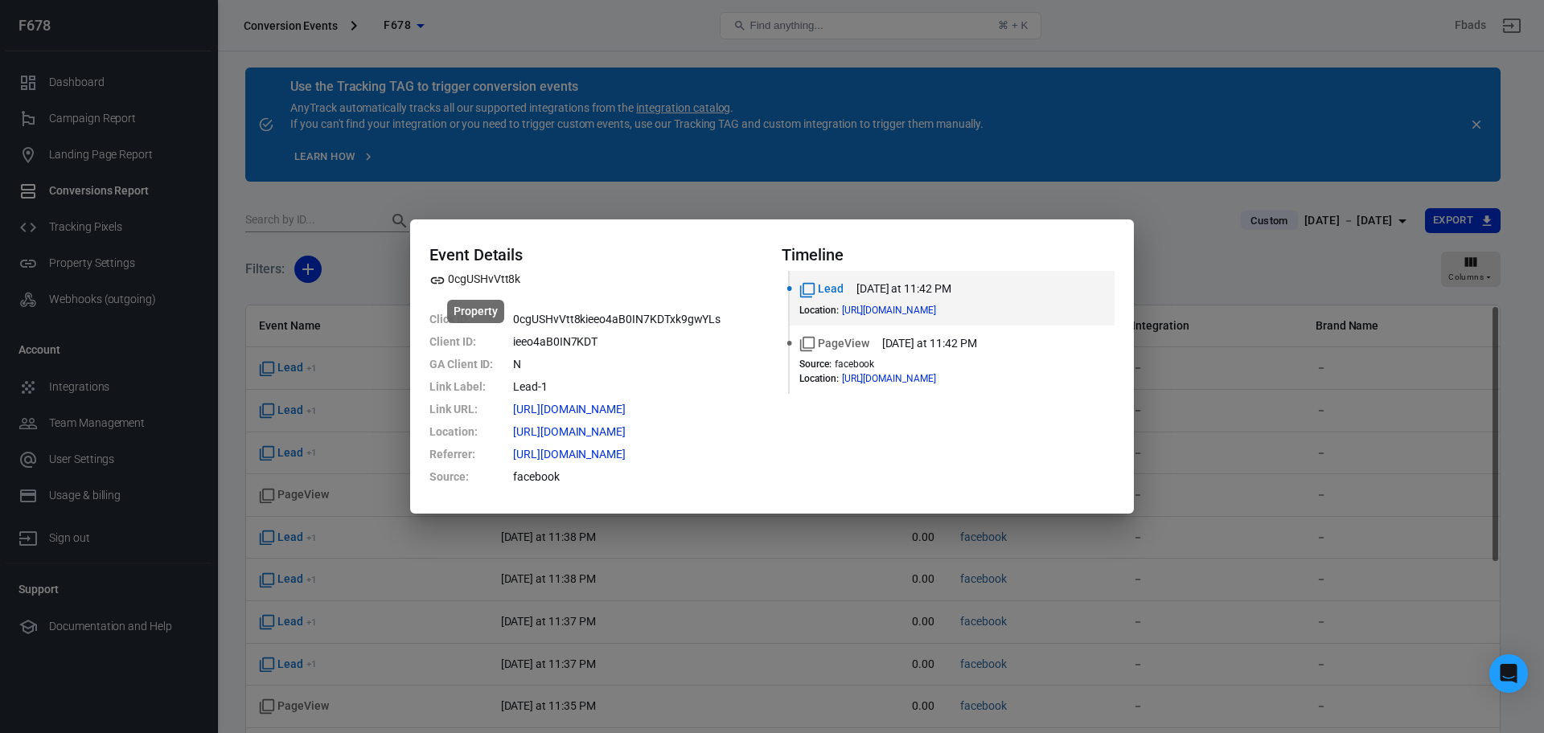
click at [456, 278] on span "0cgUSHvVtt8k" at bounding box center [474, 279] width 91 height 17
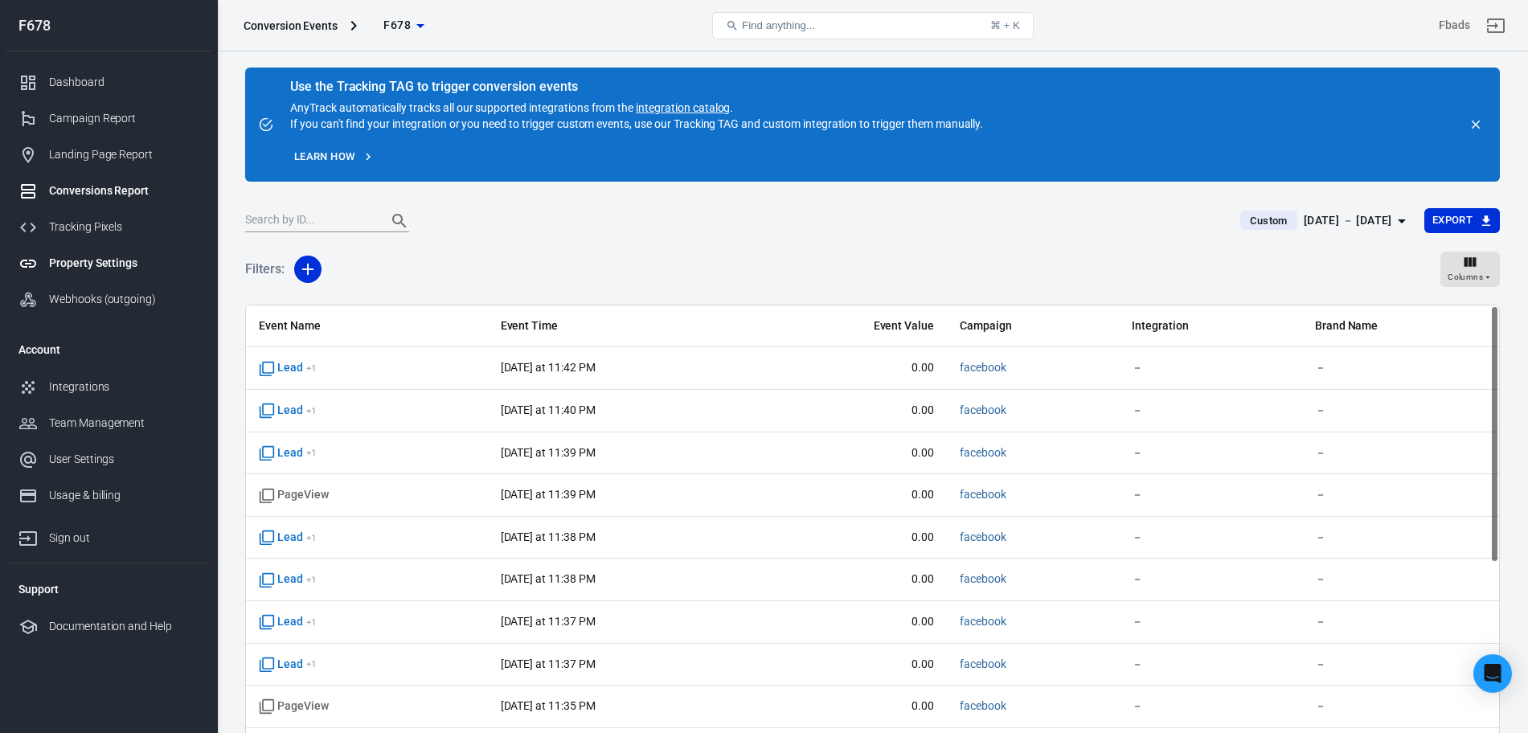
click at [76, 276] on link "Property Settings" at bounding box center [109, 263] width 206 height 36
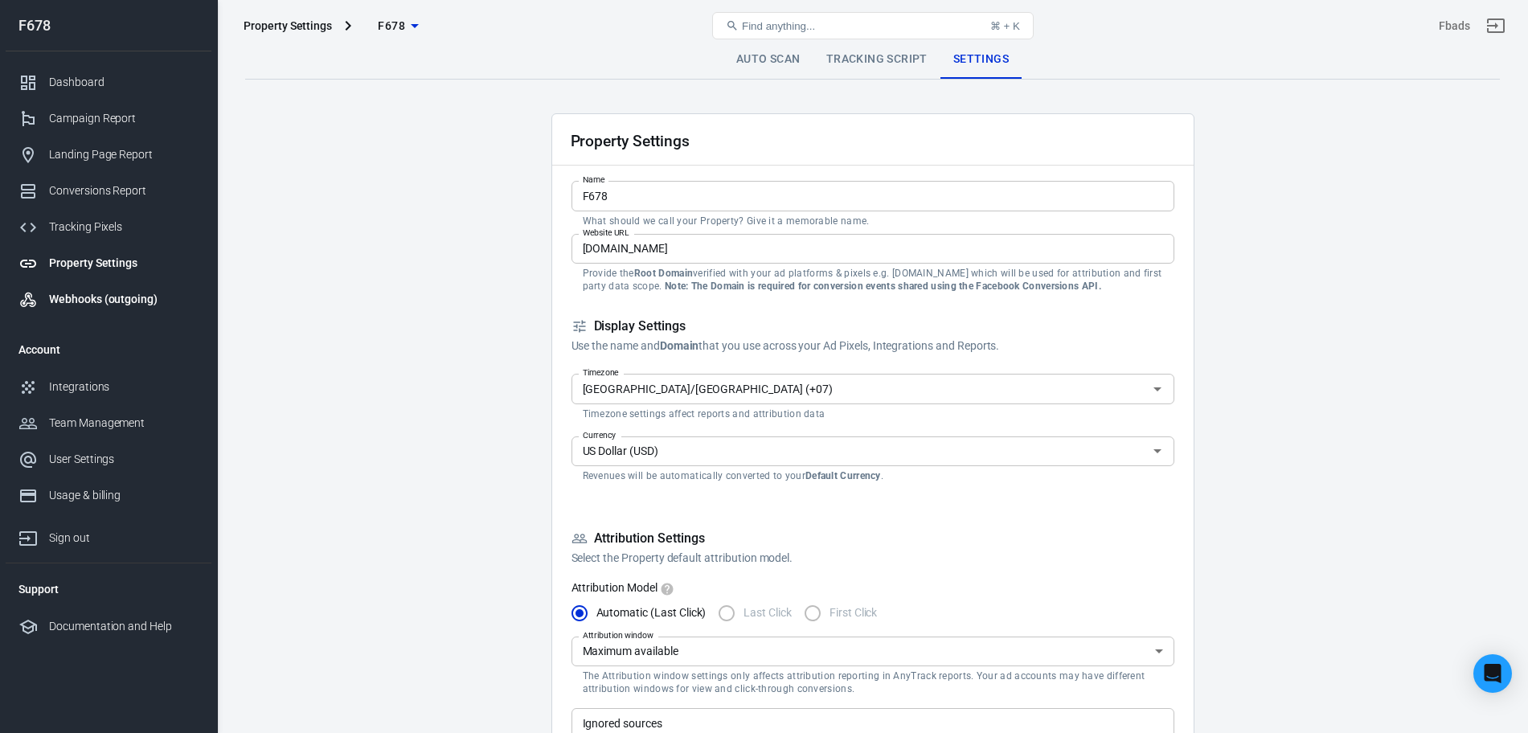
click at [94, 301] on div "Webhooks (outgoing)" at bounding box center [124, 299] width 150 height 17
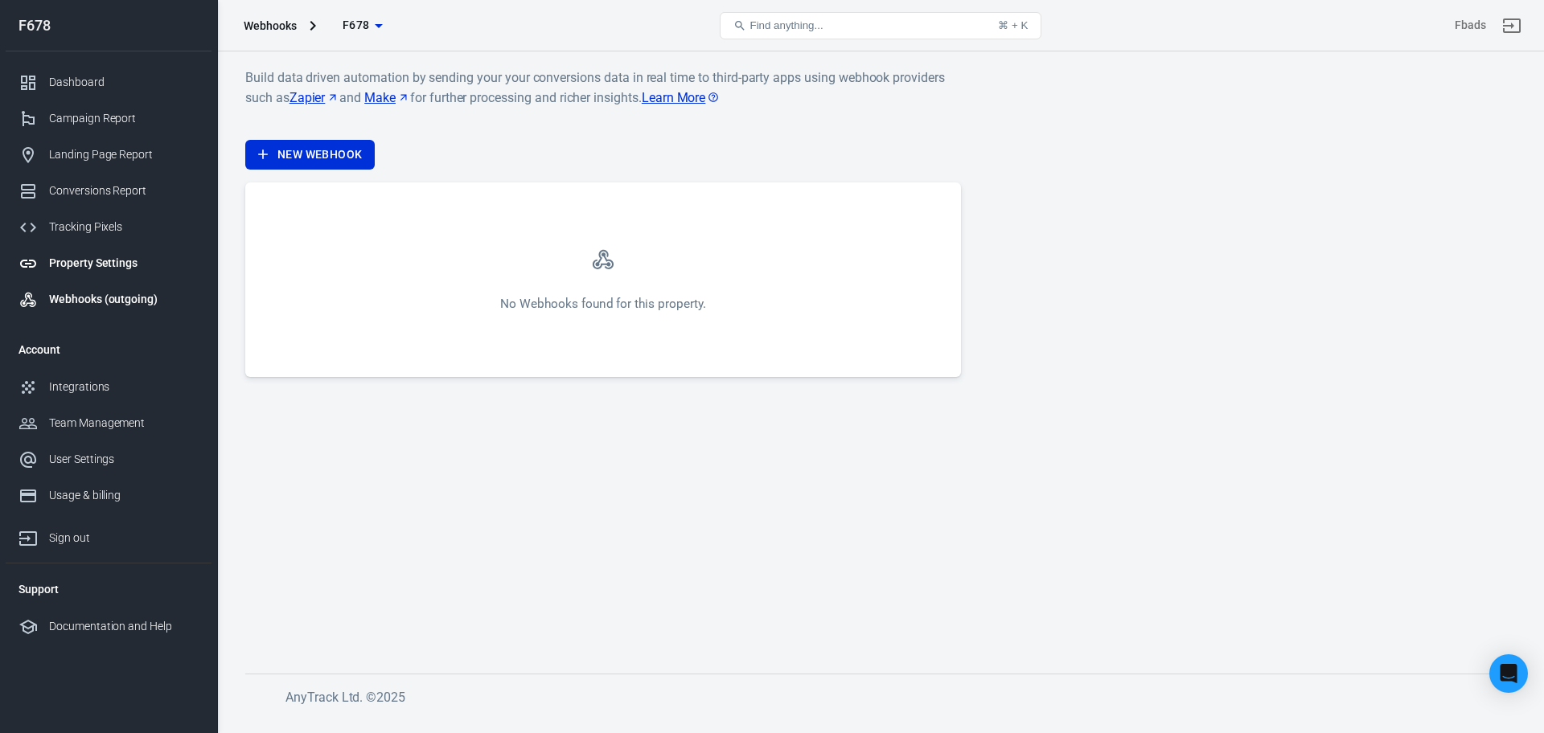
click at [94, 266] on div "Property Settings" at bounding box center [124, 263] width 150 height 17
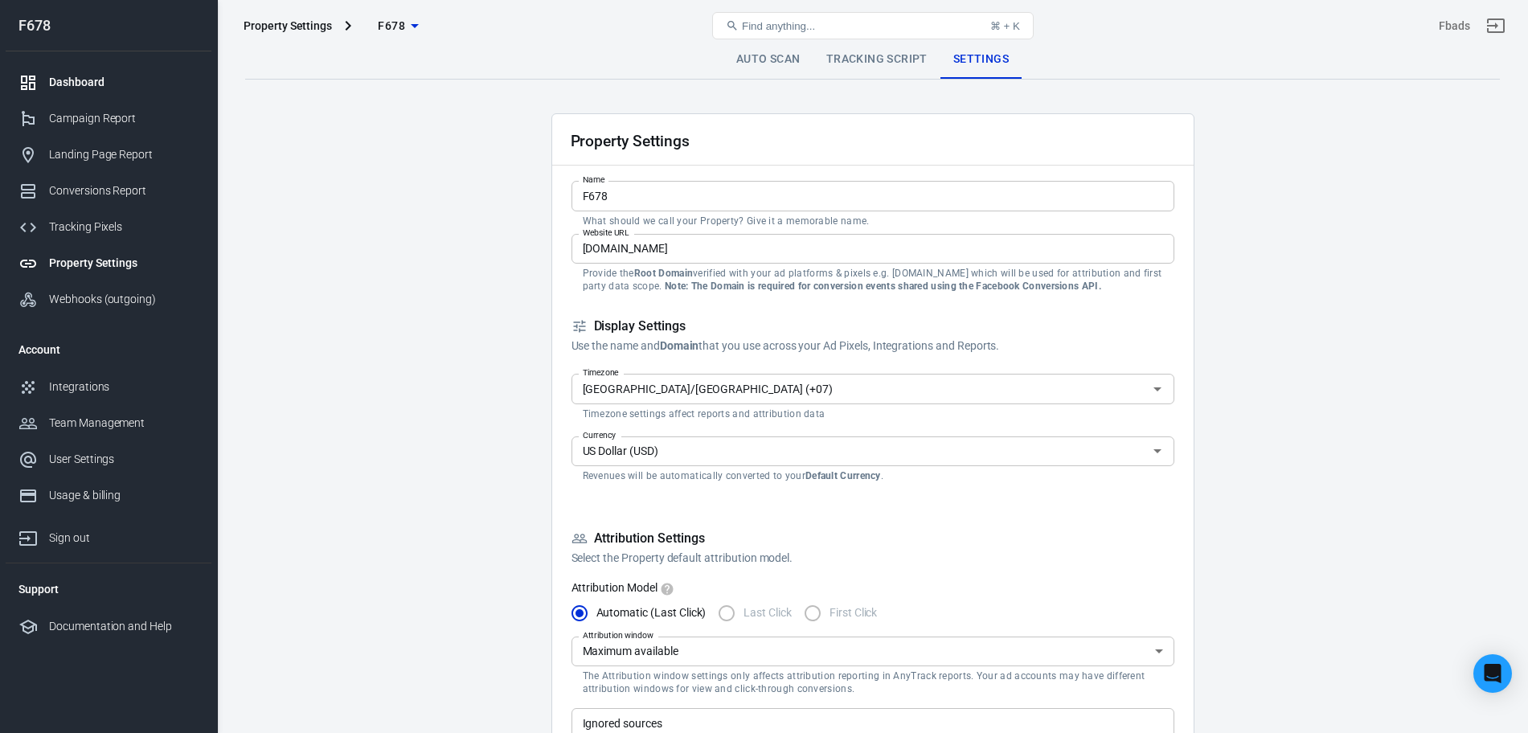
click at [89, 88] on div "Dashboard" at bounding box center [124, 82] width 150 height 17
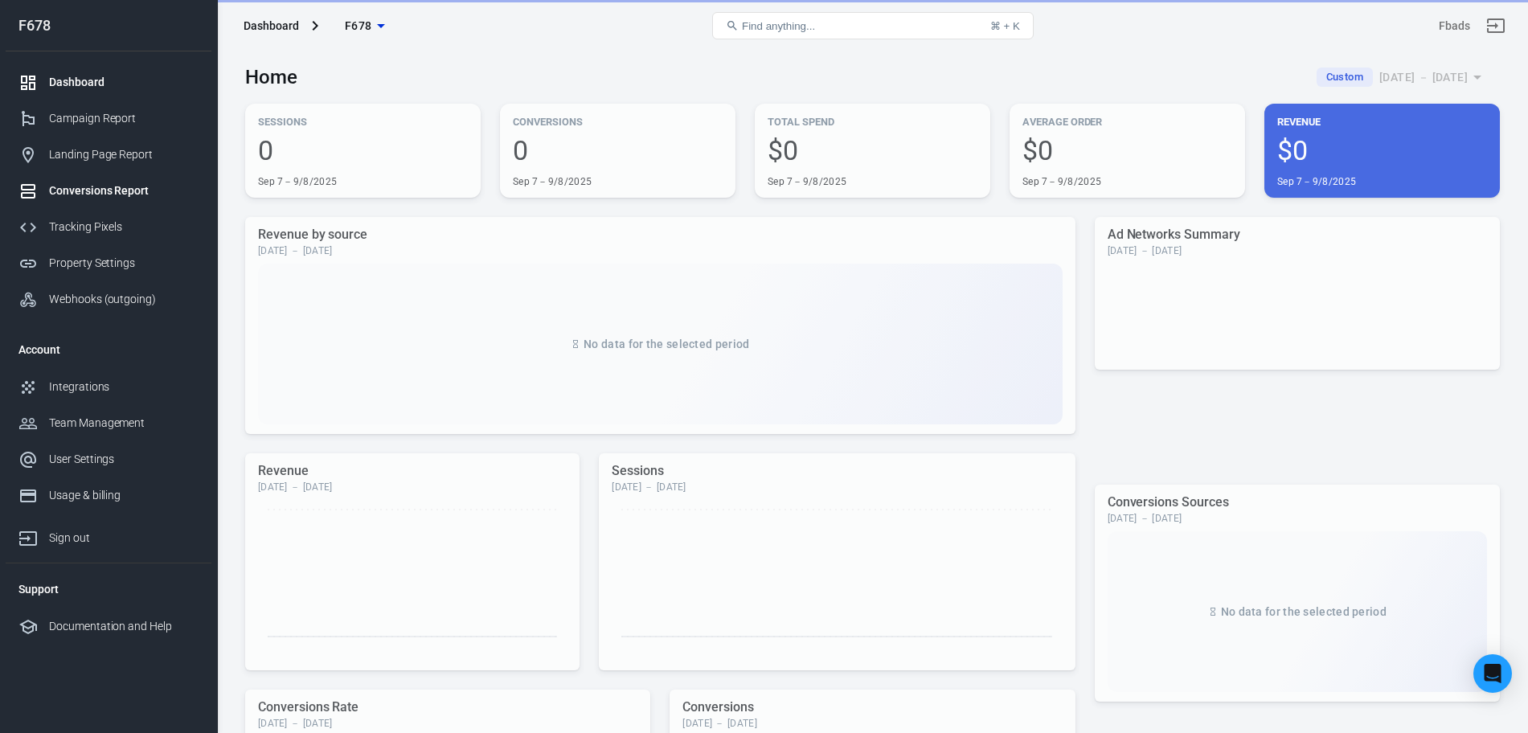
click at [95, 189] on div "Conversions Report" at bounding box center [124, 190] width 150 height 17
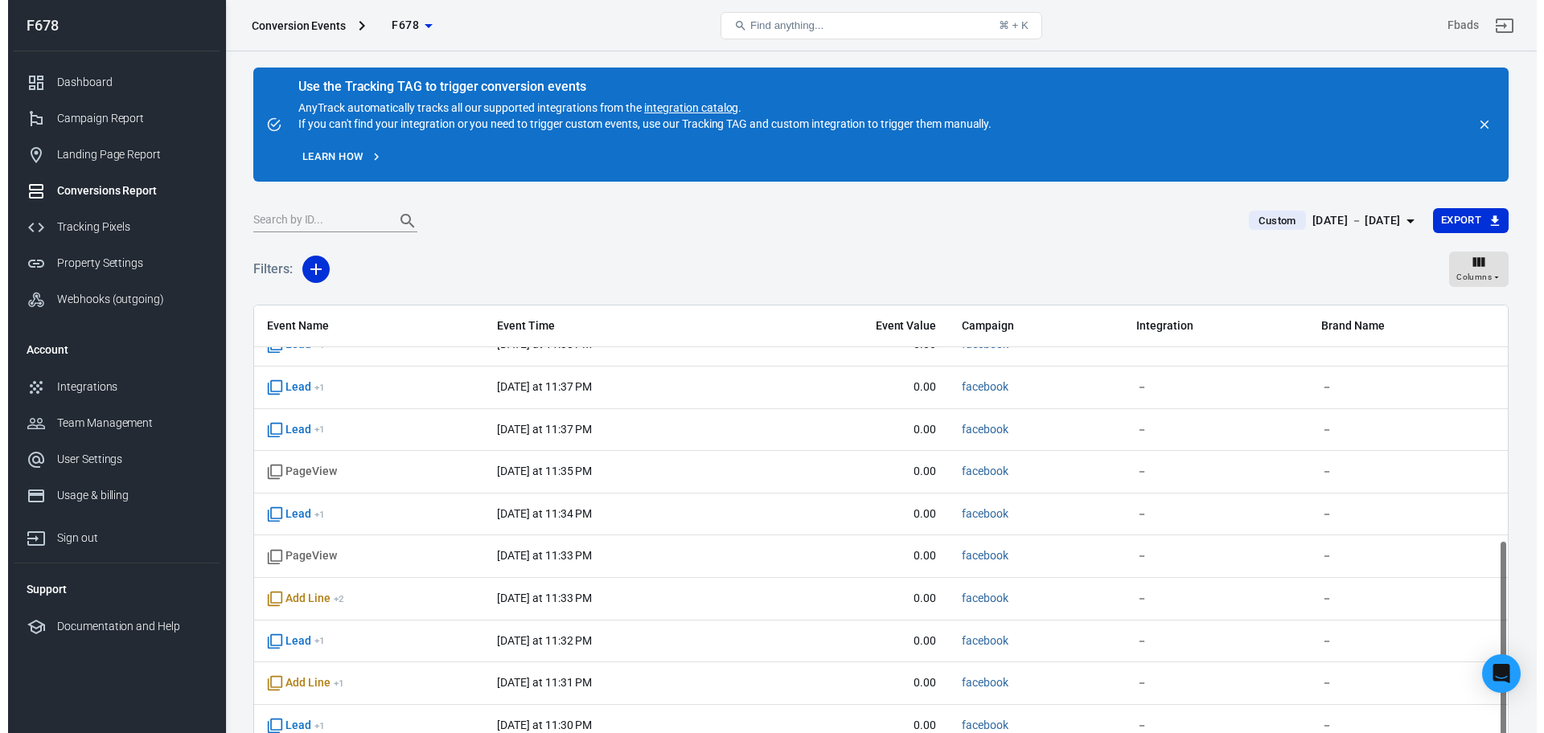
scroll to position [134, 0]
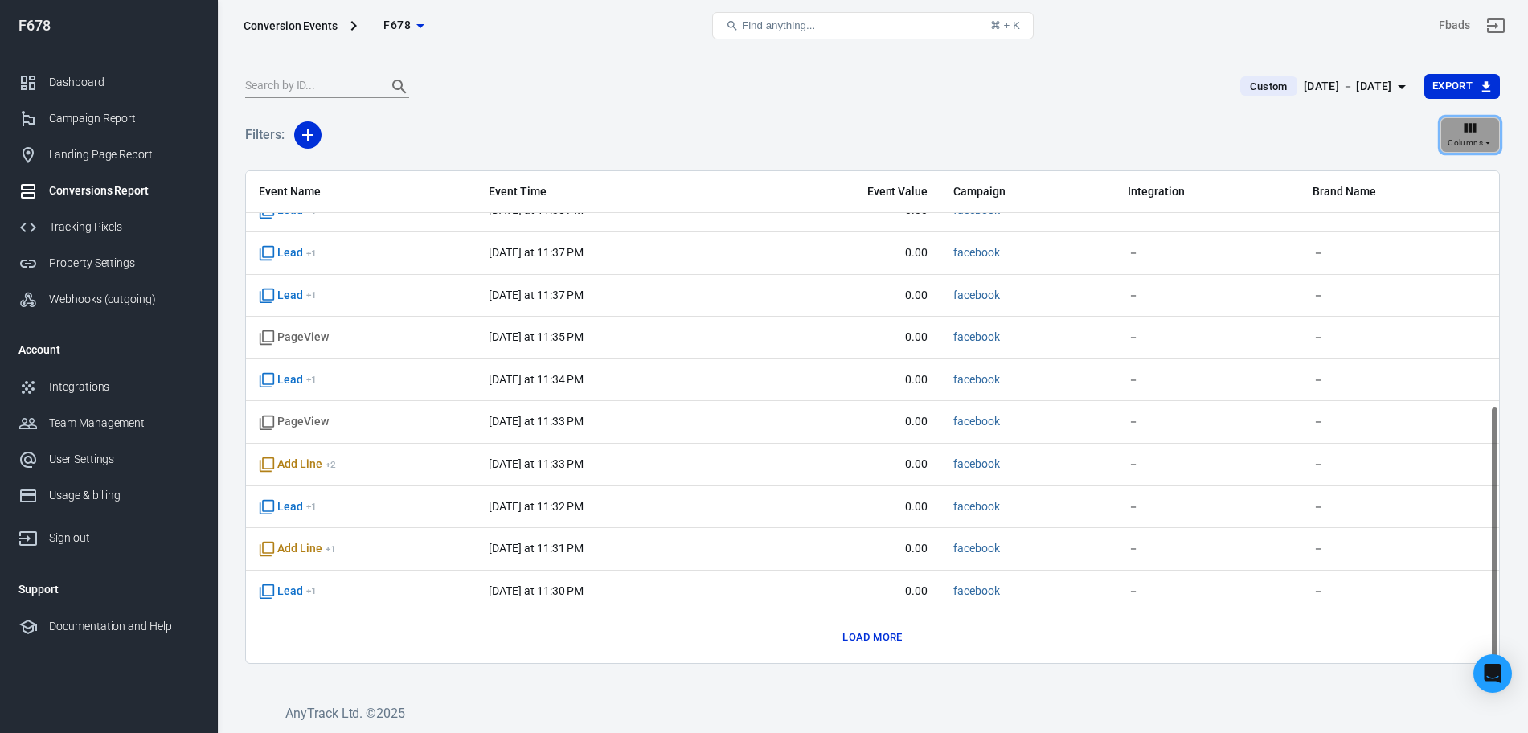
click at [1467, 148] on span "Columns" at bounding box center [1465, 143] width 35 height 14
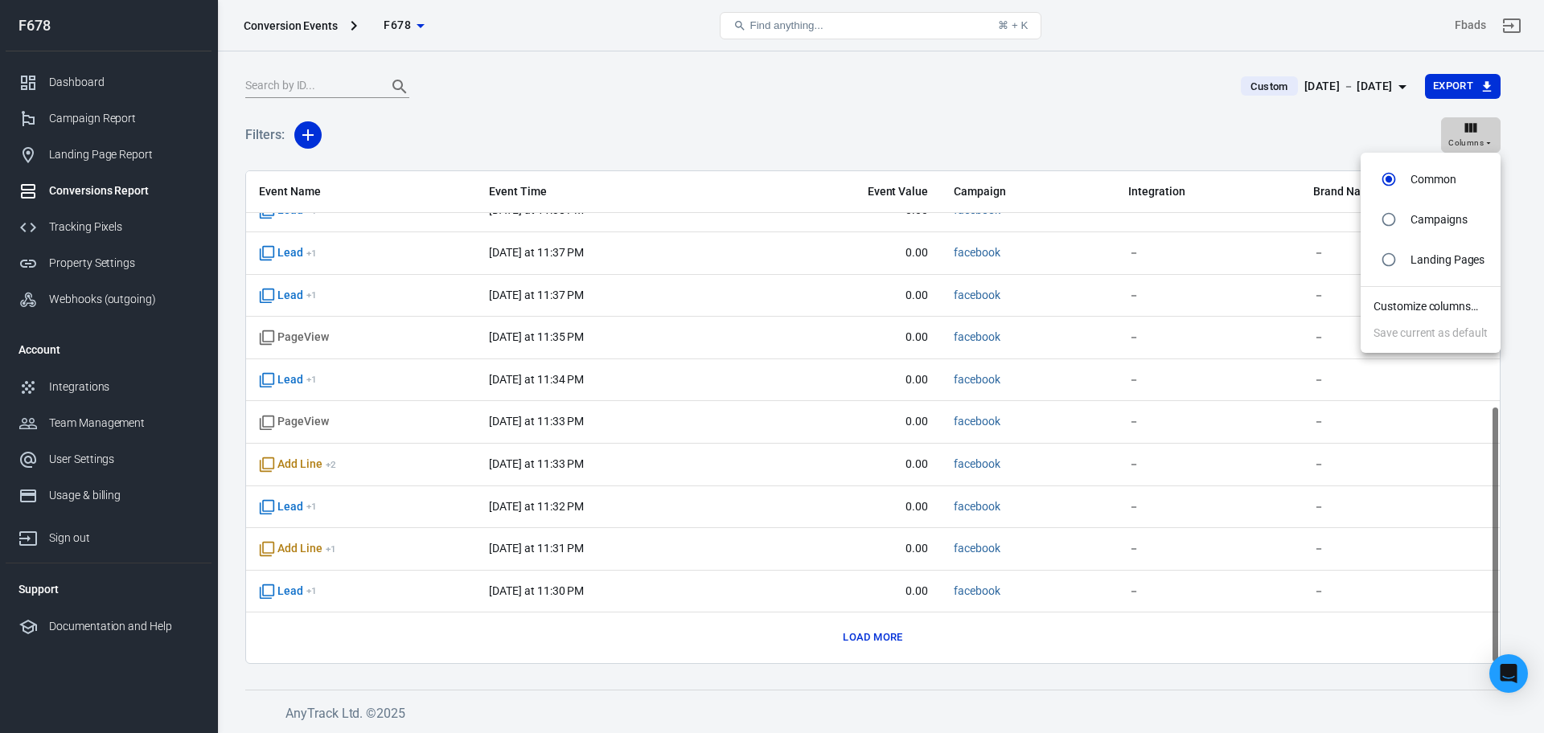
click at [1467, 148] on div at bounding box center [772, 366] width 1544 height 733
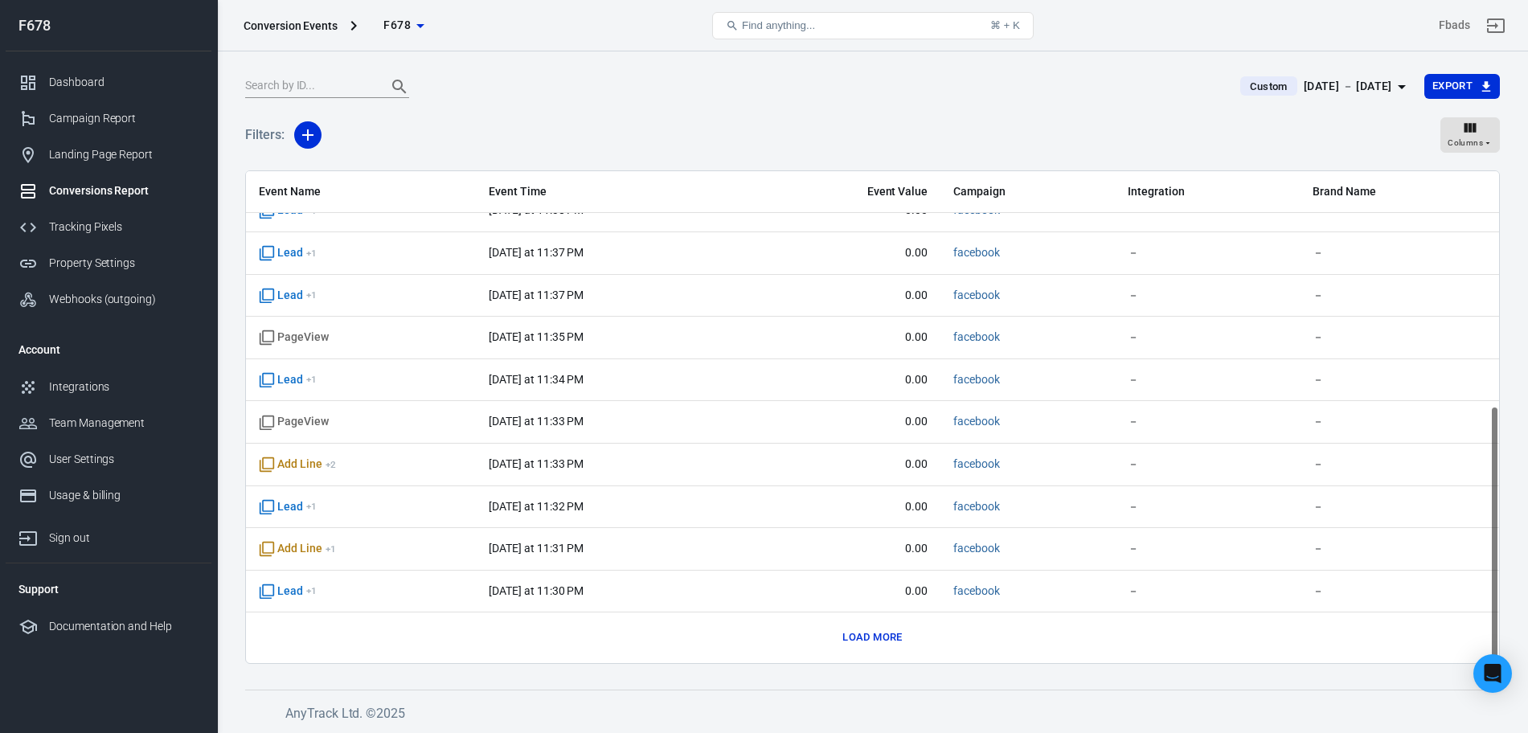
click at [1143, 100] on div "Custom [DATE] － [DATE] Export" at bounding box center [872, 92] width 1255 height 39
click at [1320, 84] on div "[DATE] － [DATE]" at bounding box center [1348, 86] width 88 height 20
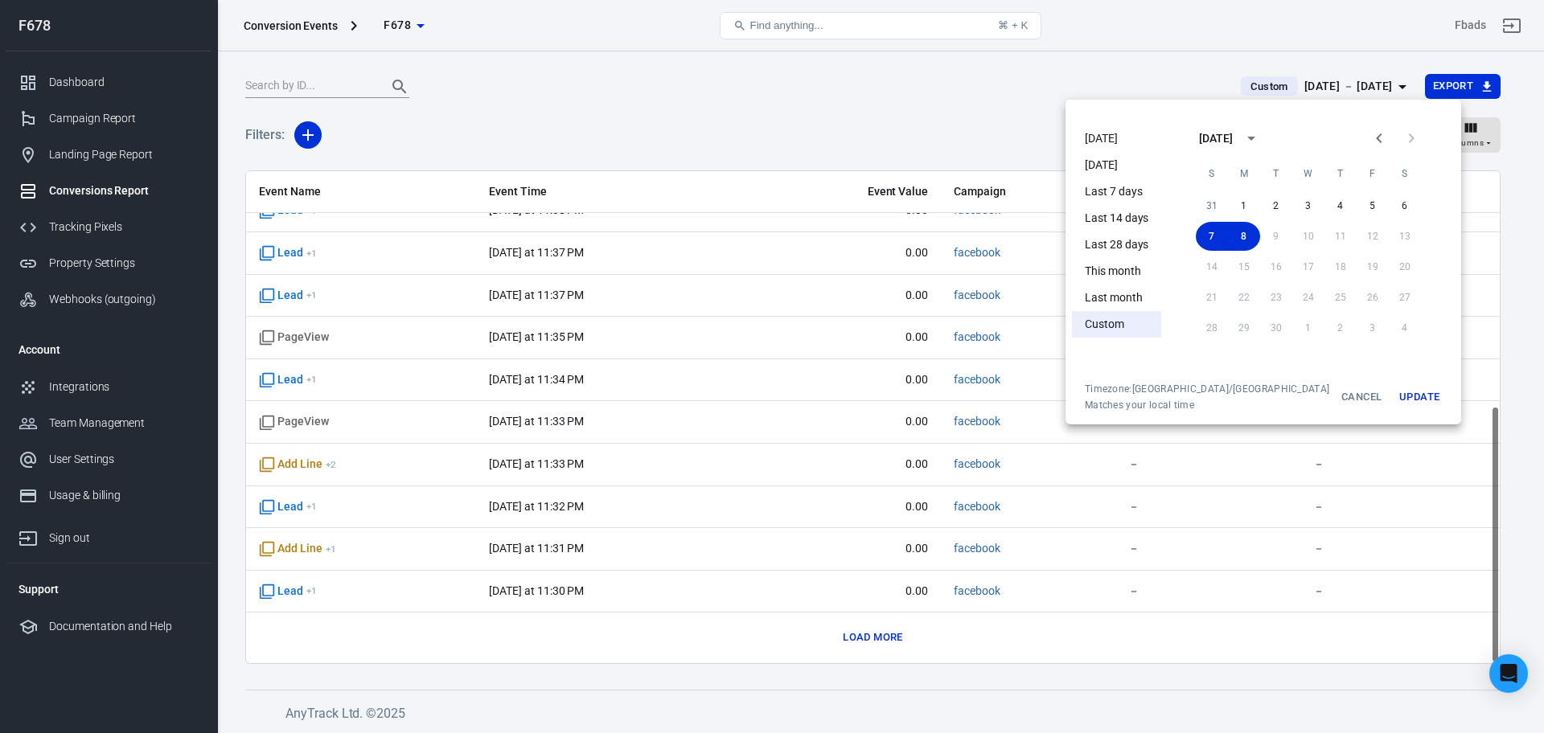
click at [998, 135] on div at bounding box center [772, 366] width 1544 height 733
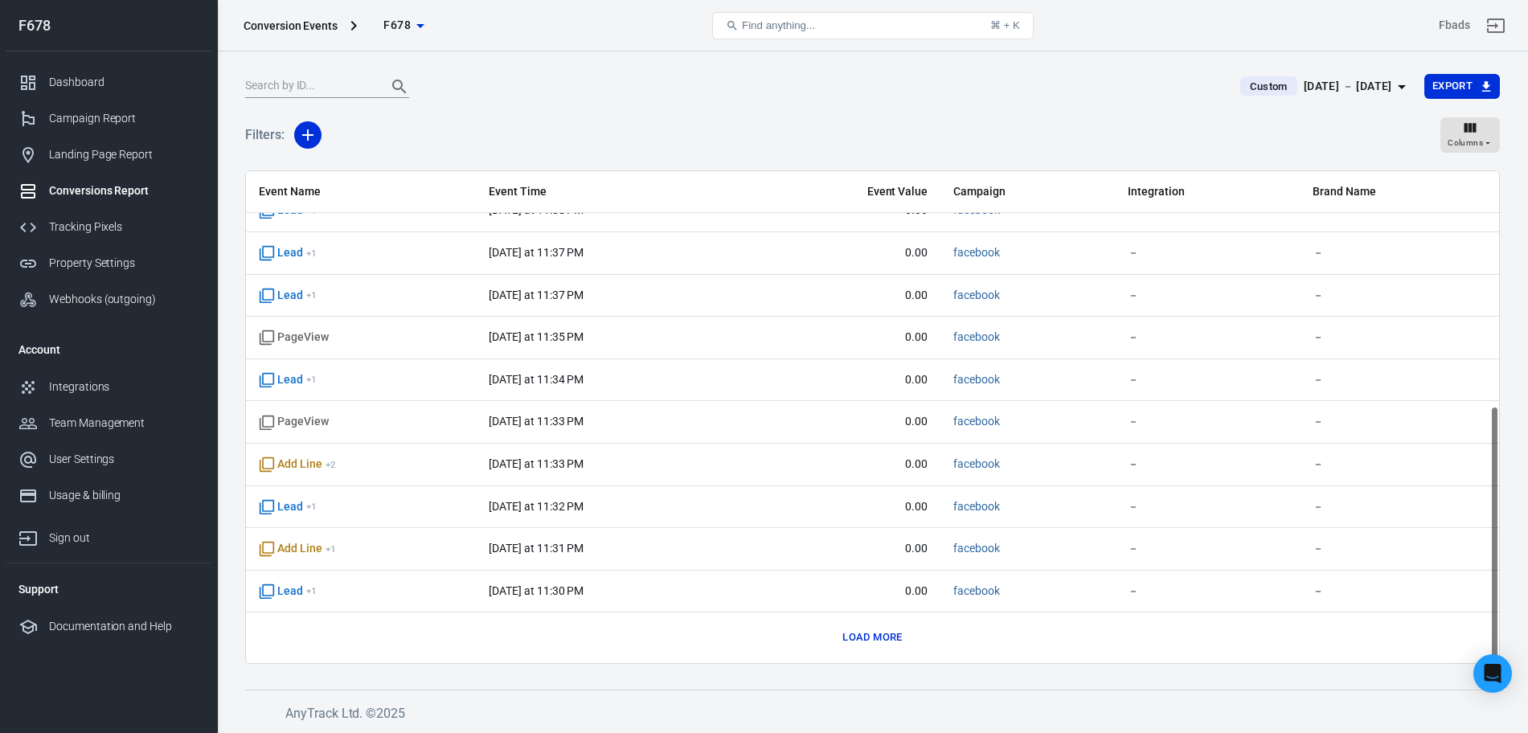
click at [1344, 95] on div "[DATE] － [DATE]" at bounding box center [1348, 86] width 88 height 20
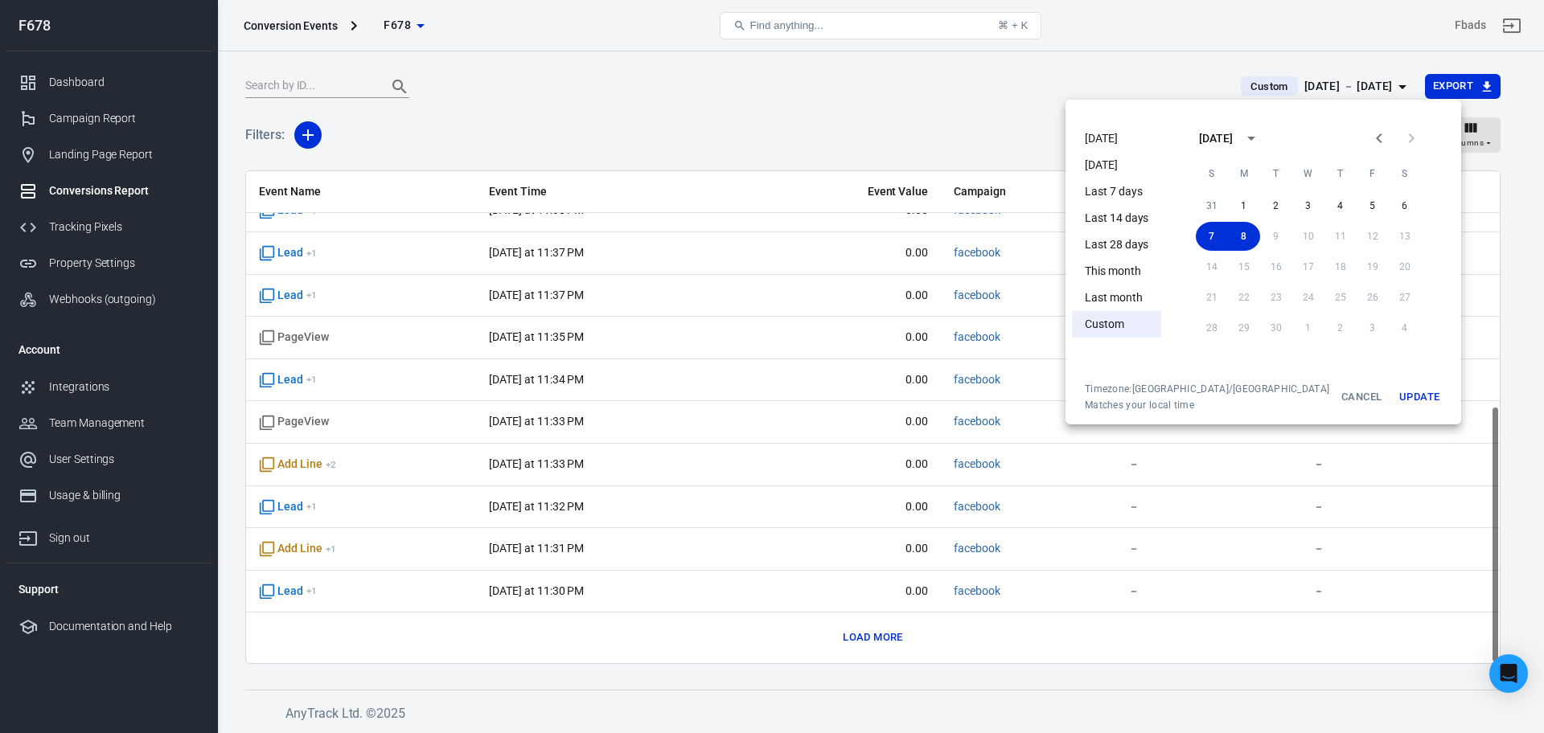
click at [1126, 281] on li "This month" at bounding box center [1116, 271] width 89 height 27
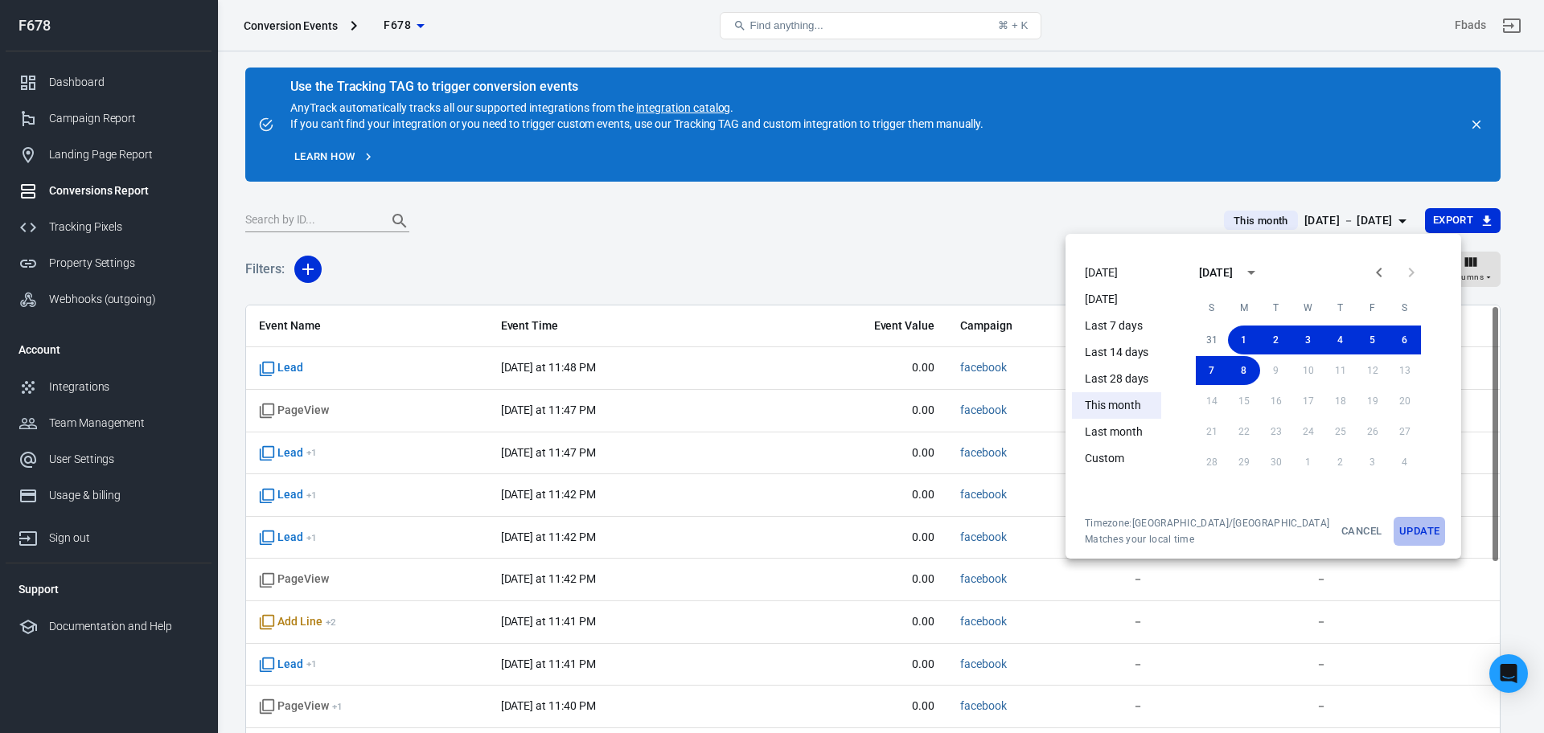
click at [1393, 519] on button "Update" at bounding box center [1418, 531] width 51 height 29
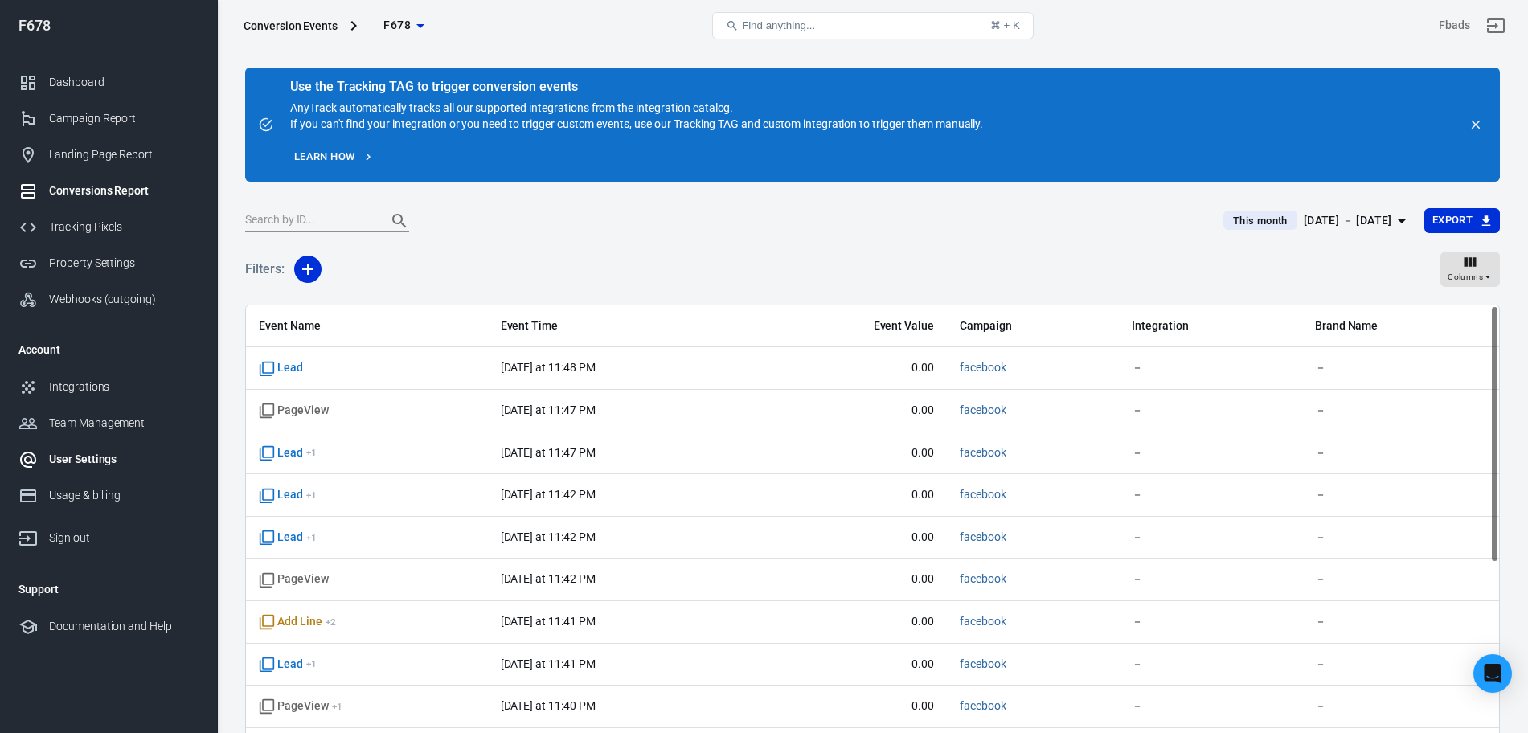
click at [68, 449] on link "User Settings" at bounding box center [109, 459] width 206 height 36
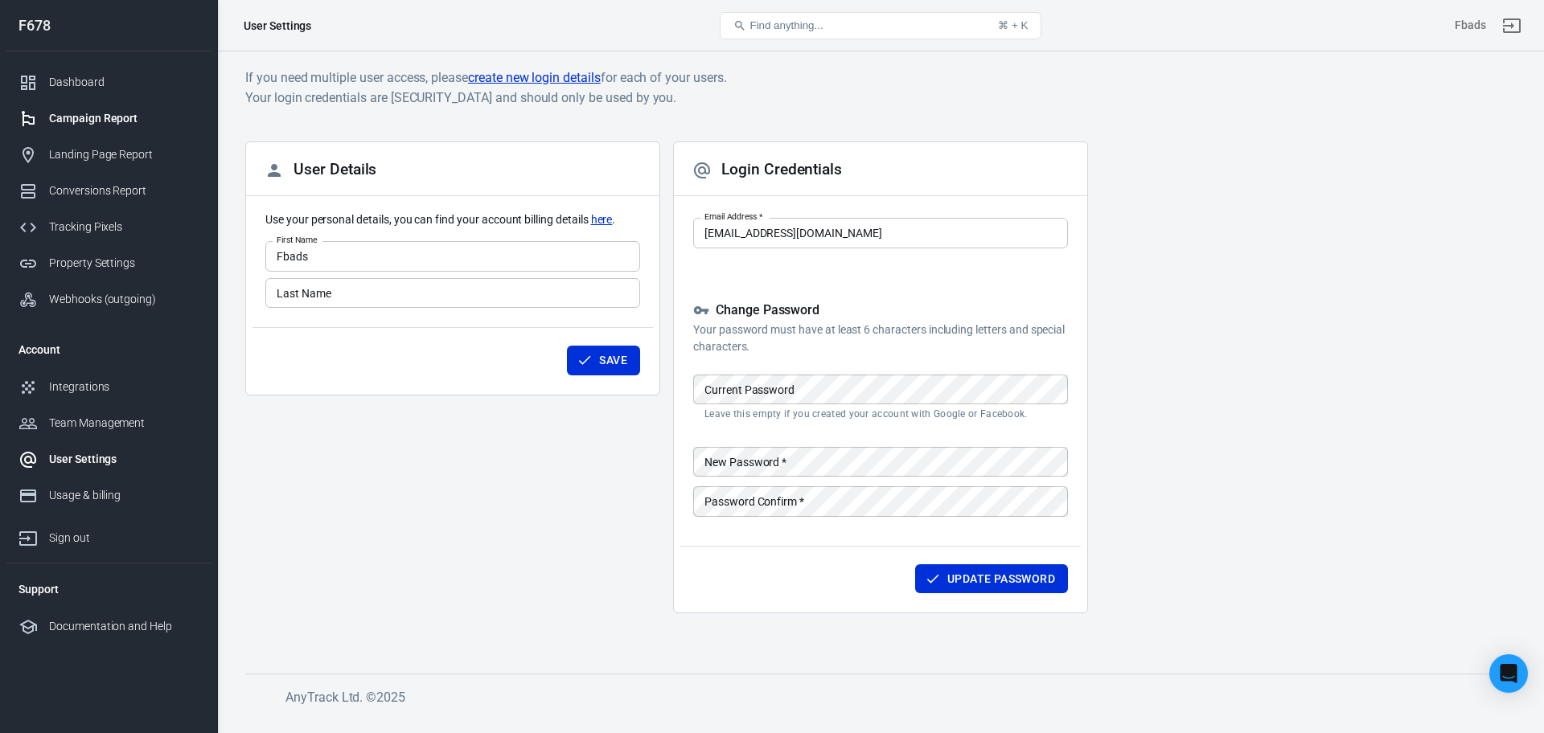
click at [94, 114] on div "Campaign Report" at bounding box center [124, 118] width 150 height 17
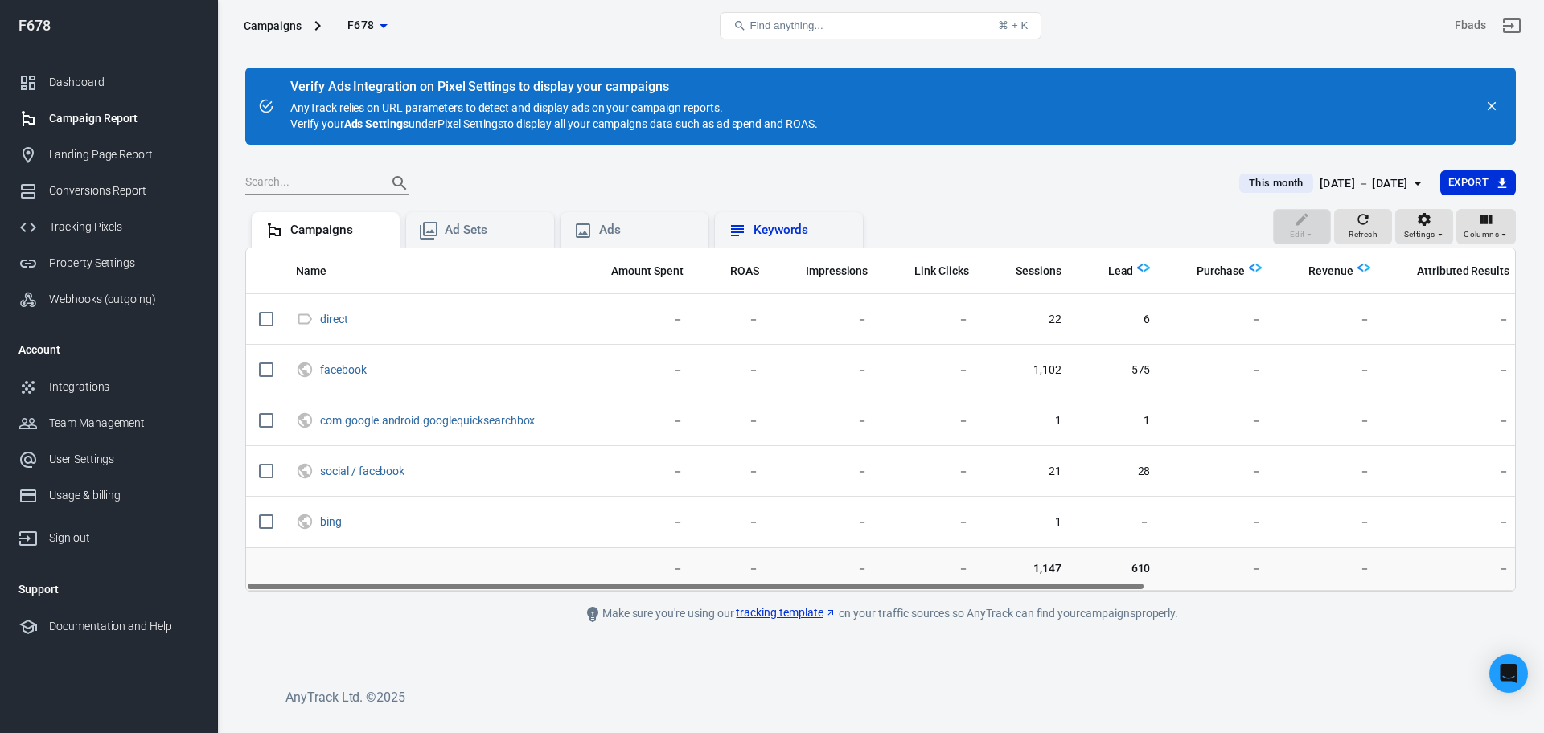
click at [743, 212] on div "Keywords" at bounding box center [789, 229] width 148 height 35
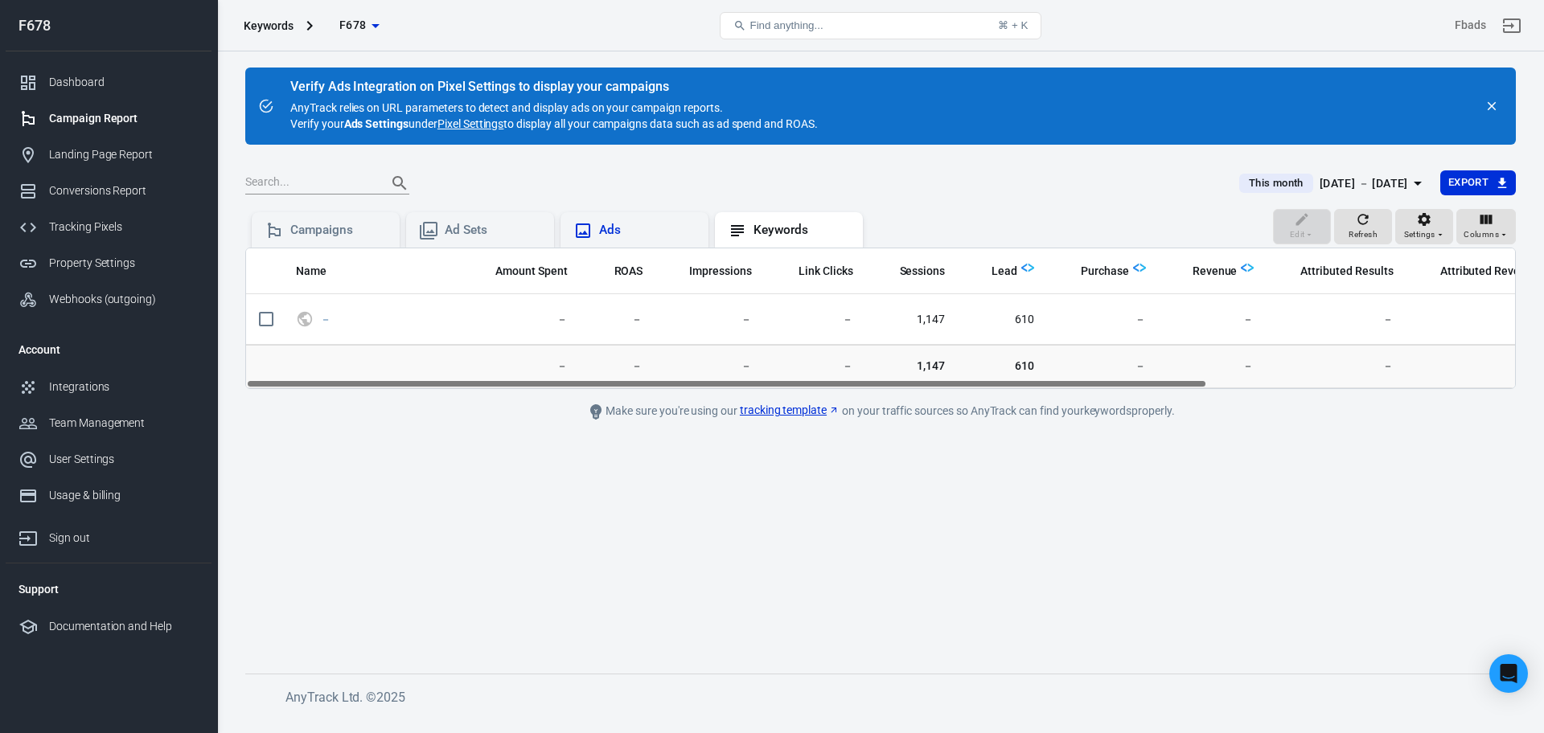
click at [633, 225] on div "Ads" at bounding box center [647, 230] width 96 height 17
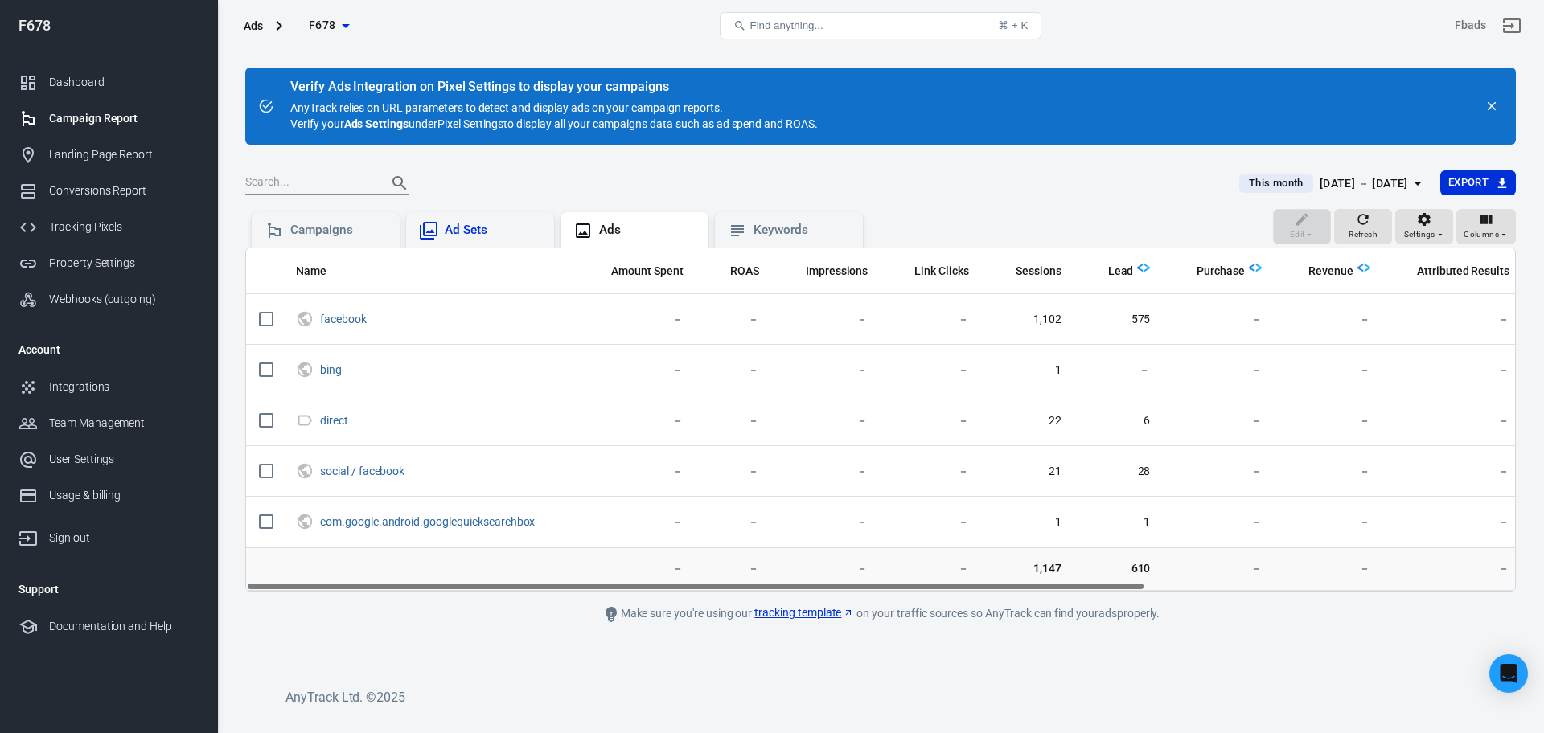
click at [476, 240] on div "Ad Sets" at bounding box center [480, 230] width 122 height 19
click at [288, 239] on div "Campaigns" at bounding box center [325, 230] width 122 height 19
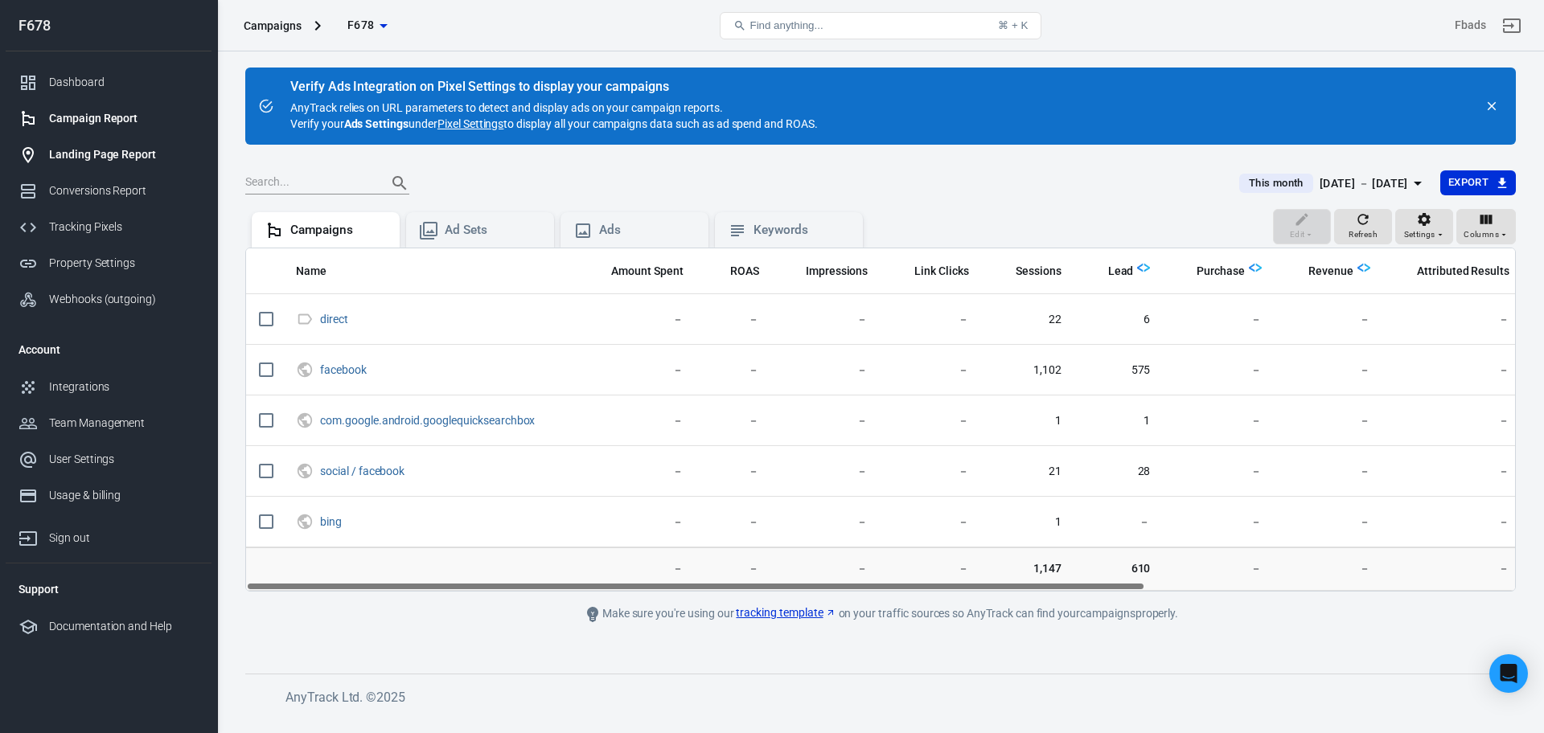
click at [135, 149] on div "Landing Page Report" at bounding box center [124, 154] width 150 height 17
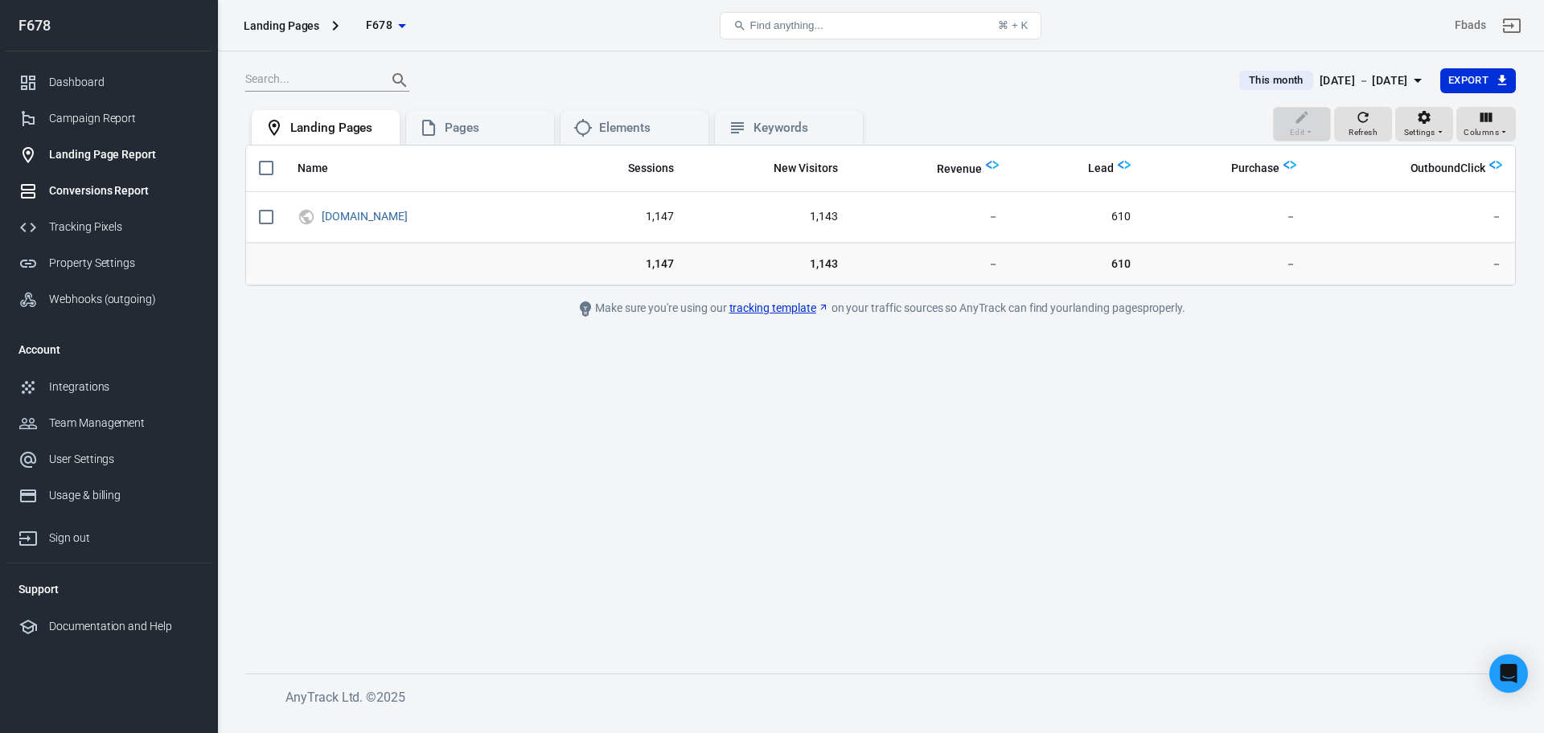
click at [142, 193] on div "Conversions Report" at bounding box center [124, 190] width 150 height 17
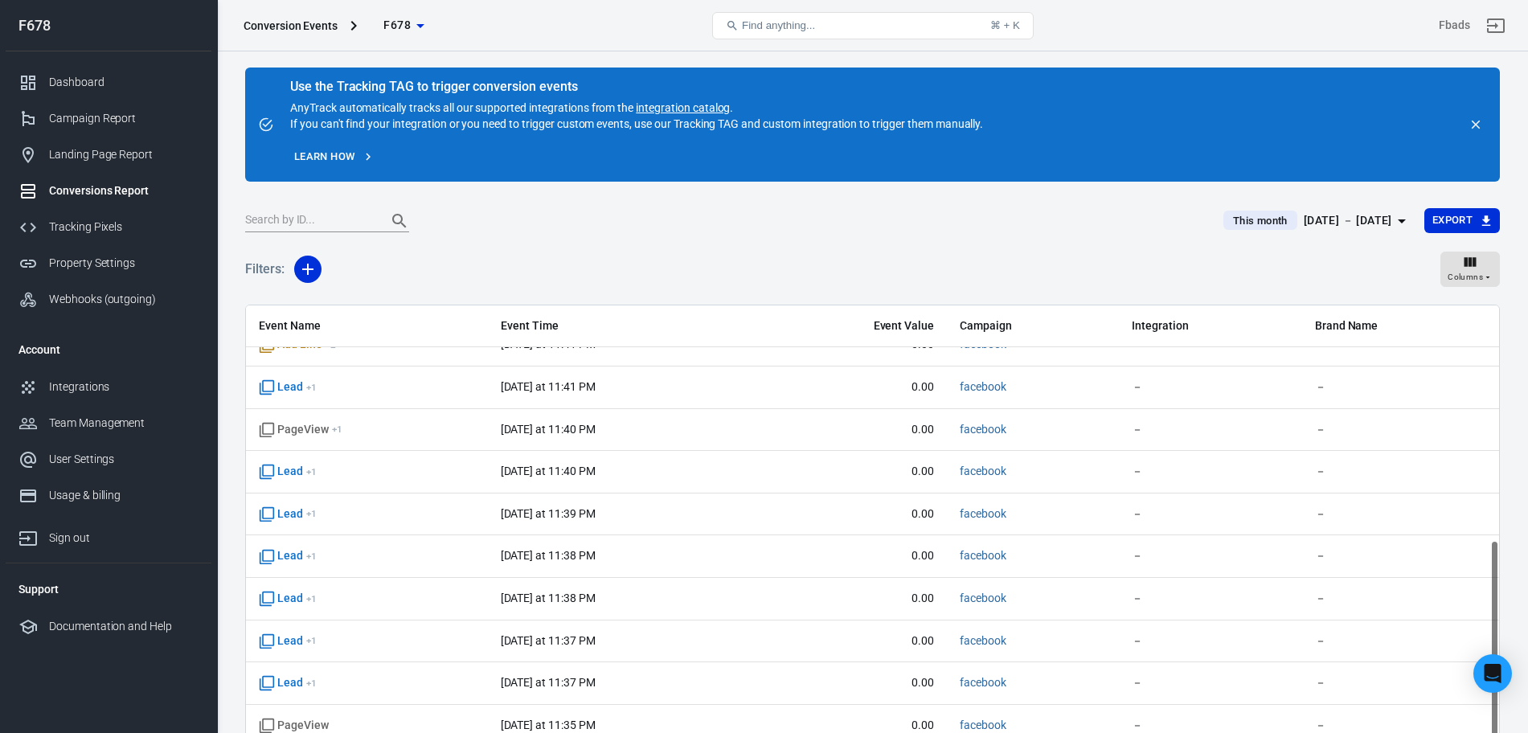
scroll to position [134, 0]
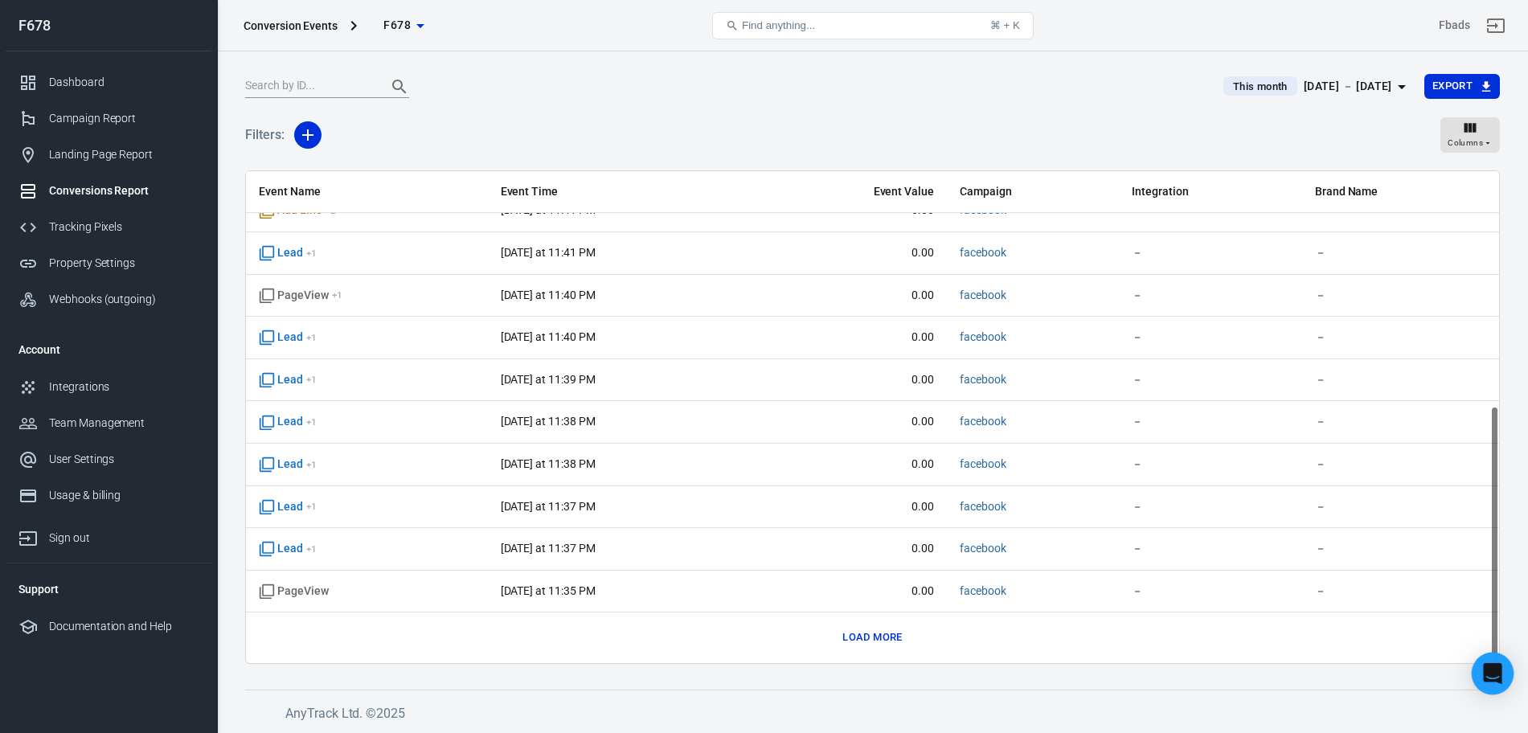
click at [1488, 673] on icon "Open Intercom Messenger" at bounding box center [1492, 673] width 18 height 21
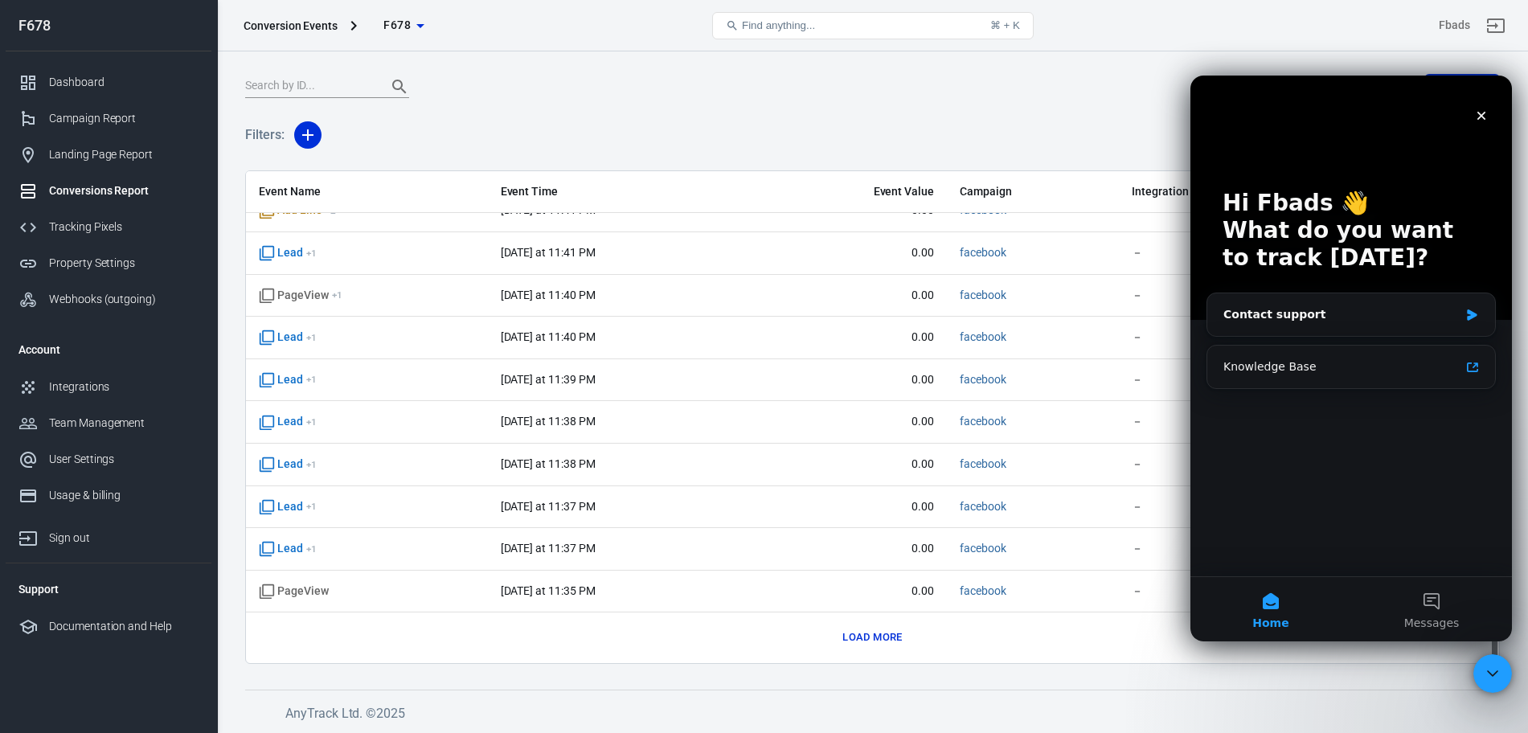
scroll to position [0, 0]
click at [1279, 311] on div "Contact support" at bounding box center [1342, 314] width 236 height 17
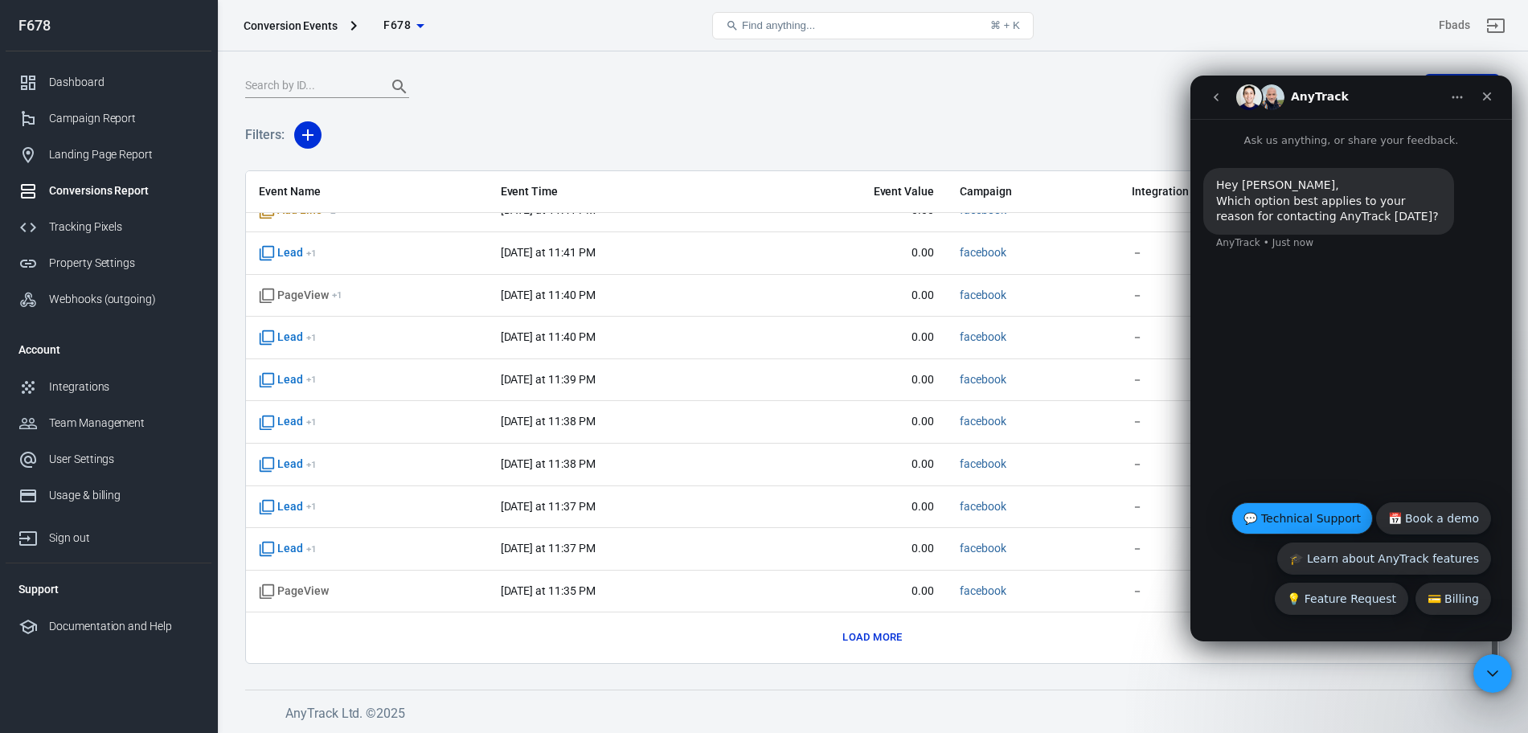
click at [1290, 526] on button "💬 Technical Support" at bounding box center [1302, 518] width 141 height 32
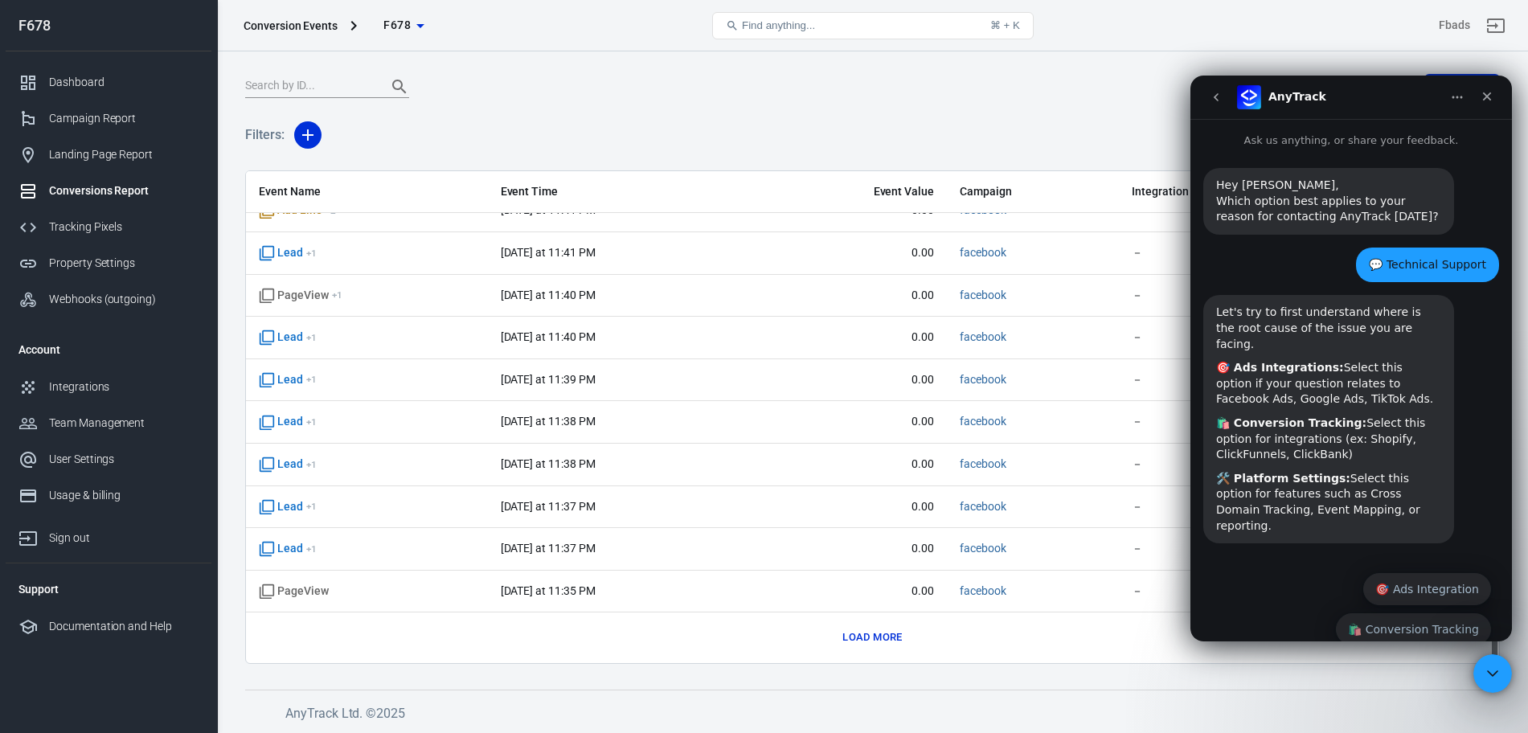
scroll to position [39, 0]
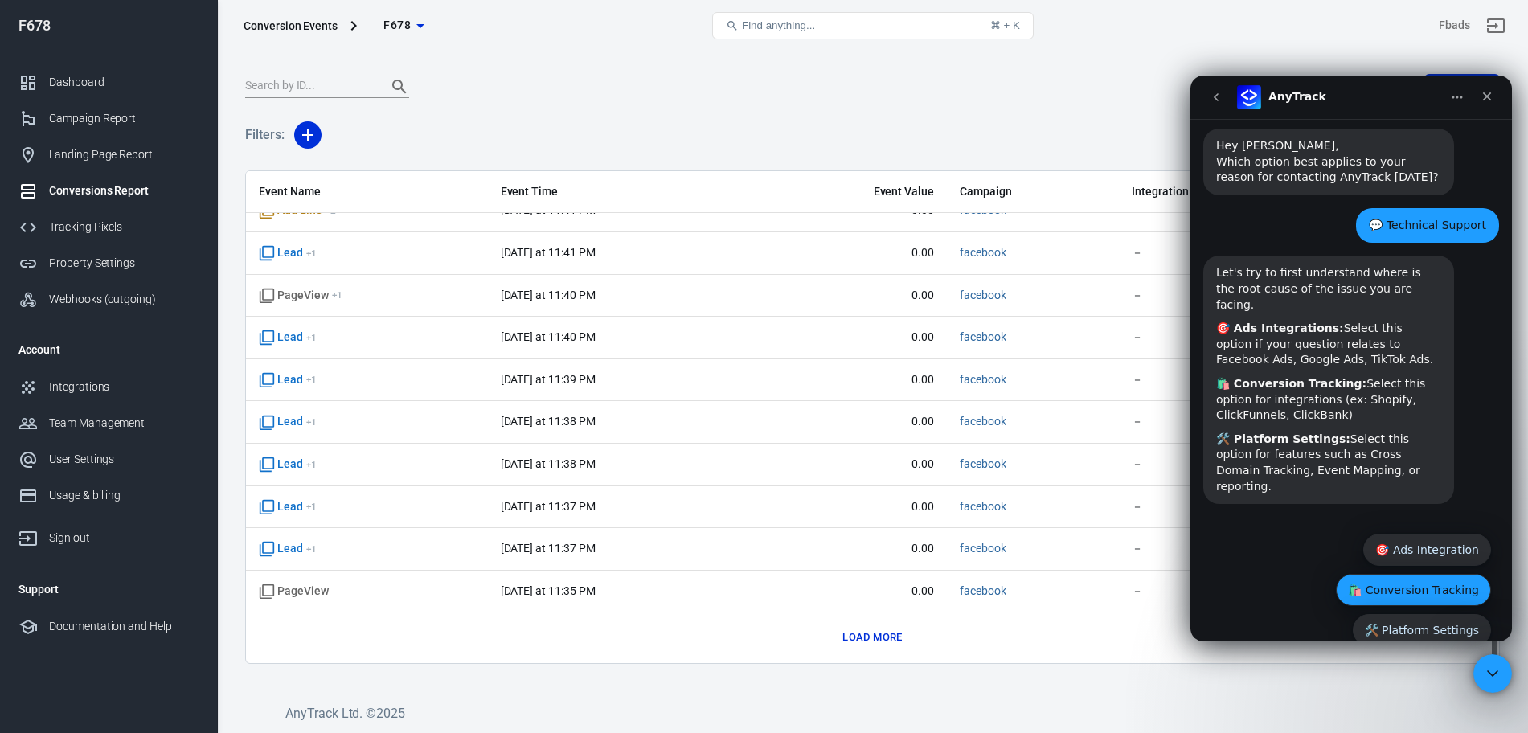
click at [1362, 574] on button "🛍️ Conversion Tracking" at bounding box center [1413, 590] width 155 height 32
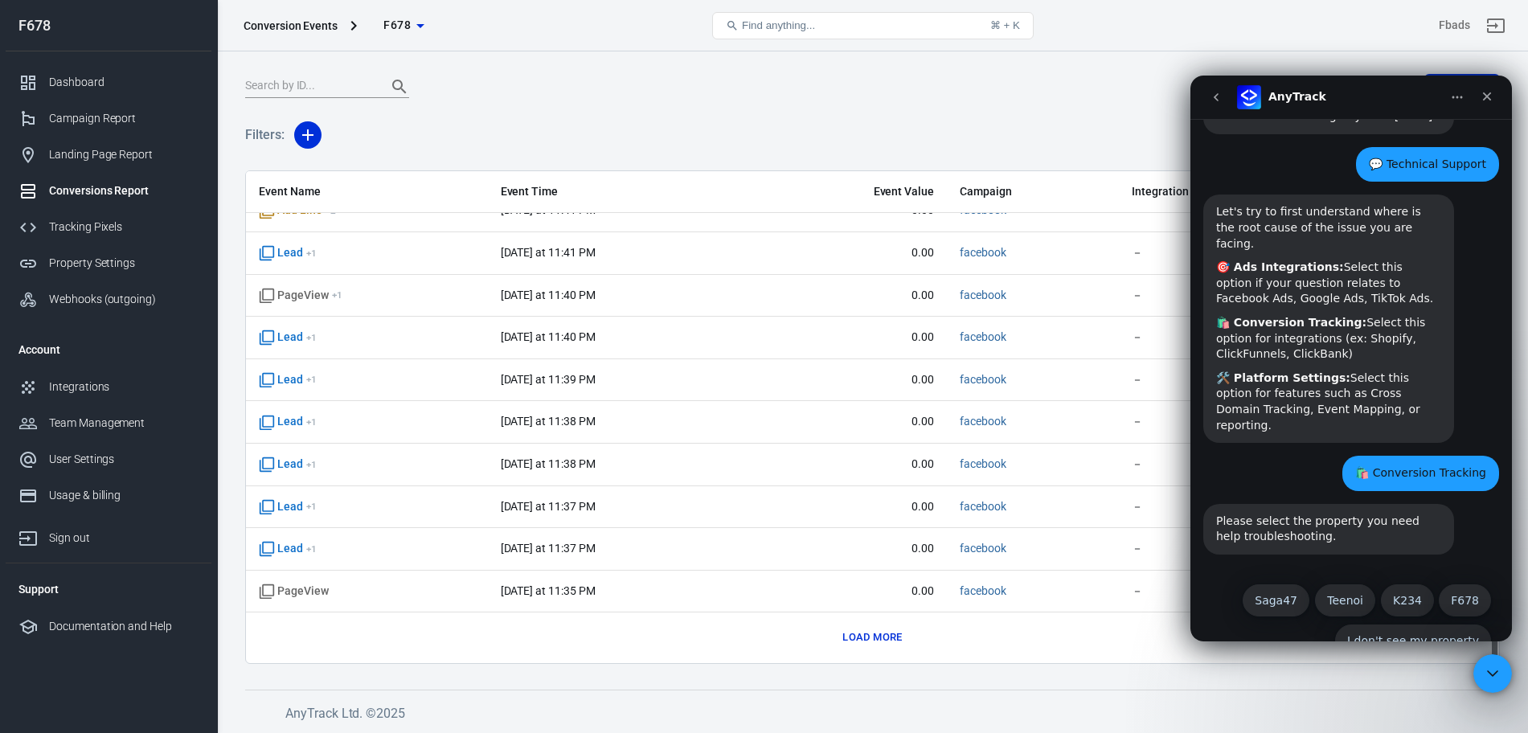
scroll to position [111, 0]
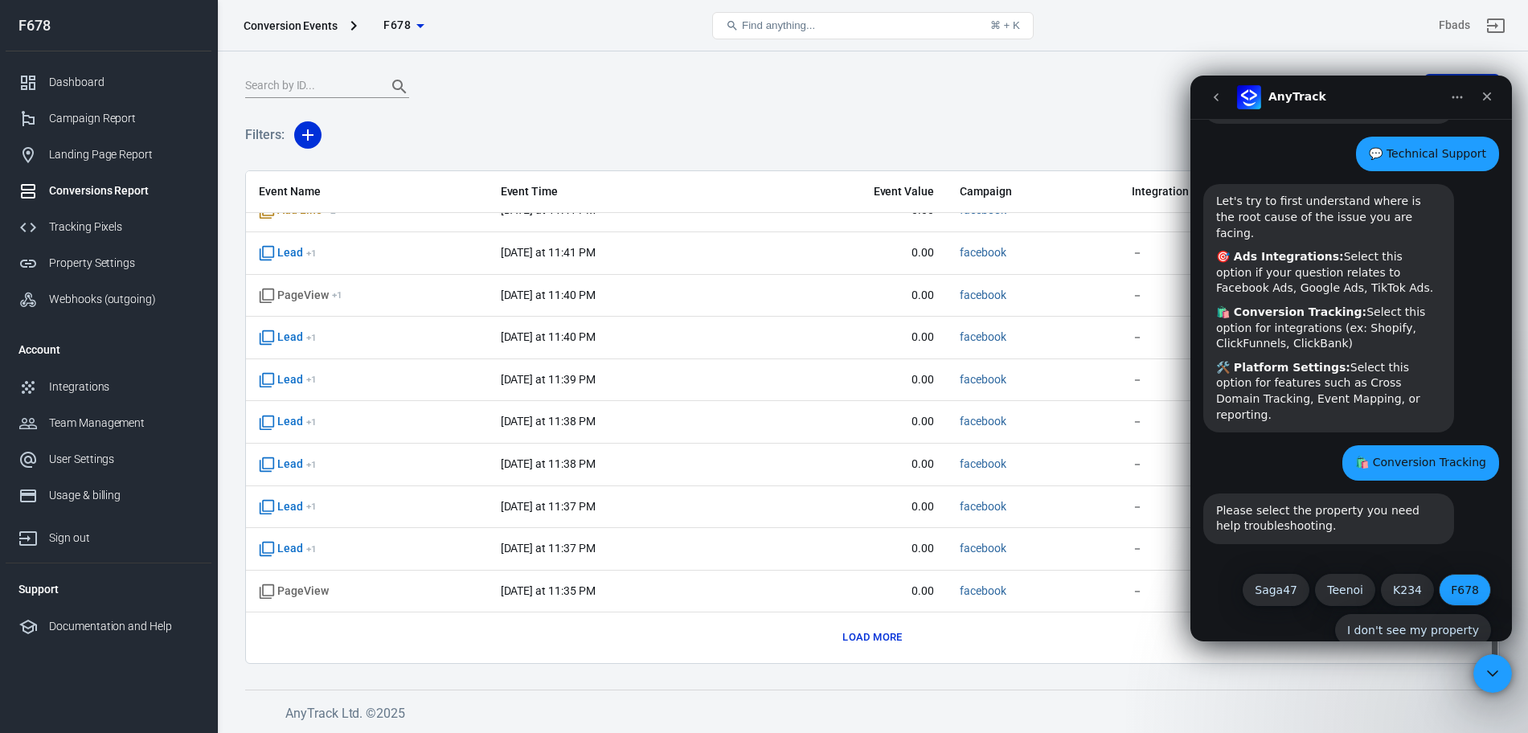
click at [1468, 574] on button "F678" at bounding box center [1465, 590] width 52 height 32
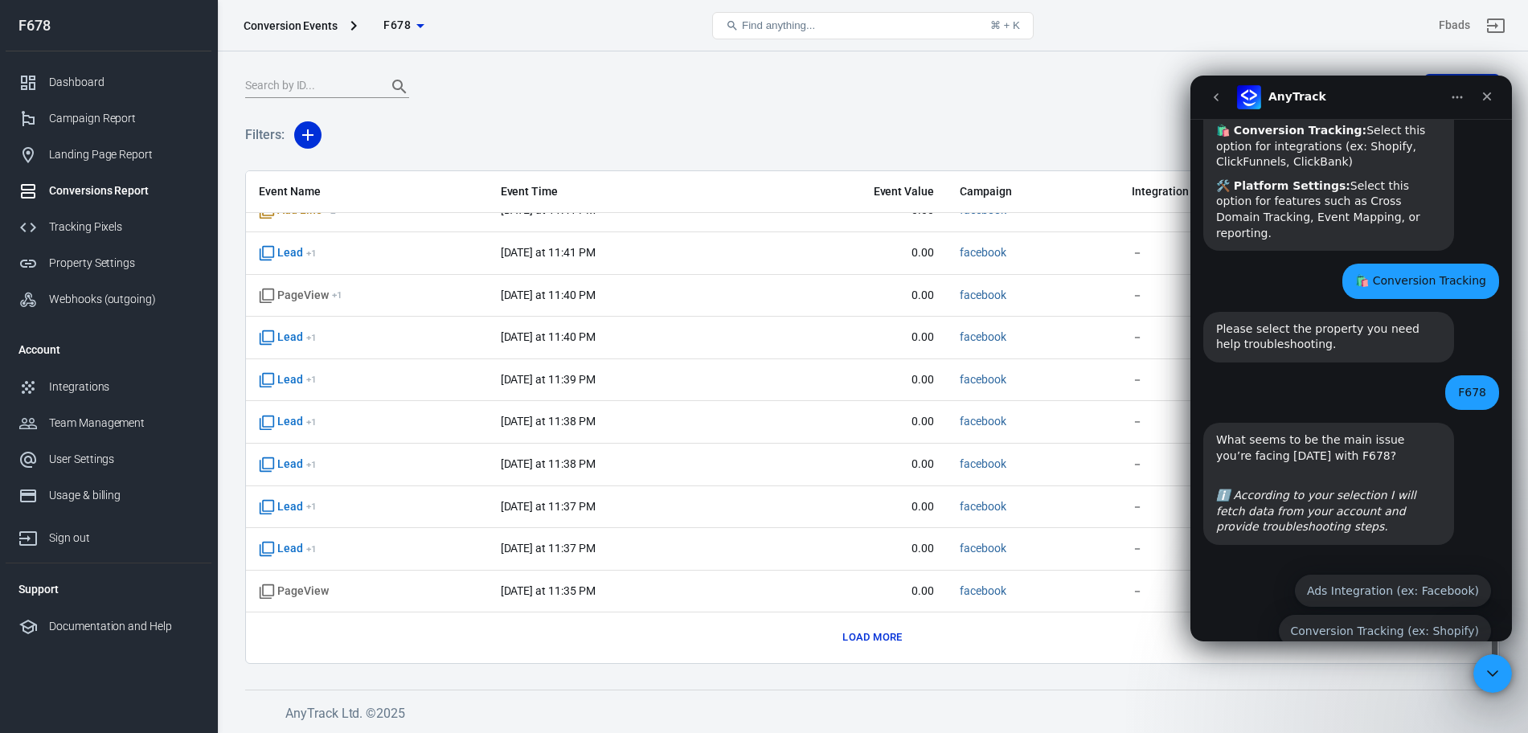
scroll to position [293, 0]
click at [1429, 574] on button "Ads Integration (ex: Facebook)" at bounding box center [1393, 590] width 196 height 32
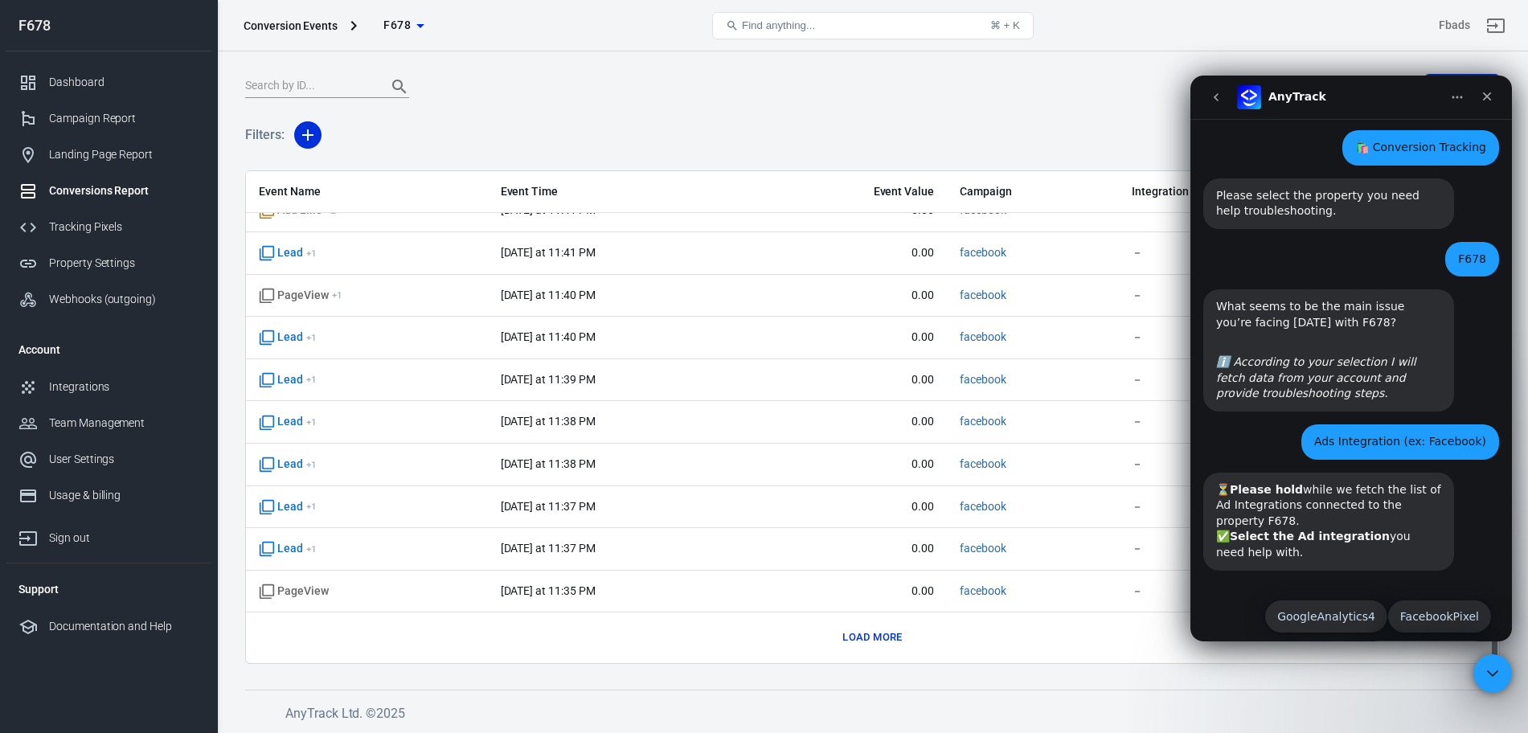
scroll to position [437, 0]
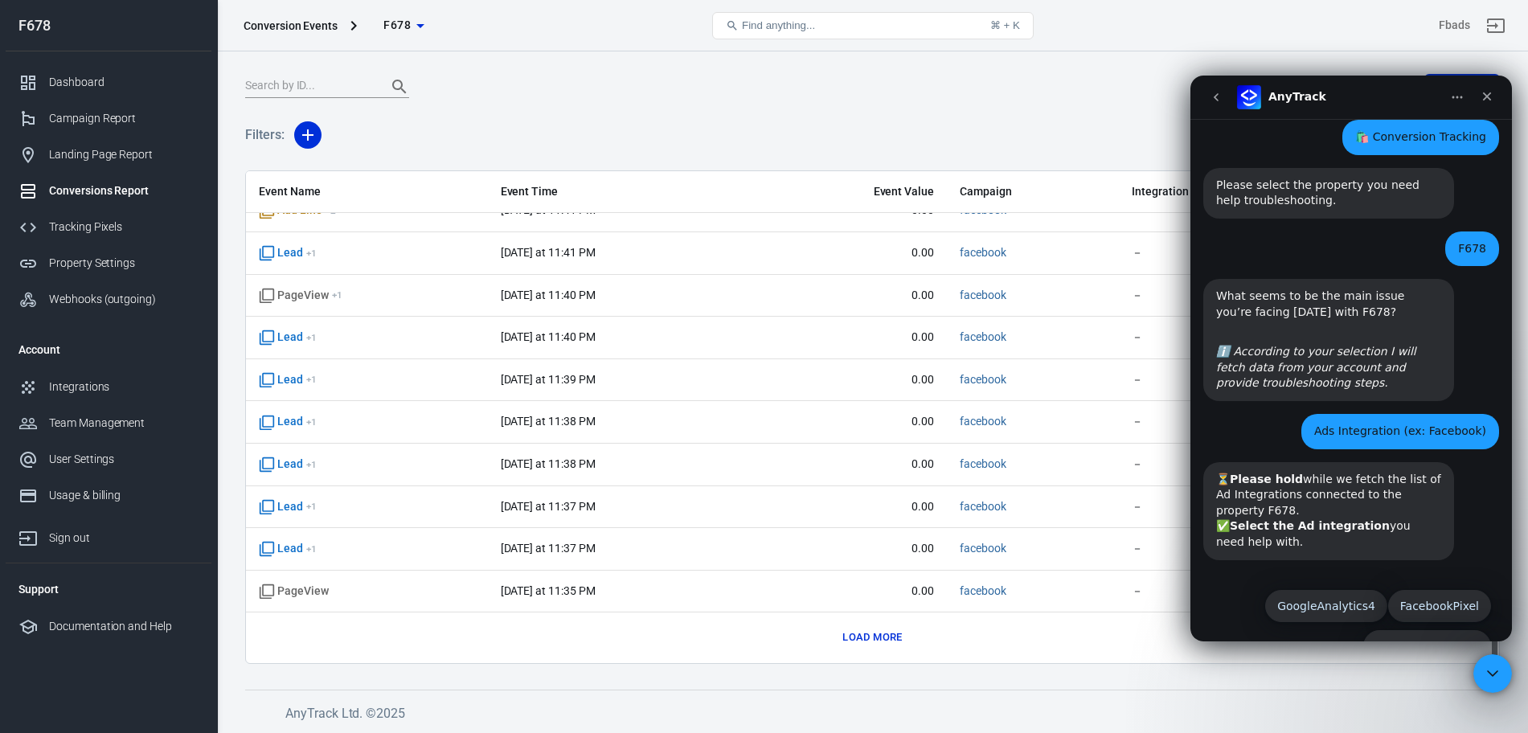
click at [1429, 590] on button "FacebookPixel" at bounding box center [1439, 606] width 103 height 32
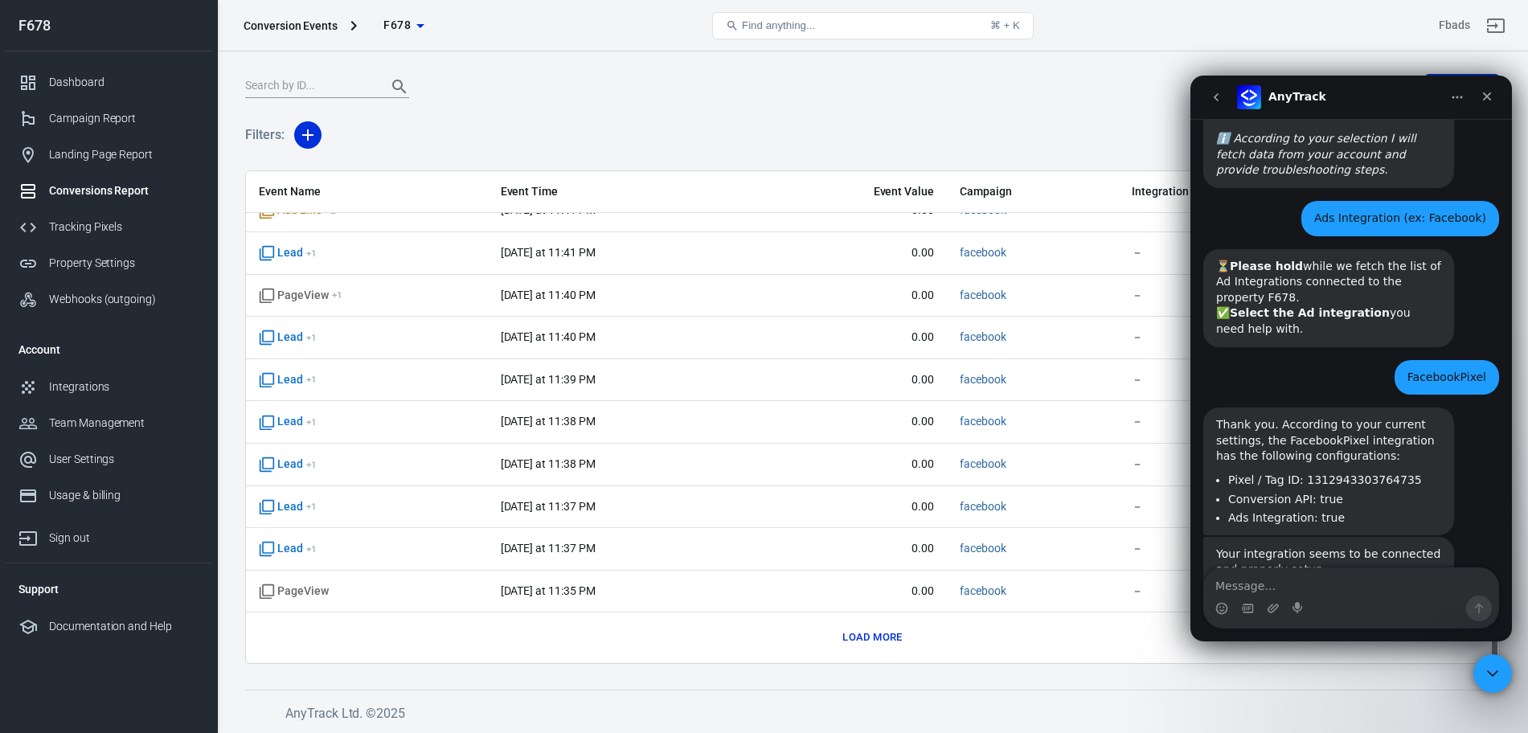
scroll to position [707, 0]
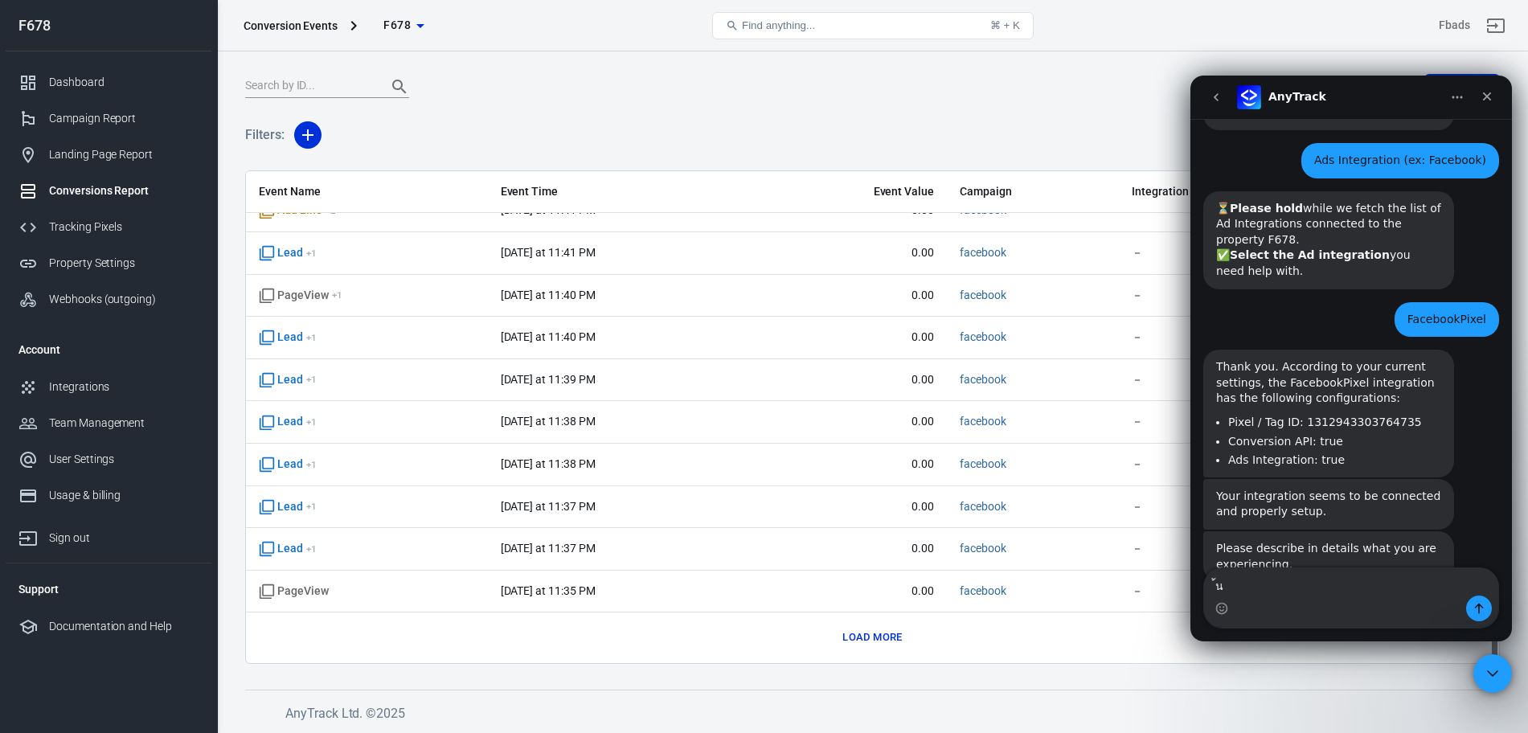
type textarea "้"
type textarea "how can i get Tel from my customer ?"
type textarea "i"
click at [1483, 98] on icon "Close" at bounding box center [1487, 96] width 13 height 13
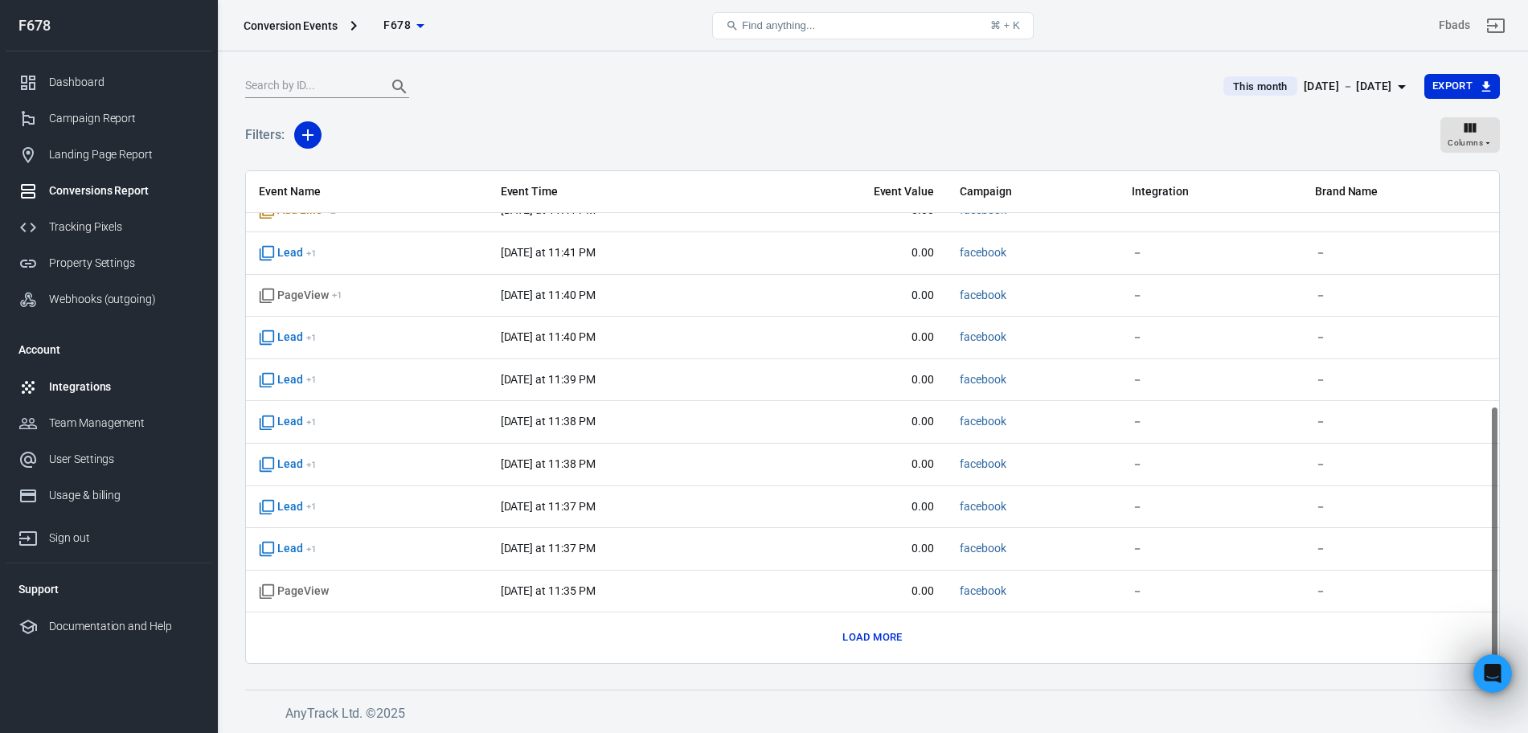
scroll to position [0, 0]
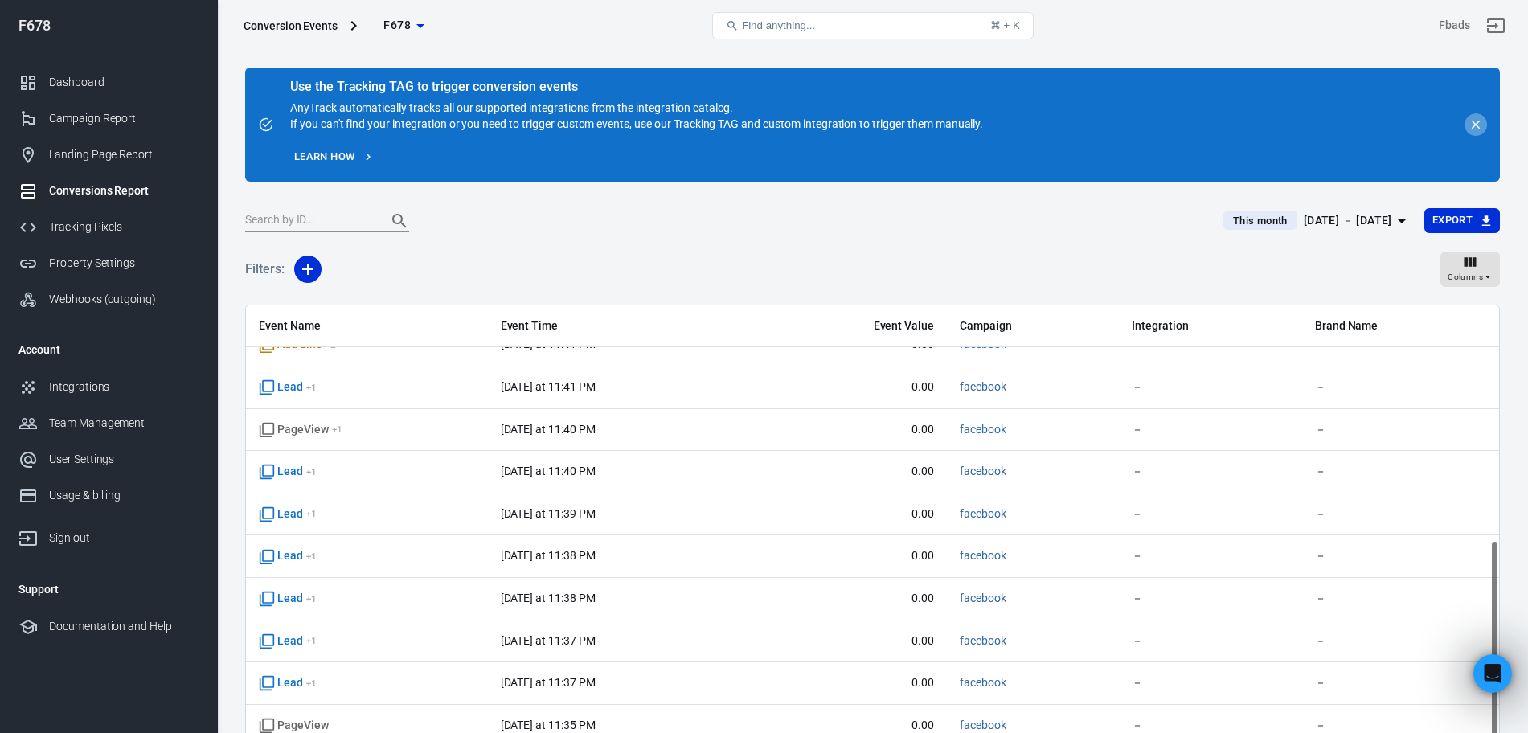
click at [1474, 131] on icon "close" at bounding box center [1476, 124] width 14 height 14
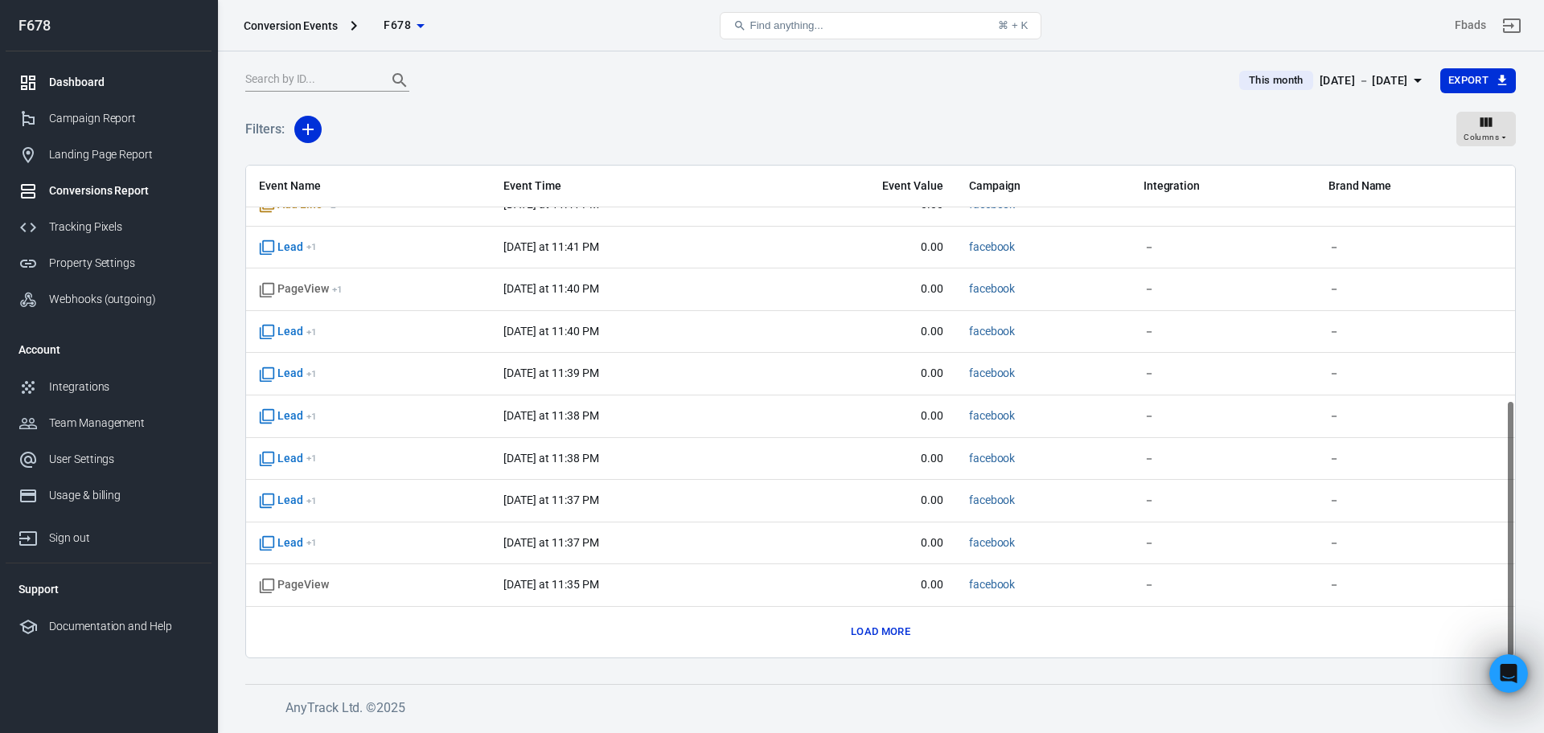
click at [119, 83] on div "Dashboard" at bounding box center [124, 82] width 150 height 17
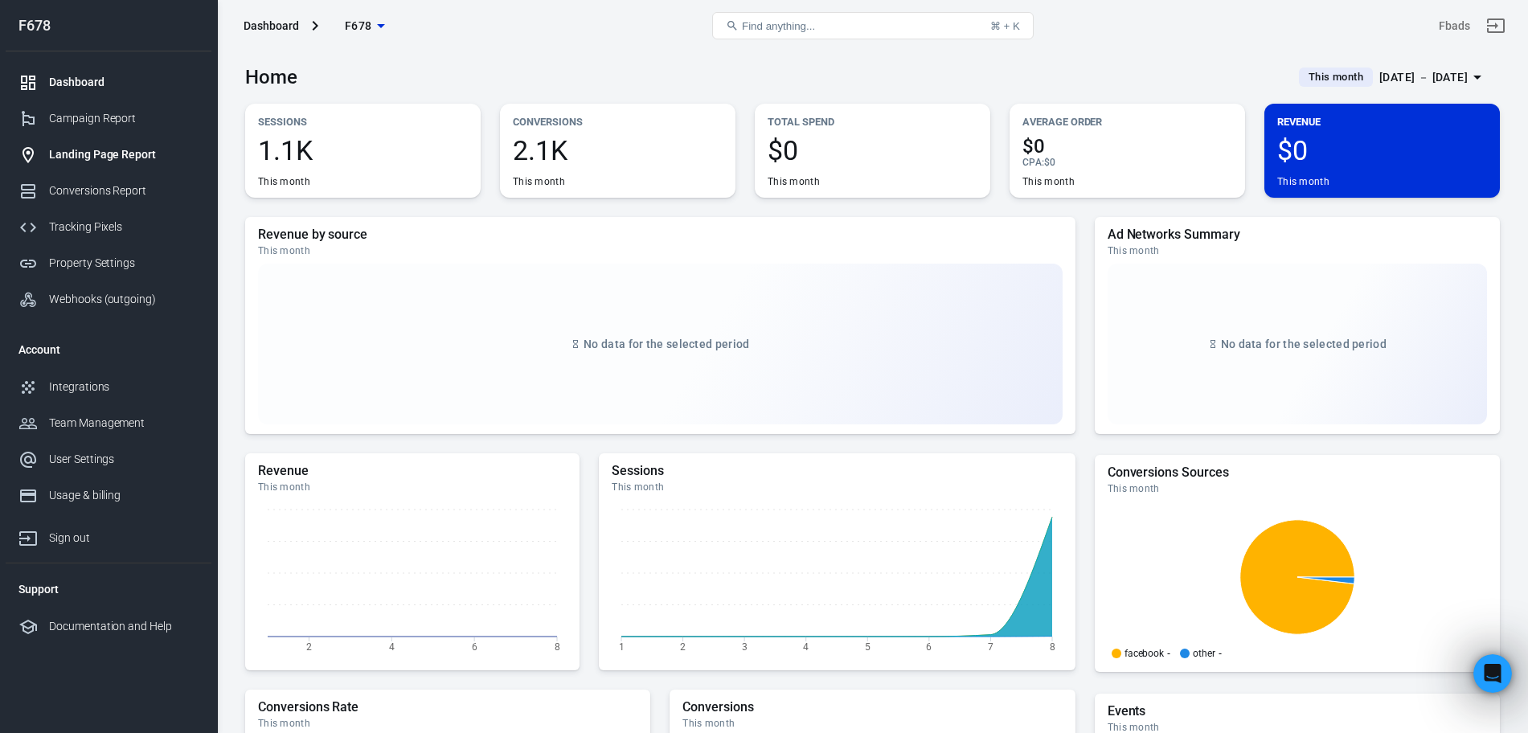
click at [73, 146] on div "Landing Page Report" at bounding box center [124, 154] width 150 height 17
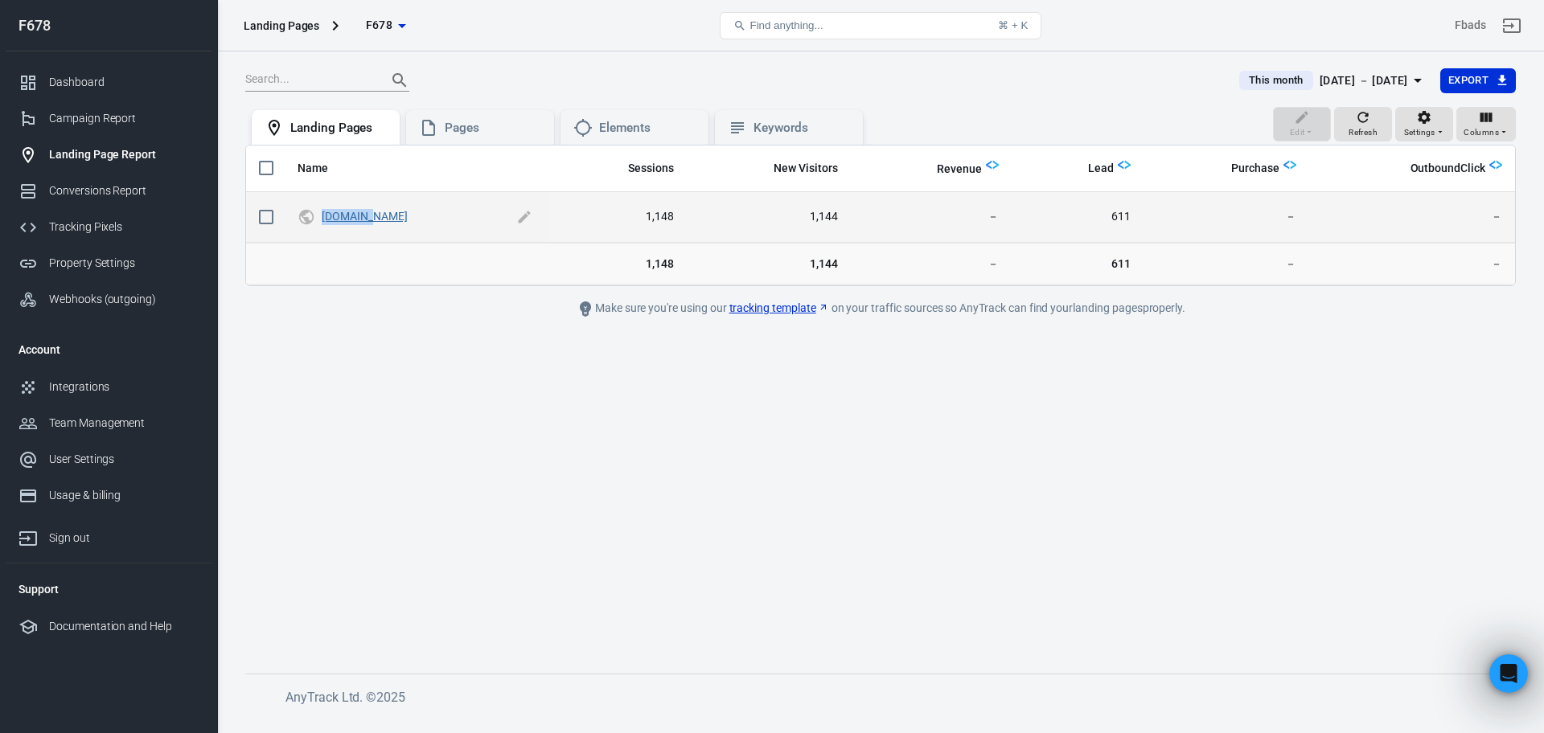
drag, startPoint x: 364, startPoint y: 207, endPoint x: 363, endPoint y: 215, distance: 9.0
click at [363, 215] on span "[DOMAIN_NAME]" at bounding box center [429, 217] width 215 height 24
click at [363, 215] on link "[DOMAIN_NAME]" at bounding box center [364, 216] width 85 height 13
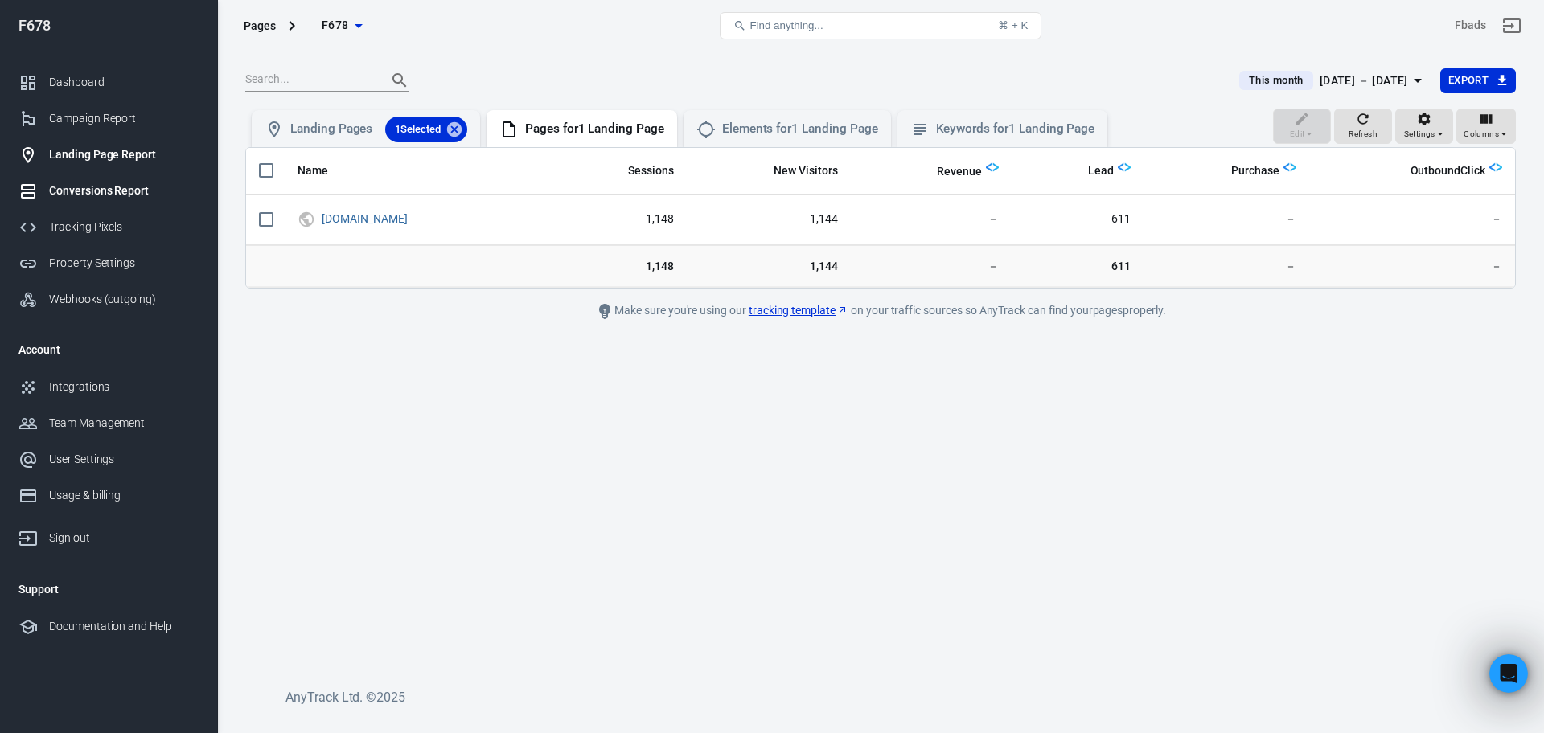
click at [113, 199] on div "Conversions Report" at bounding box center [124, 190] width 150 height 17
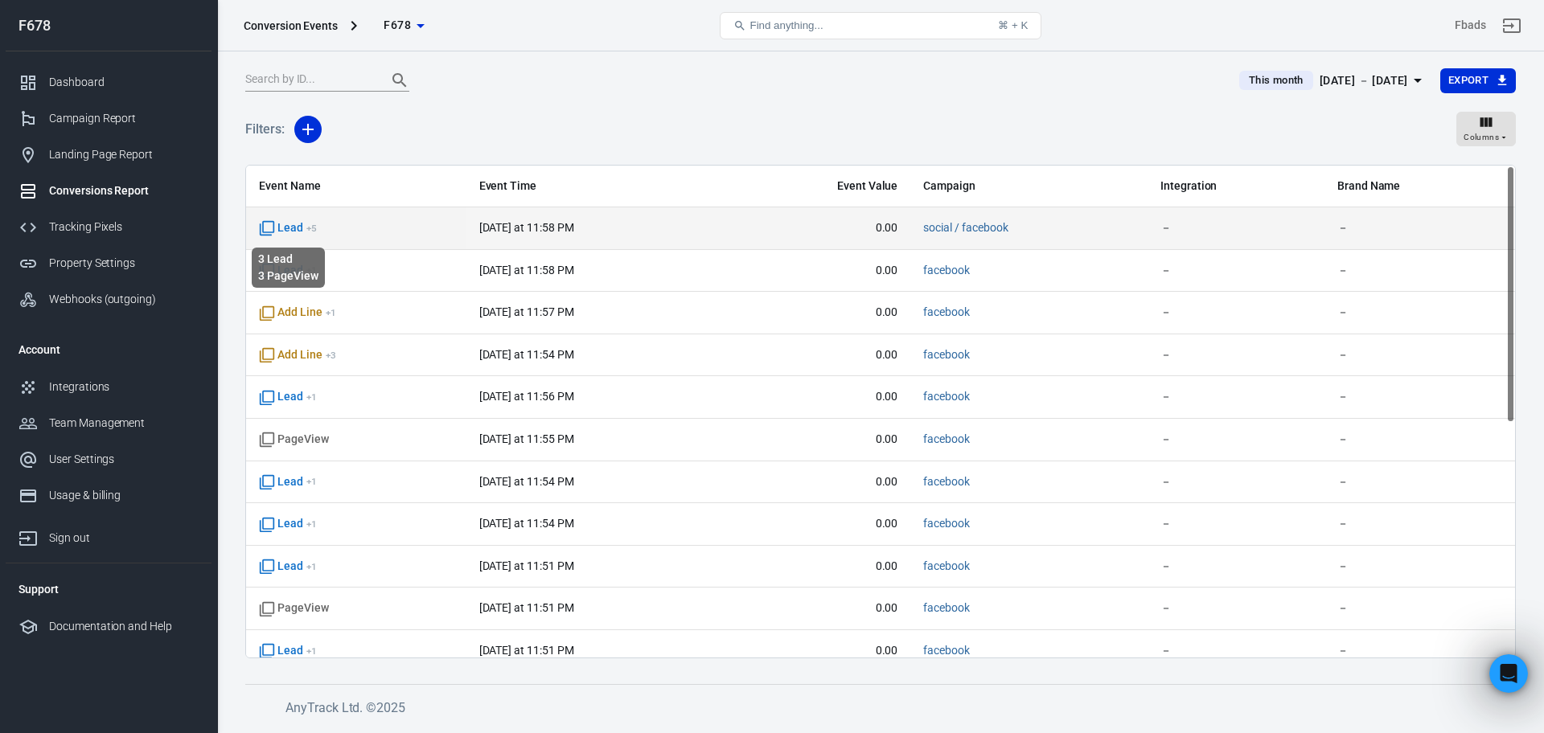
click at [277, 230] on span "Lead + 5" at bounding box center [288, 228] width 58 height 16
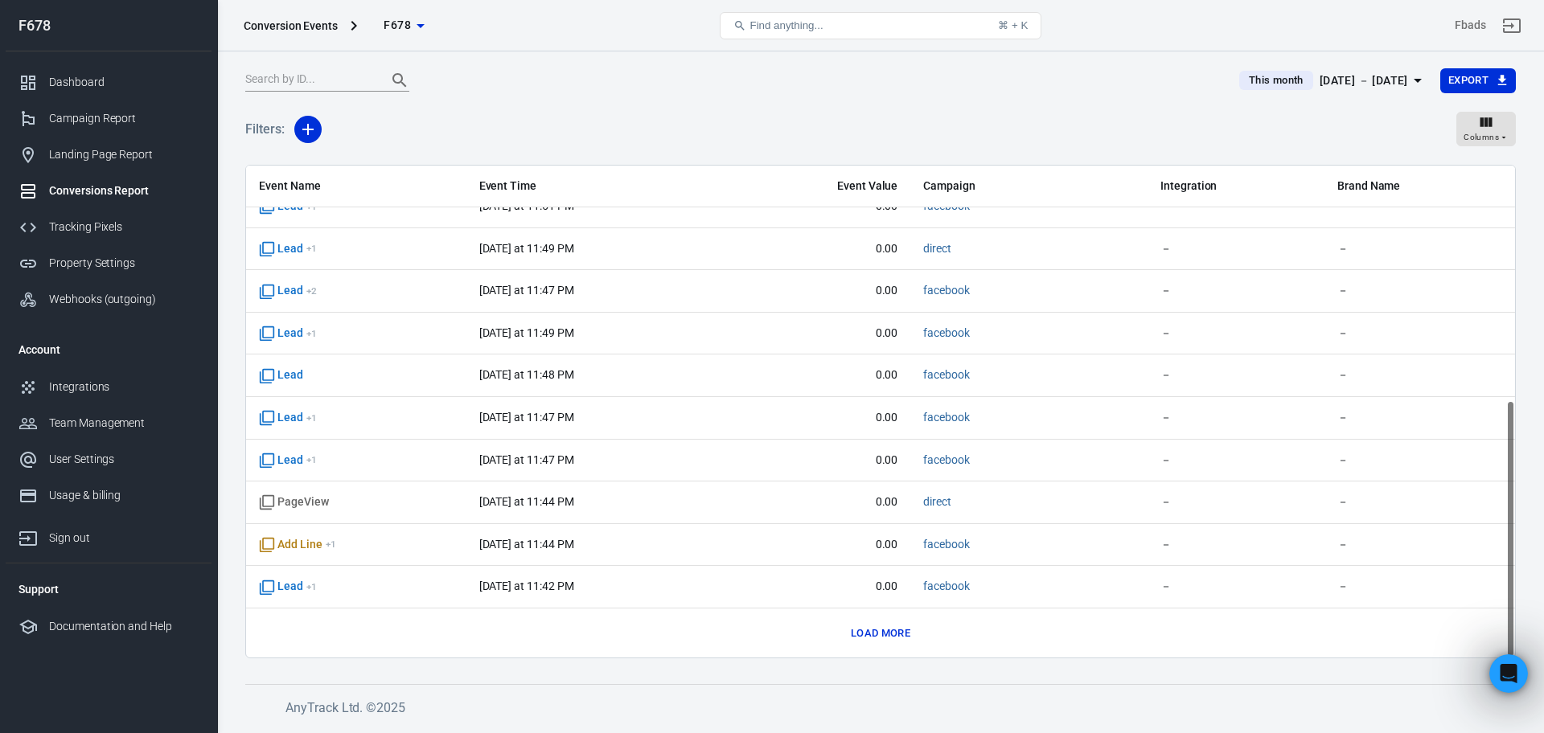
scroll to position [446, 0]
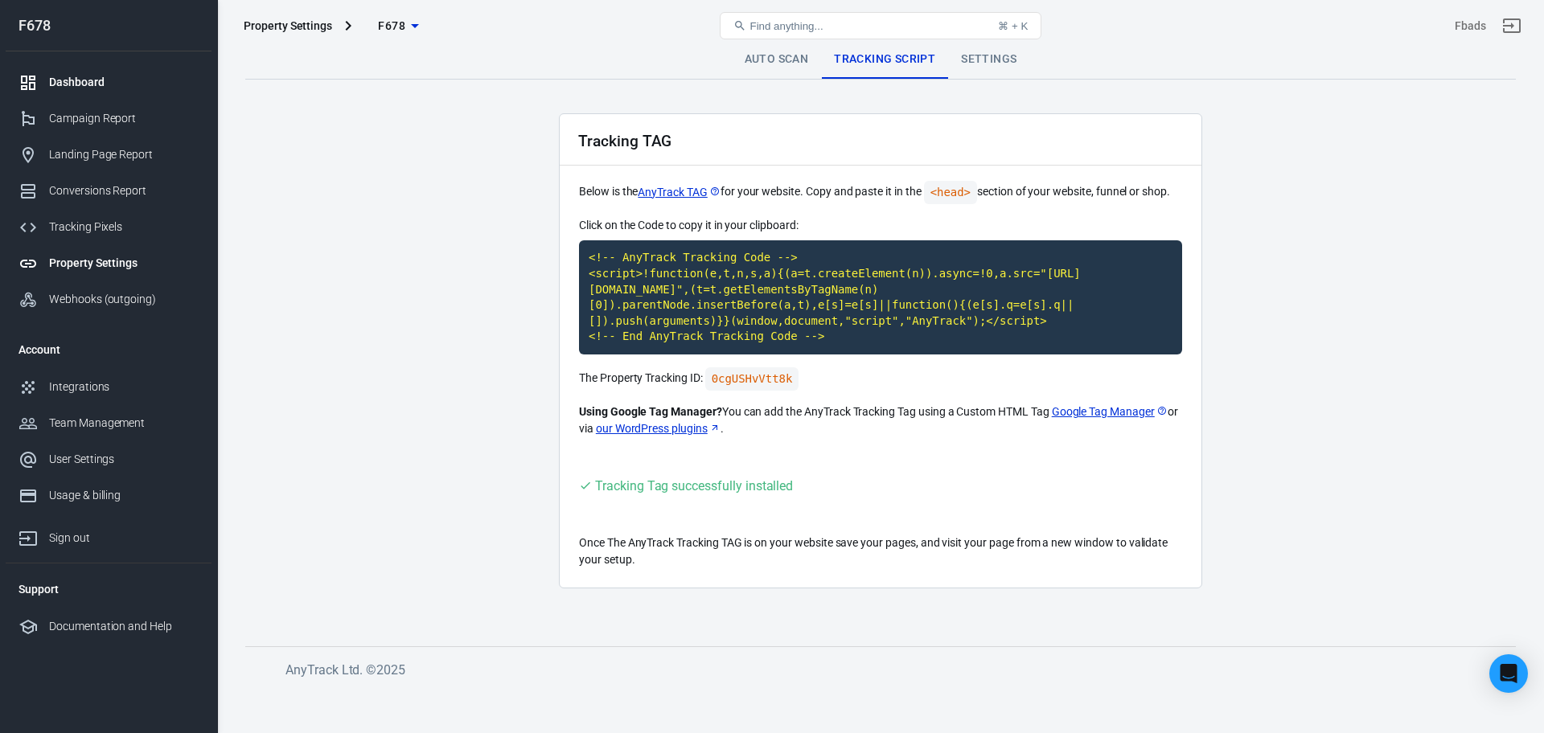
click at [123, 84] on div "Dashboard" at bounding box center [124, 82] width 150 height 17
